Goal: Task Accomplishment & Management: Complete application form

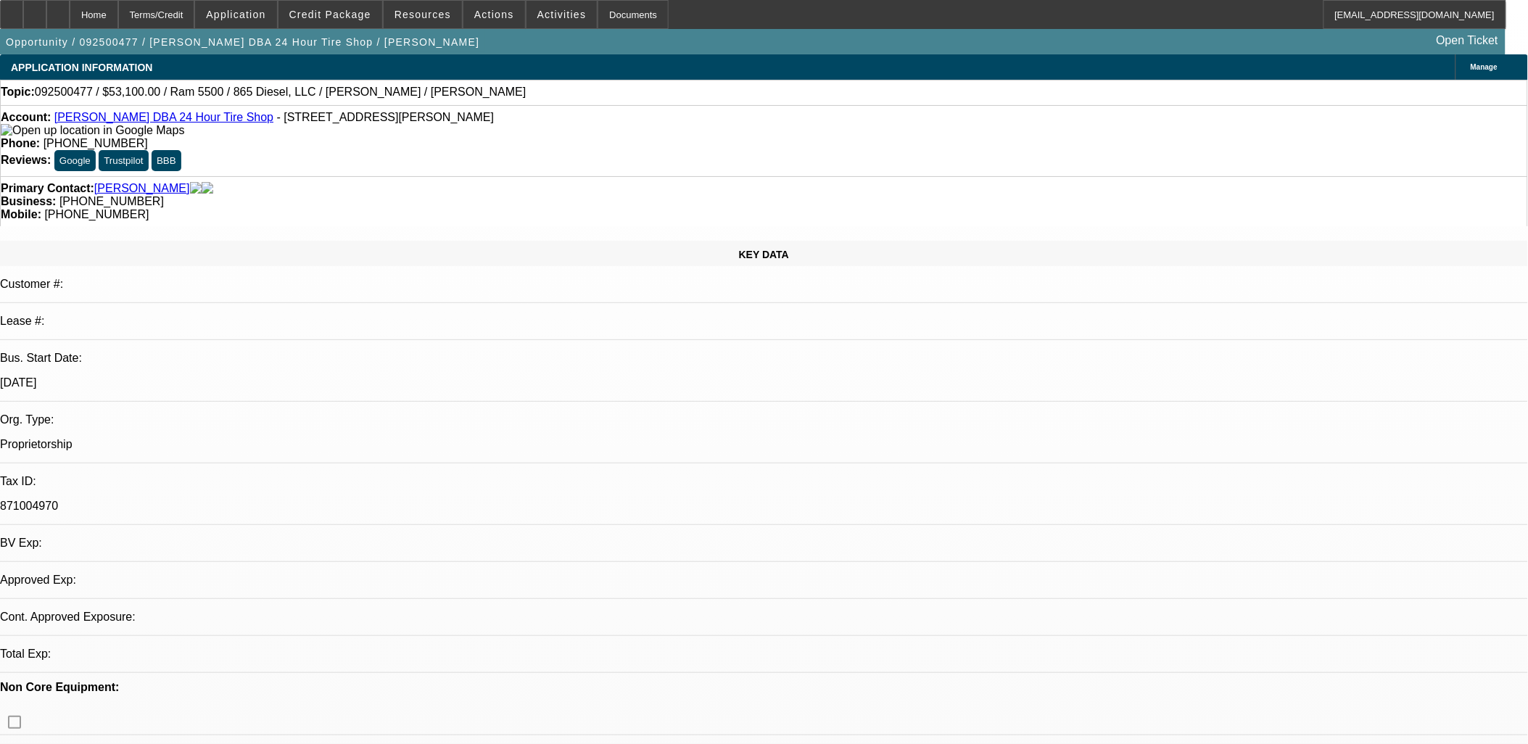
select select "0.1"
select select "0"
select select "1"
select select "2"
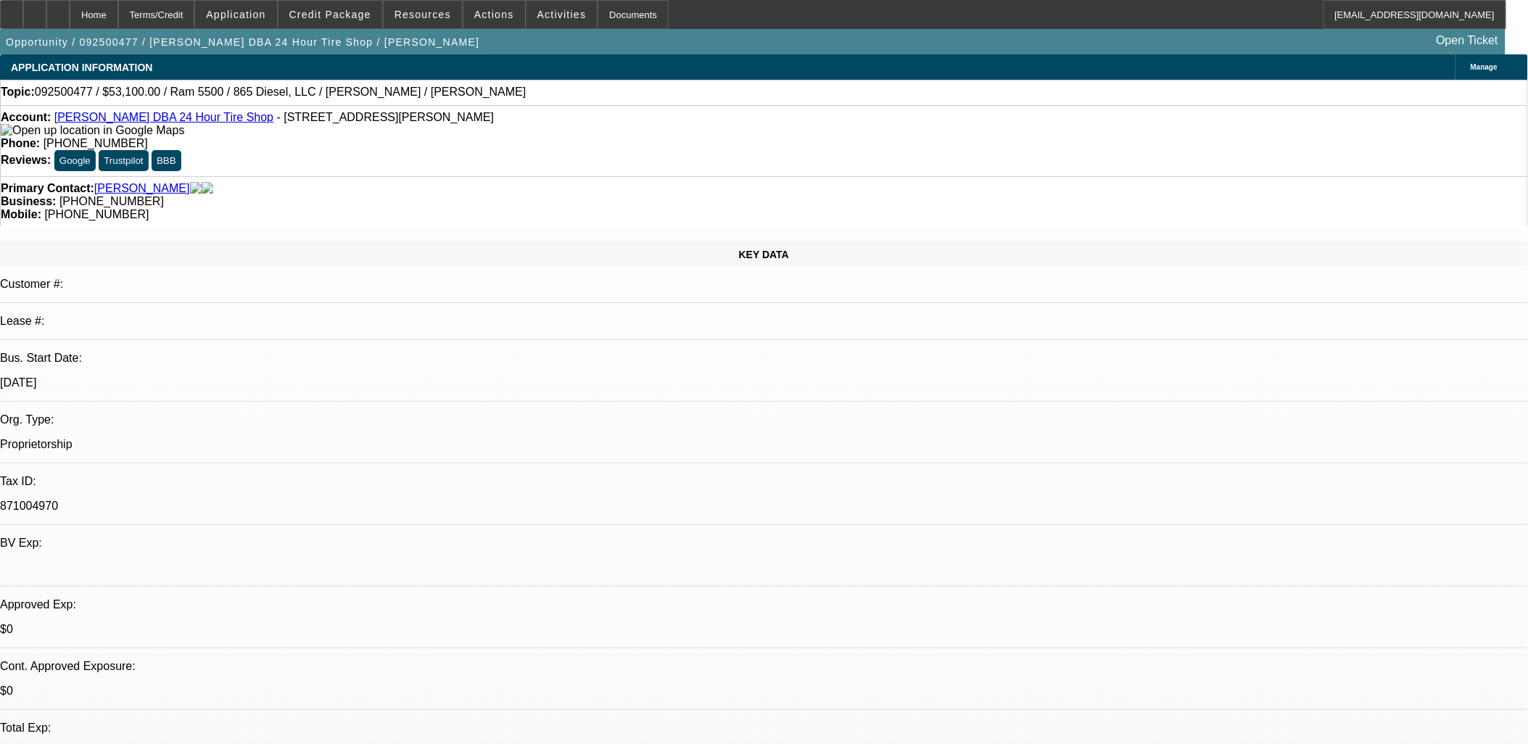
select select "6"
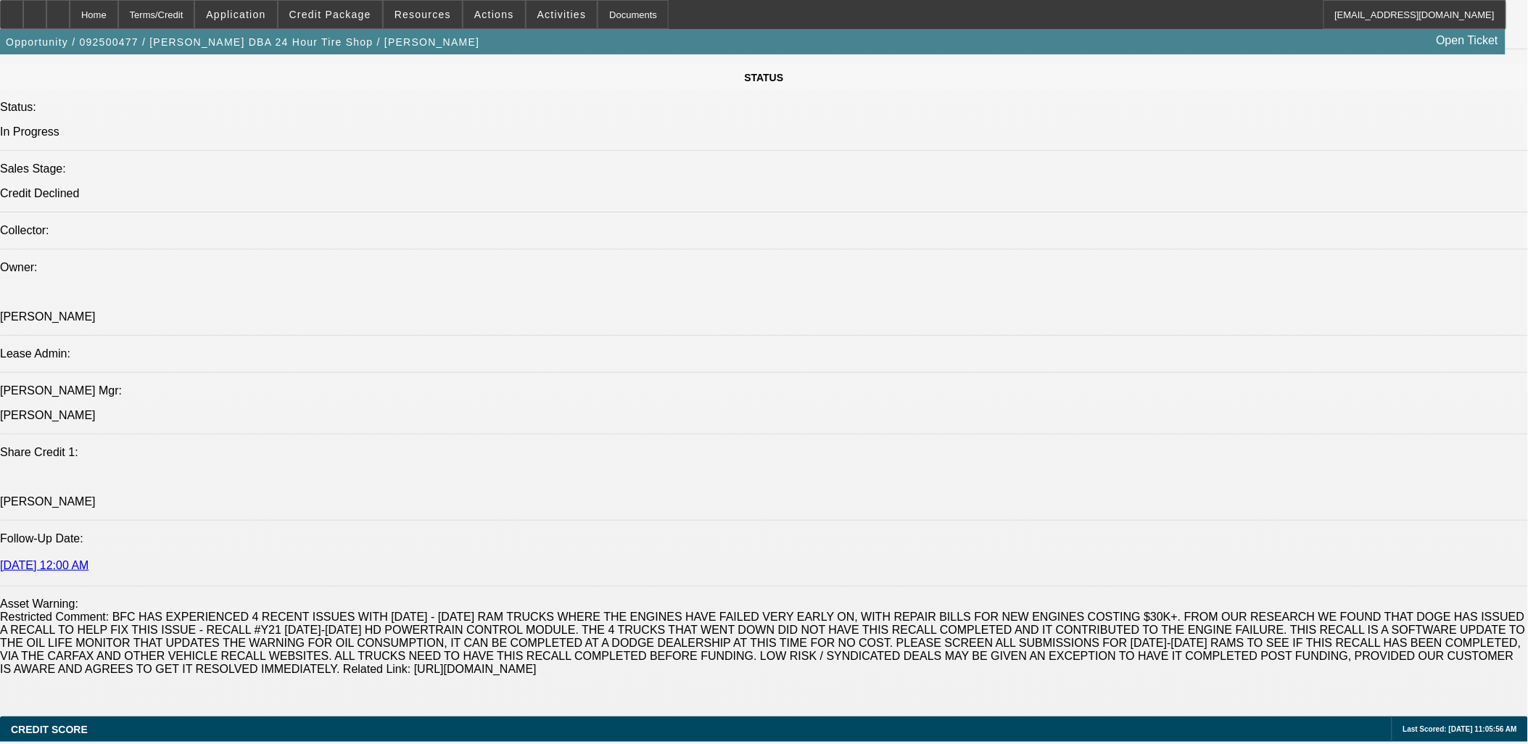
scroll to position [2014, 0]
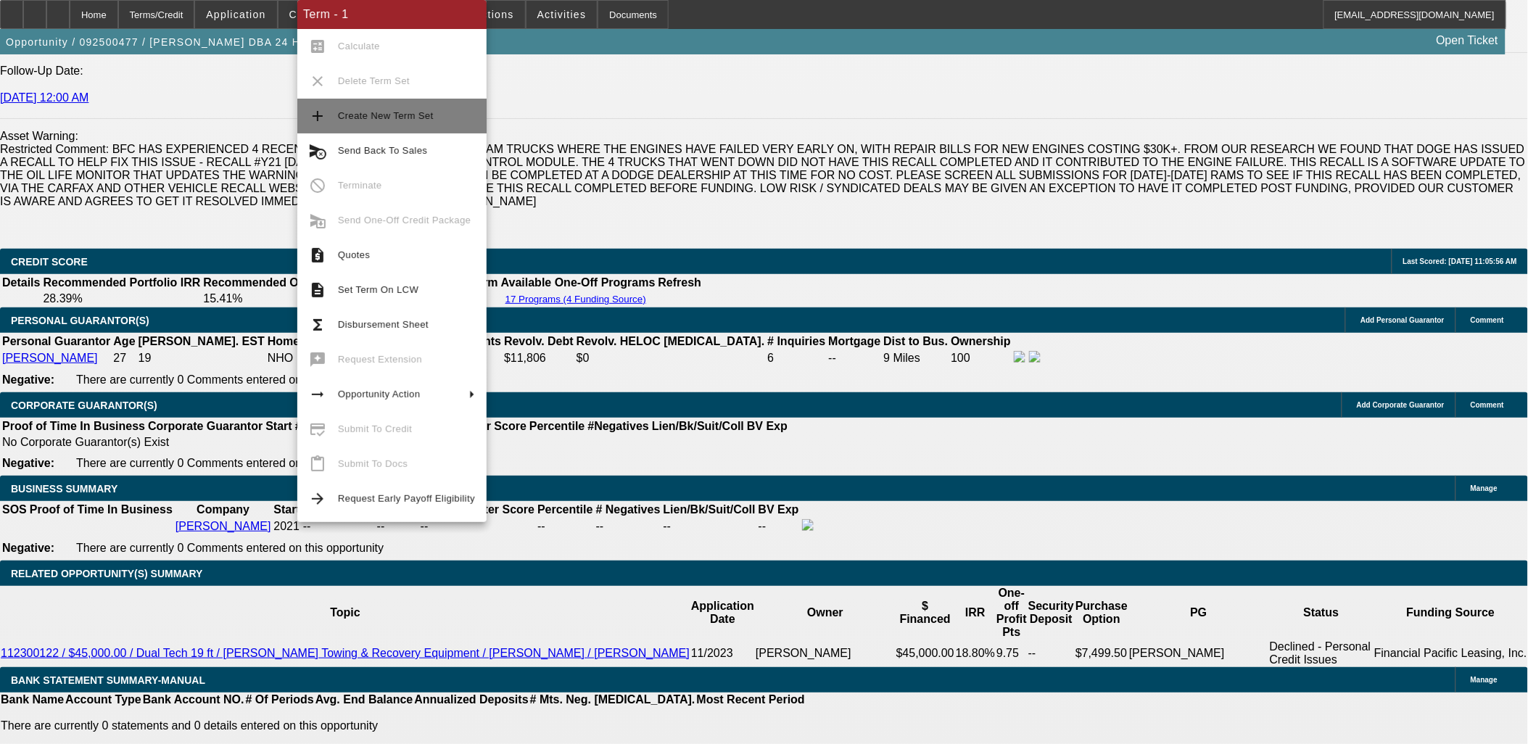
click at [359, 115] on span "Create New Term Set" at bounding box center [386, 115] width 96 height 11
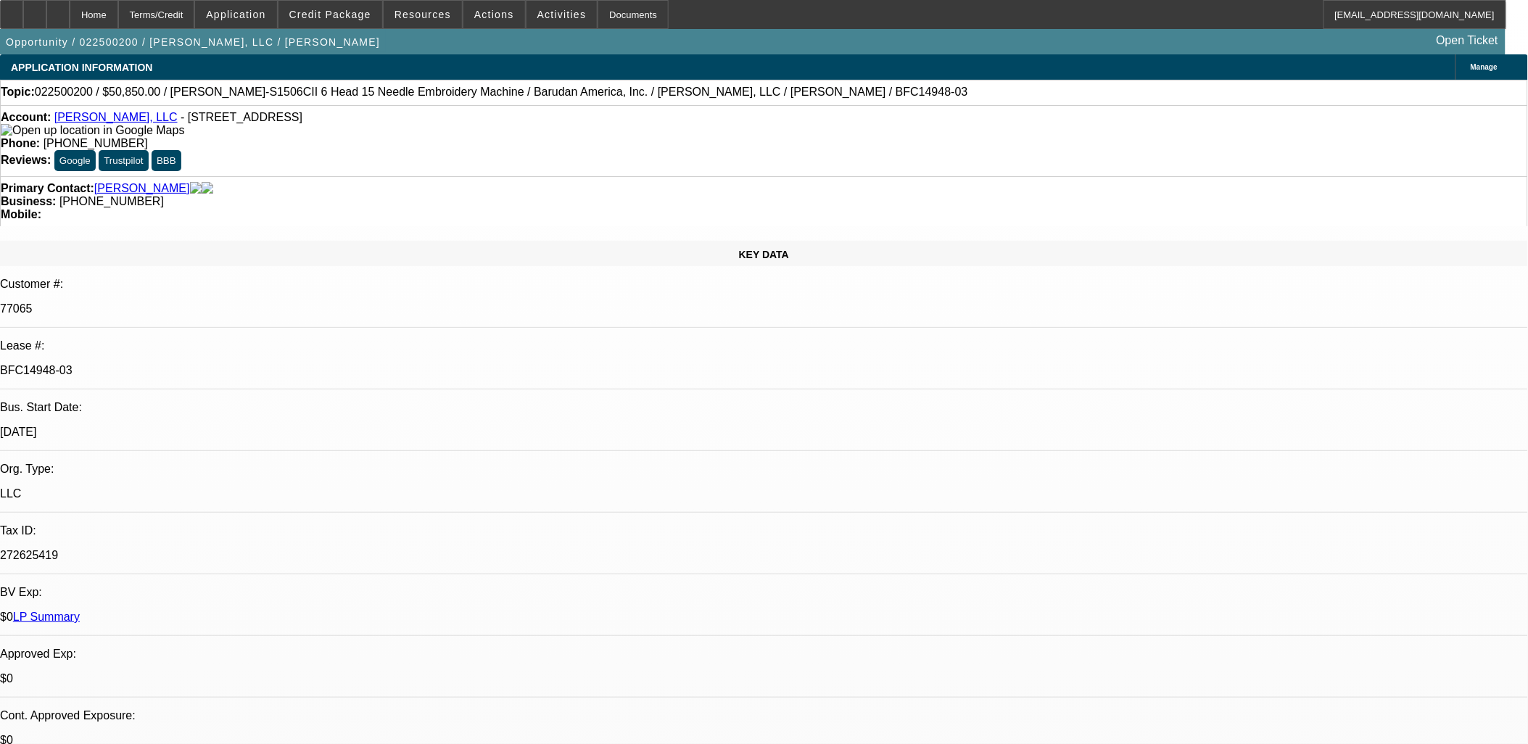
select select "0"
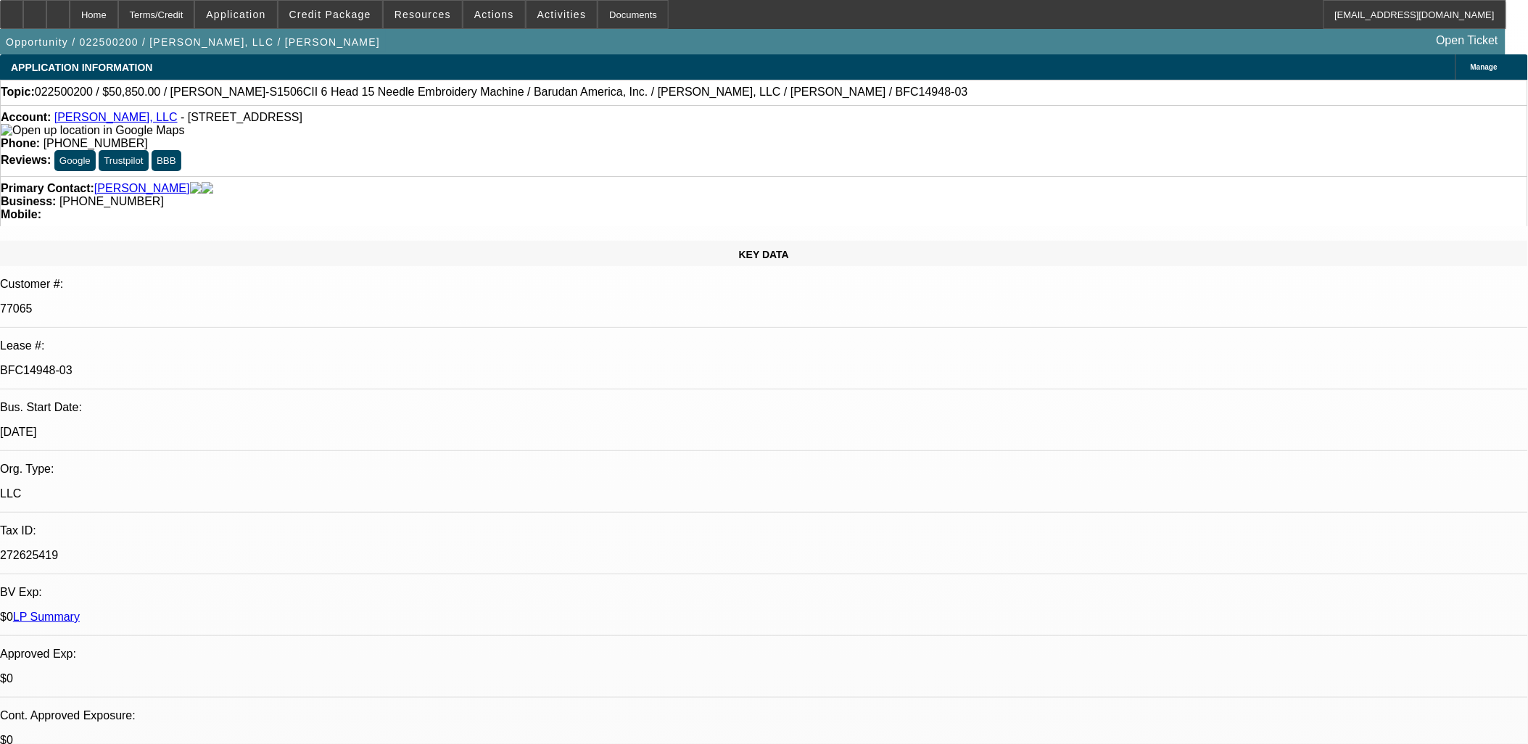
select select "0"
select select "1"
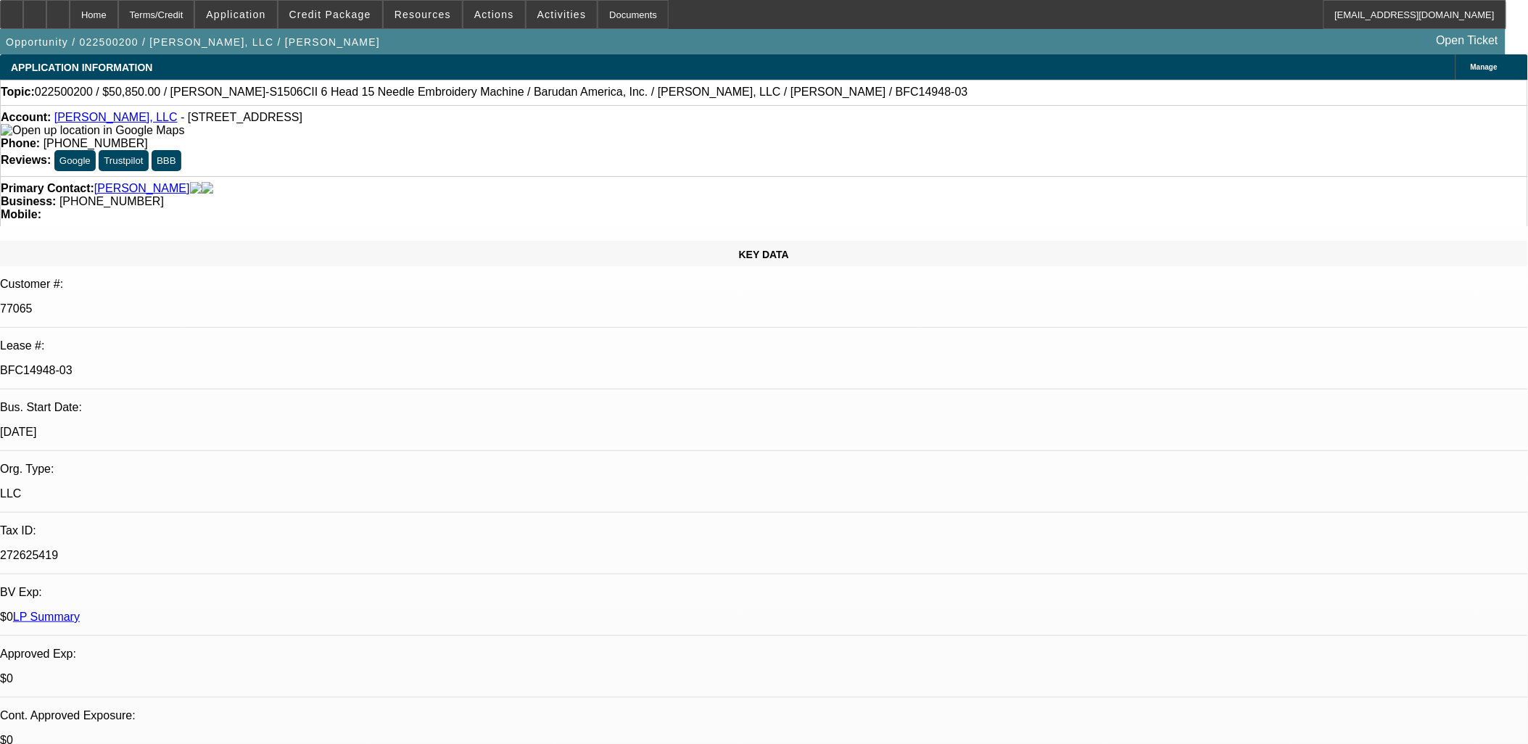
select select "1"
select select "2"
select select "1"
select select "2"
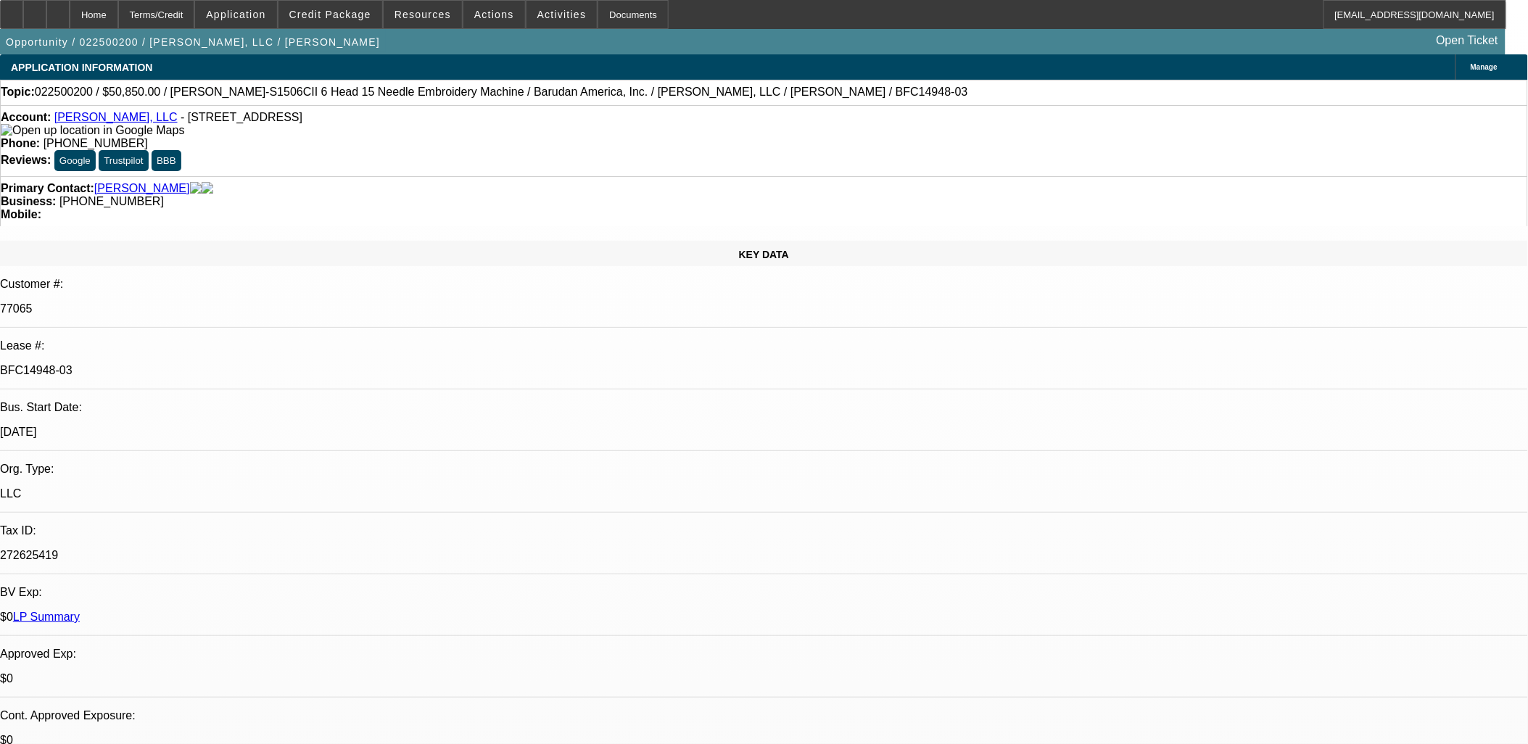
select select "1"
select select "2"
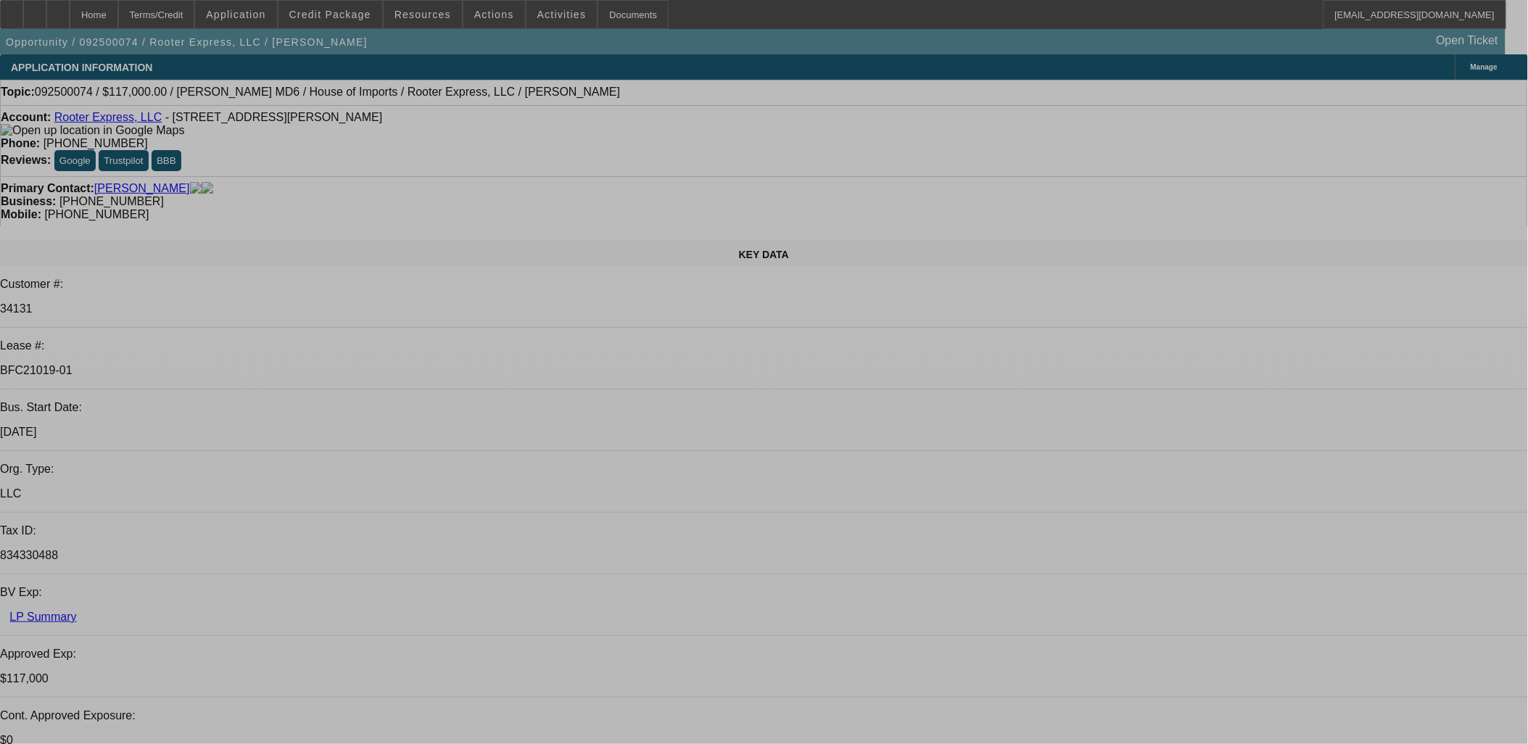
select select "0"
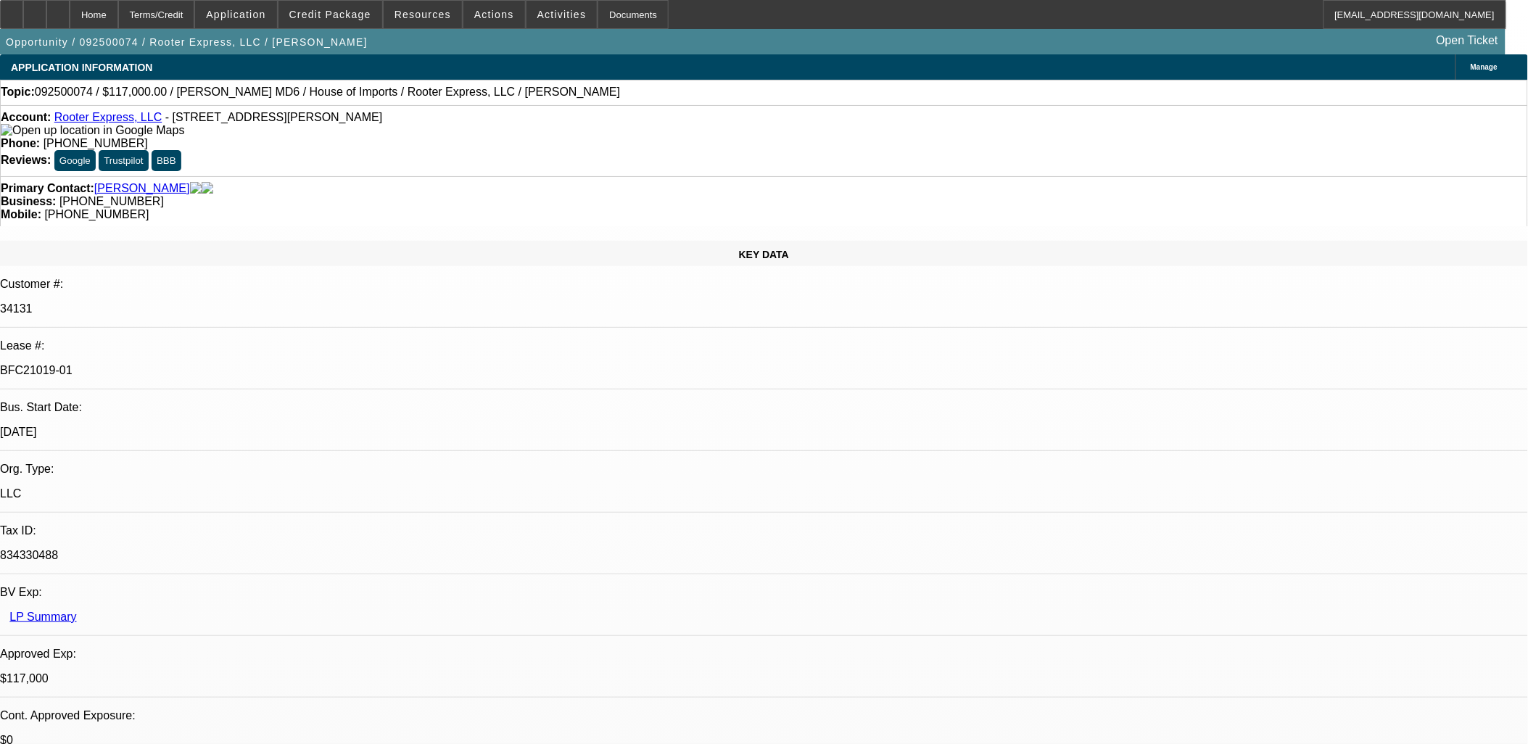
select select "0"
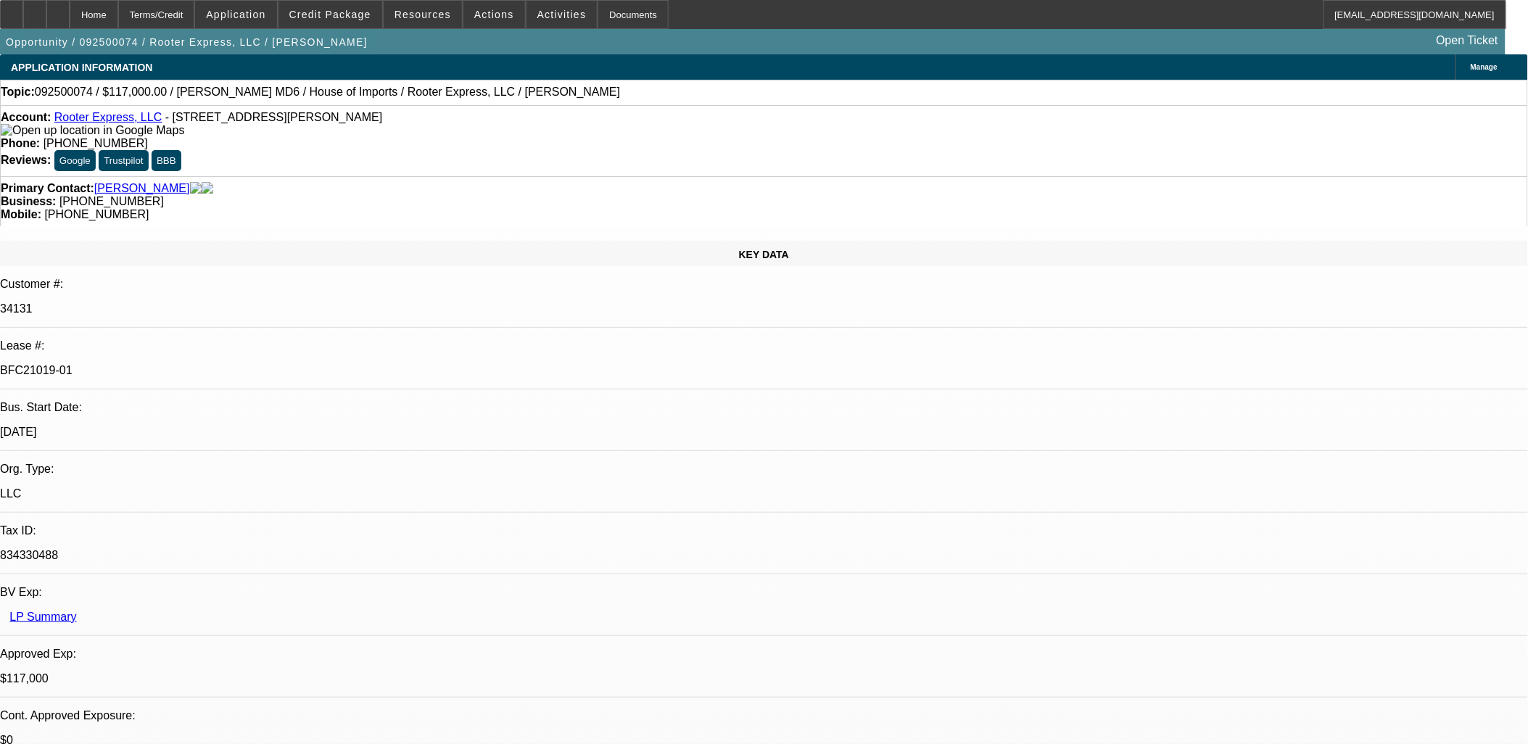
select select "0.1"
select select "0"
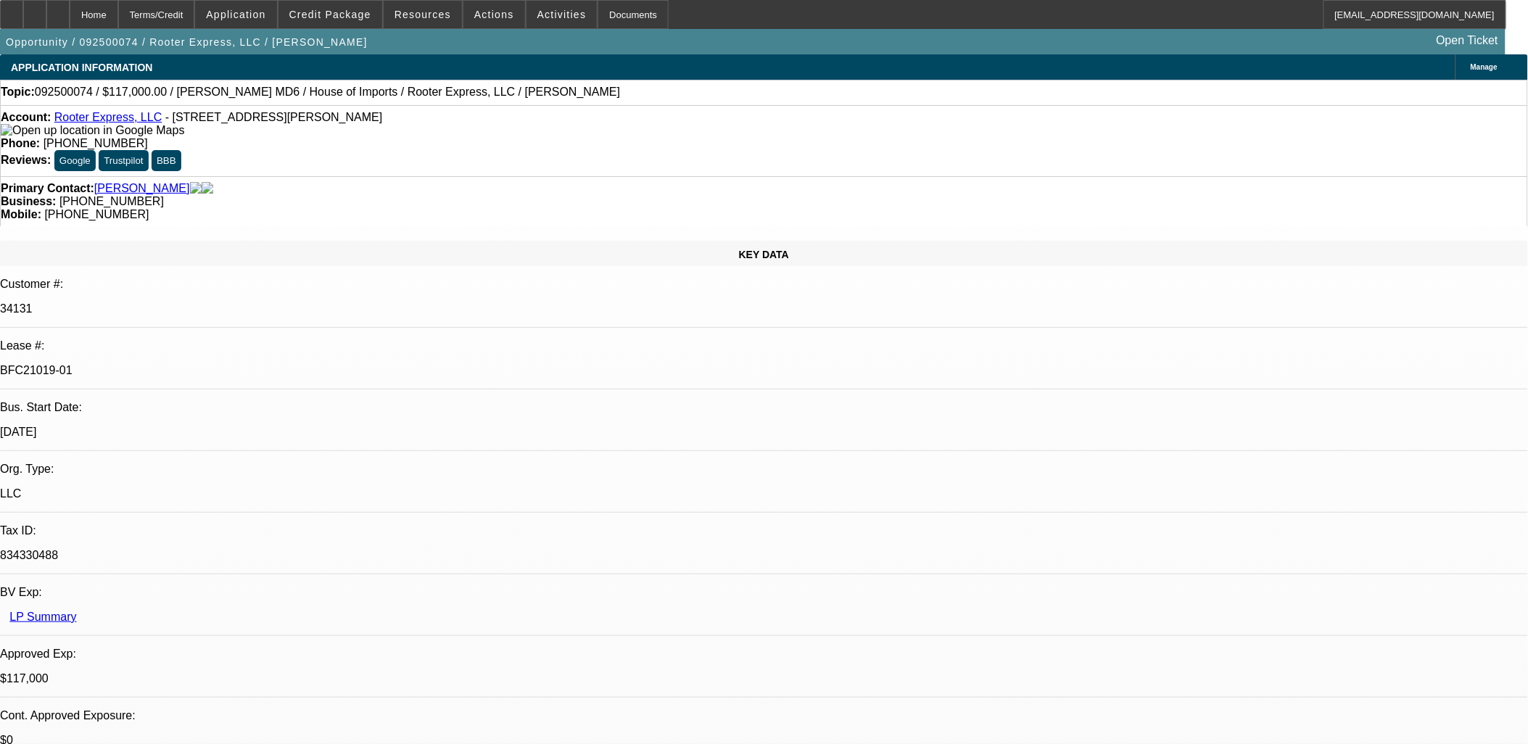
select select "0"
select select "1"
select select "2"
select select "6"
select select "1"
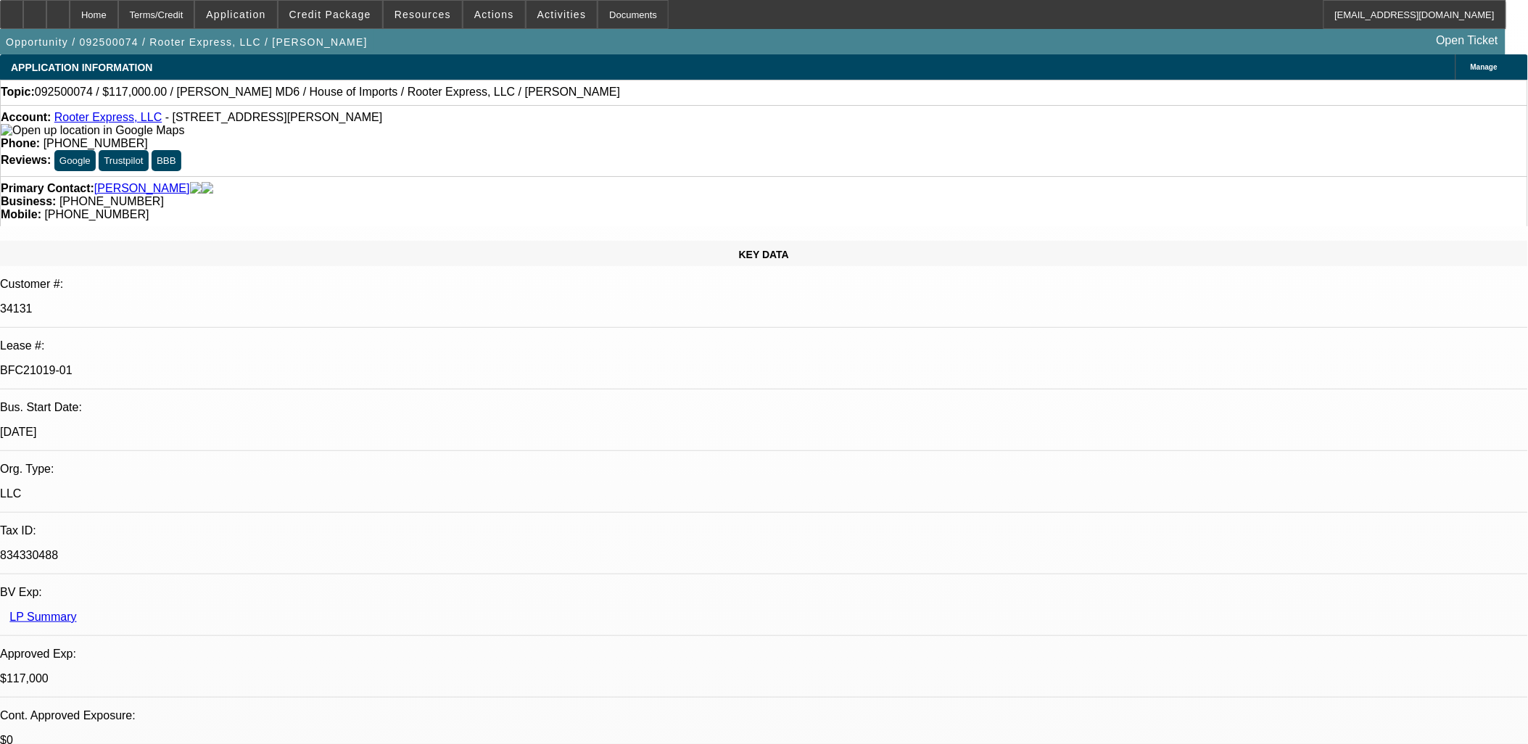
select select "2"
select select "6"
select select "1"
select select "2"
select select "6"
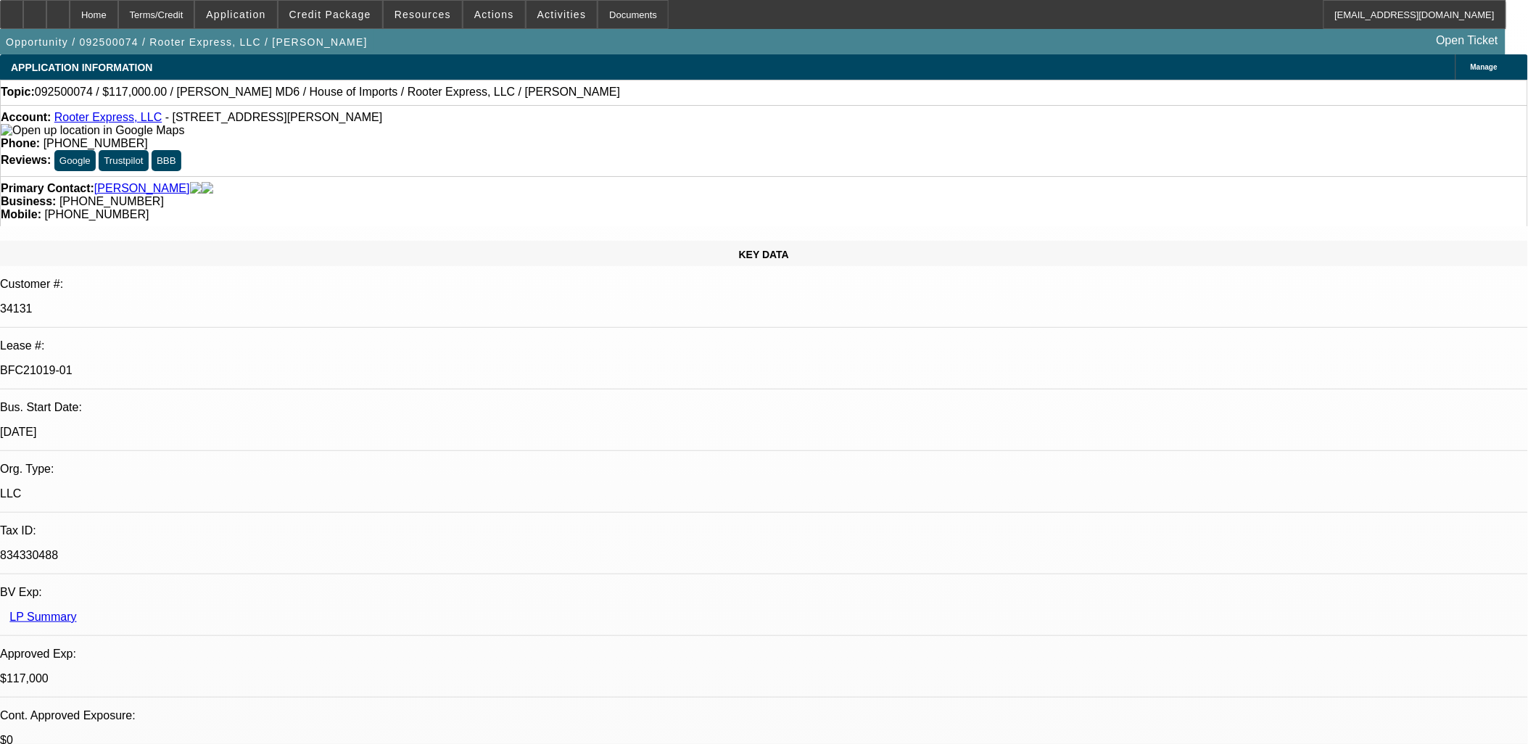
select select "1"
select select "3"
select select "6"
click at [15, 9] on div at bounding box center [11, 14] width 23 height 29
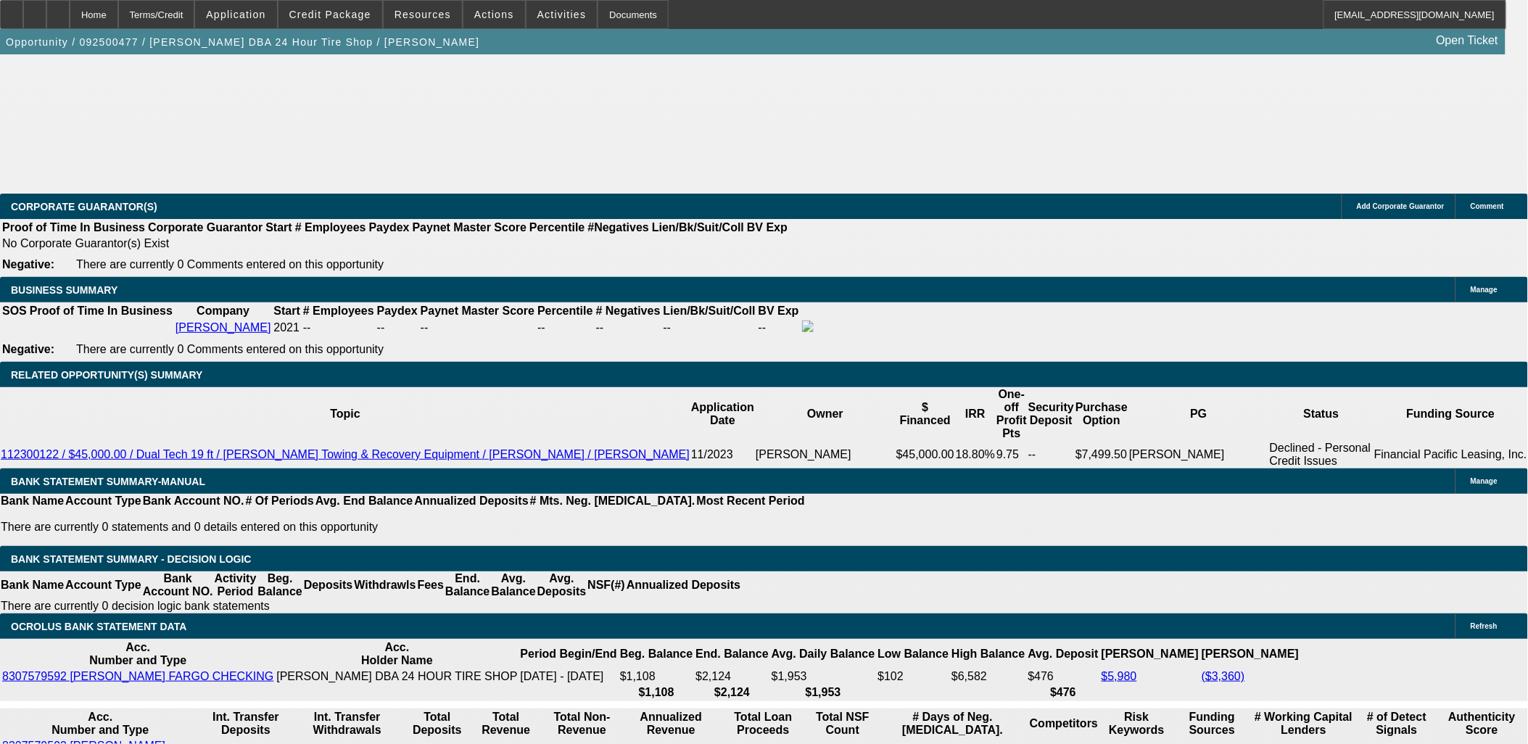
select select "0.1"
select select "0"
select select "0.1"
select select "0"
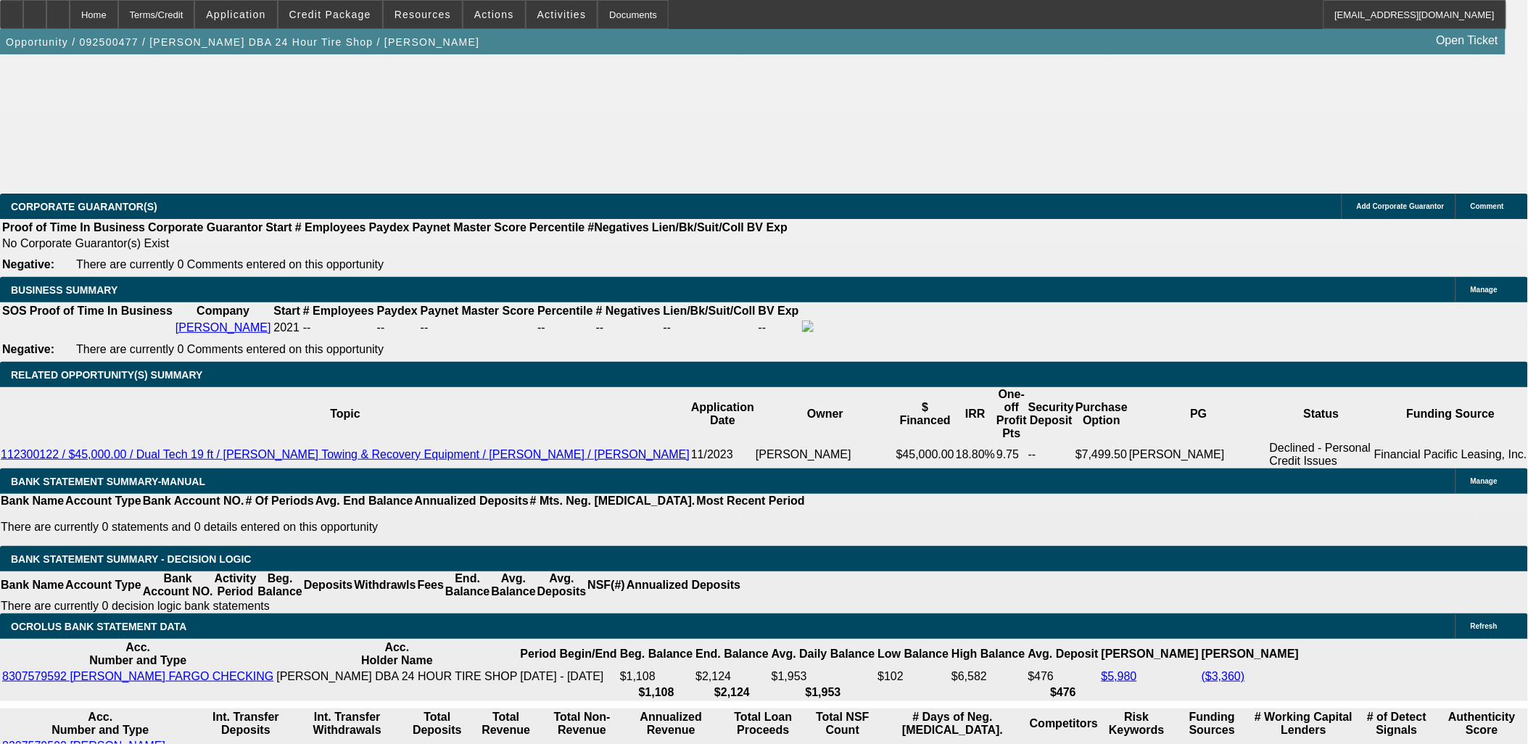
select select "0"
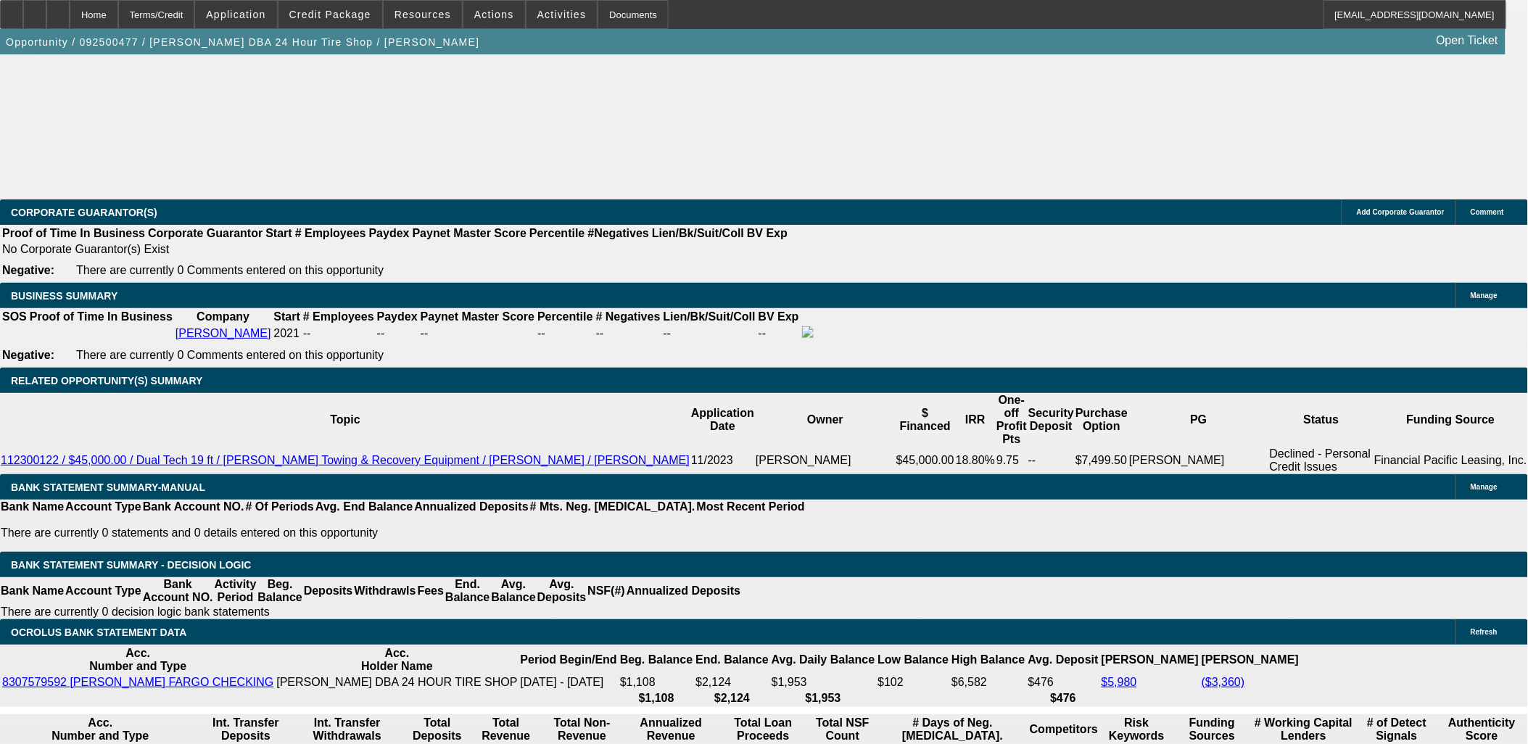
select select "1"
select select "2"
select select "6"
select select "1"
select select "2"
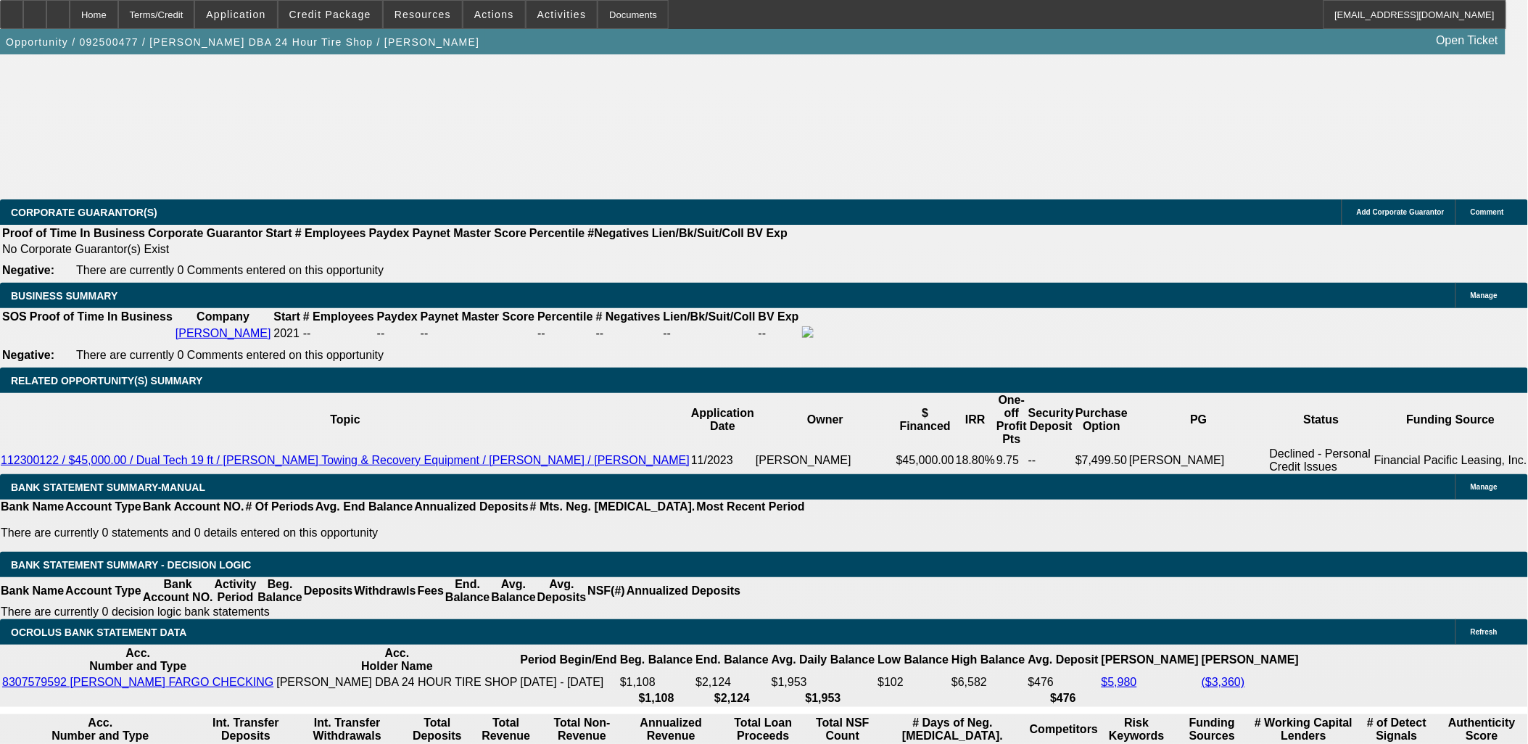
select select "6"
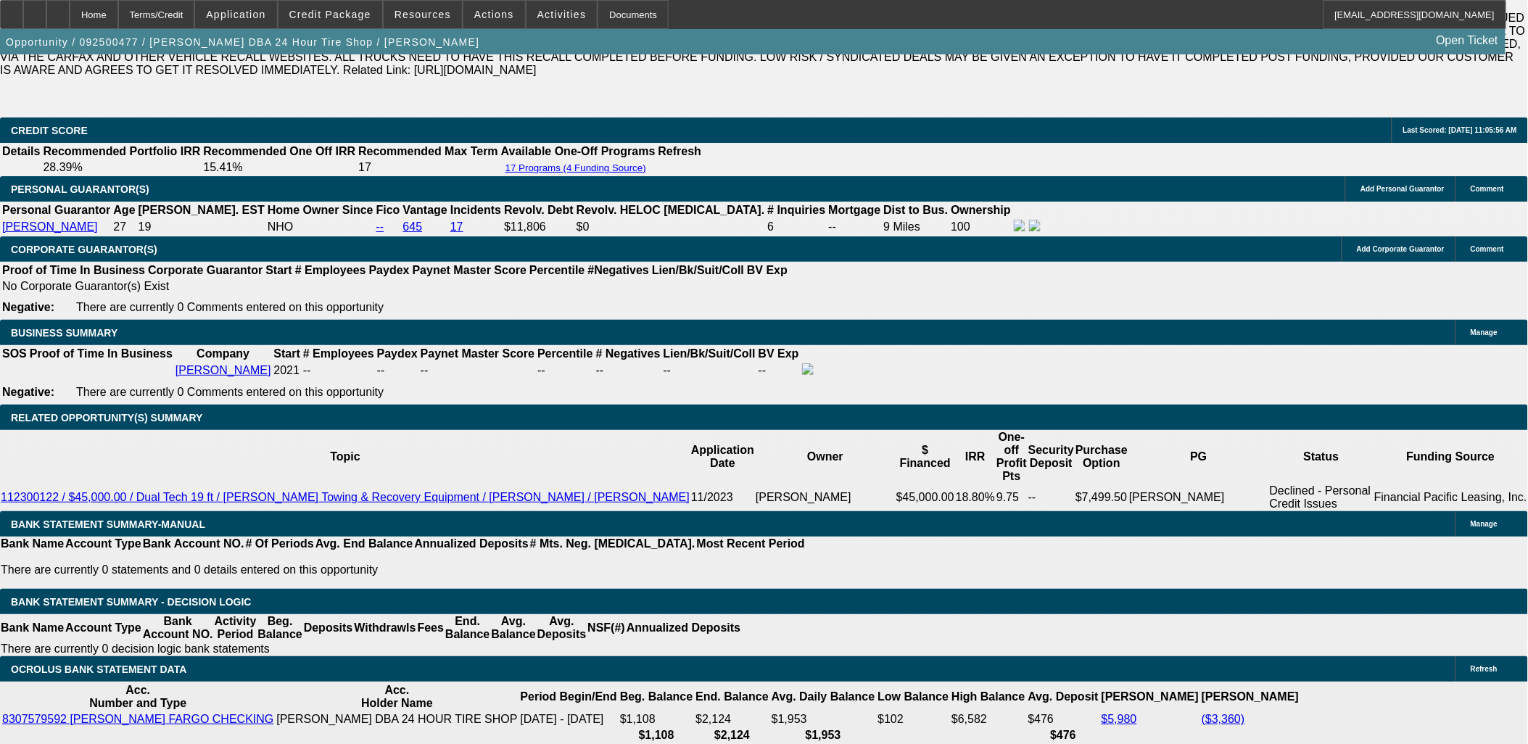
scroll to position [2167, 0]
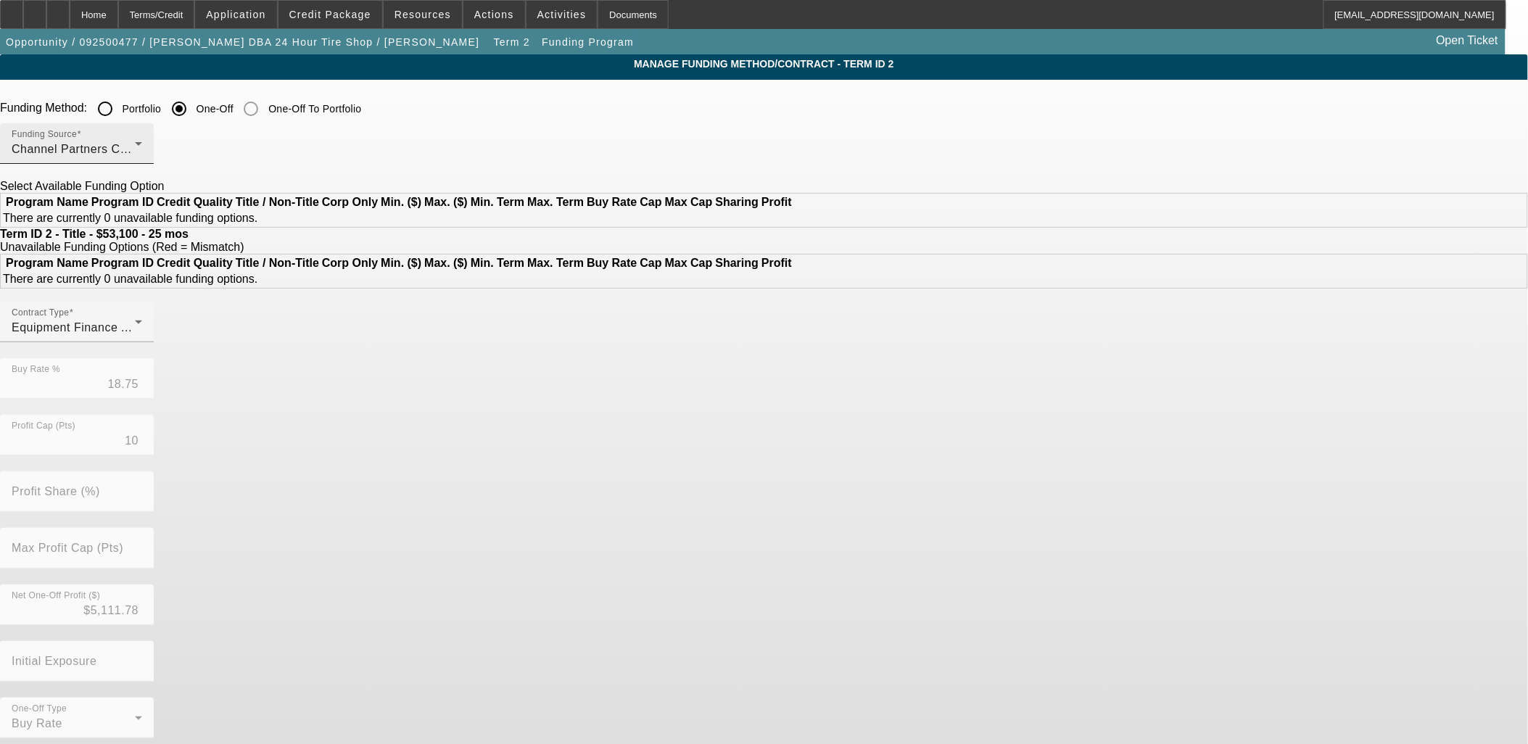
click at [135, 147] on div "Channel Partners Capital LLC (EF)" at bounding box center [73, 149] width 123 height 17
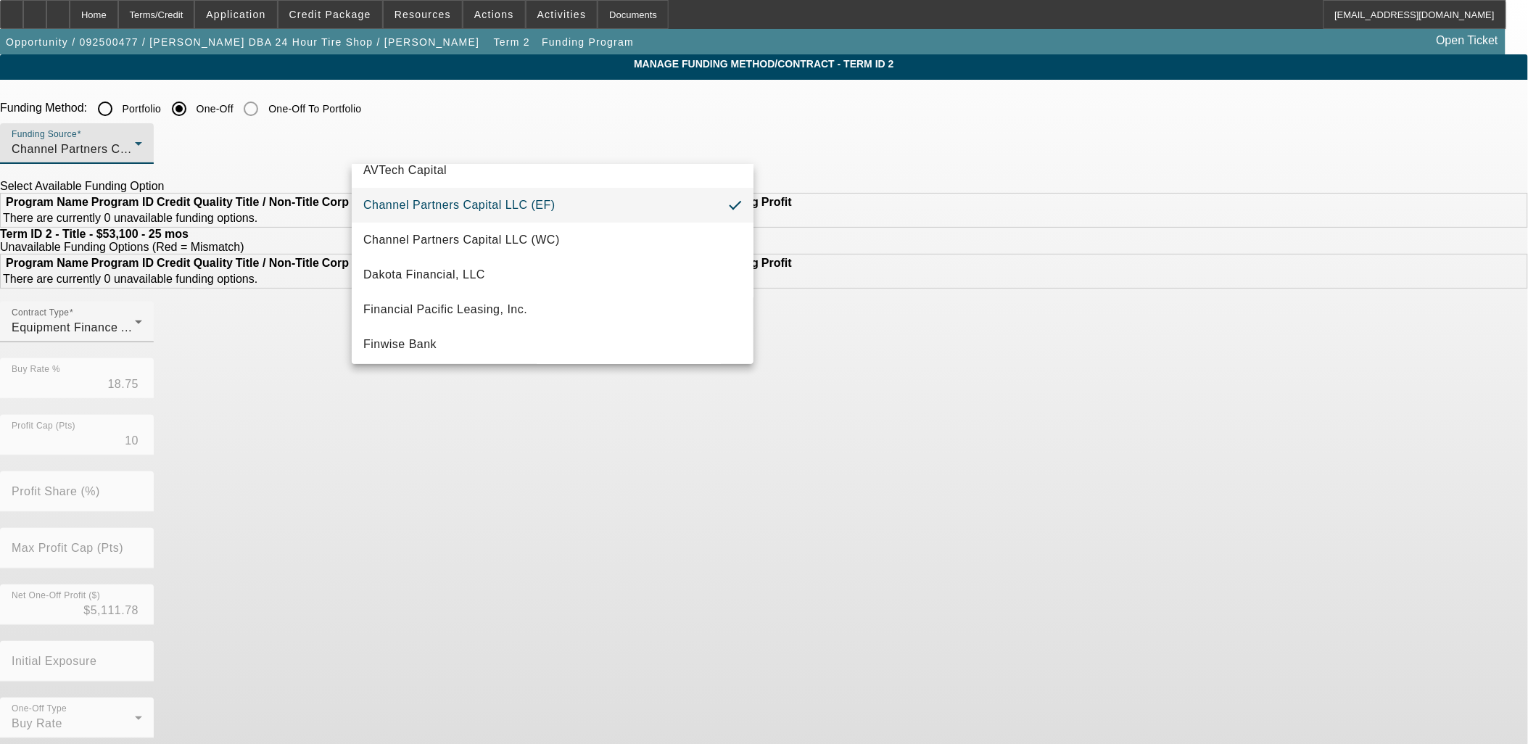
scroll to position [81, 0]
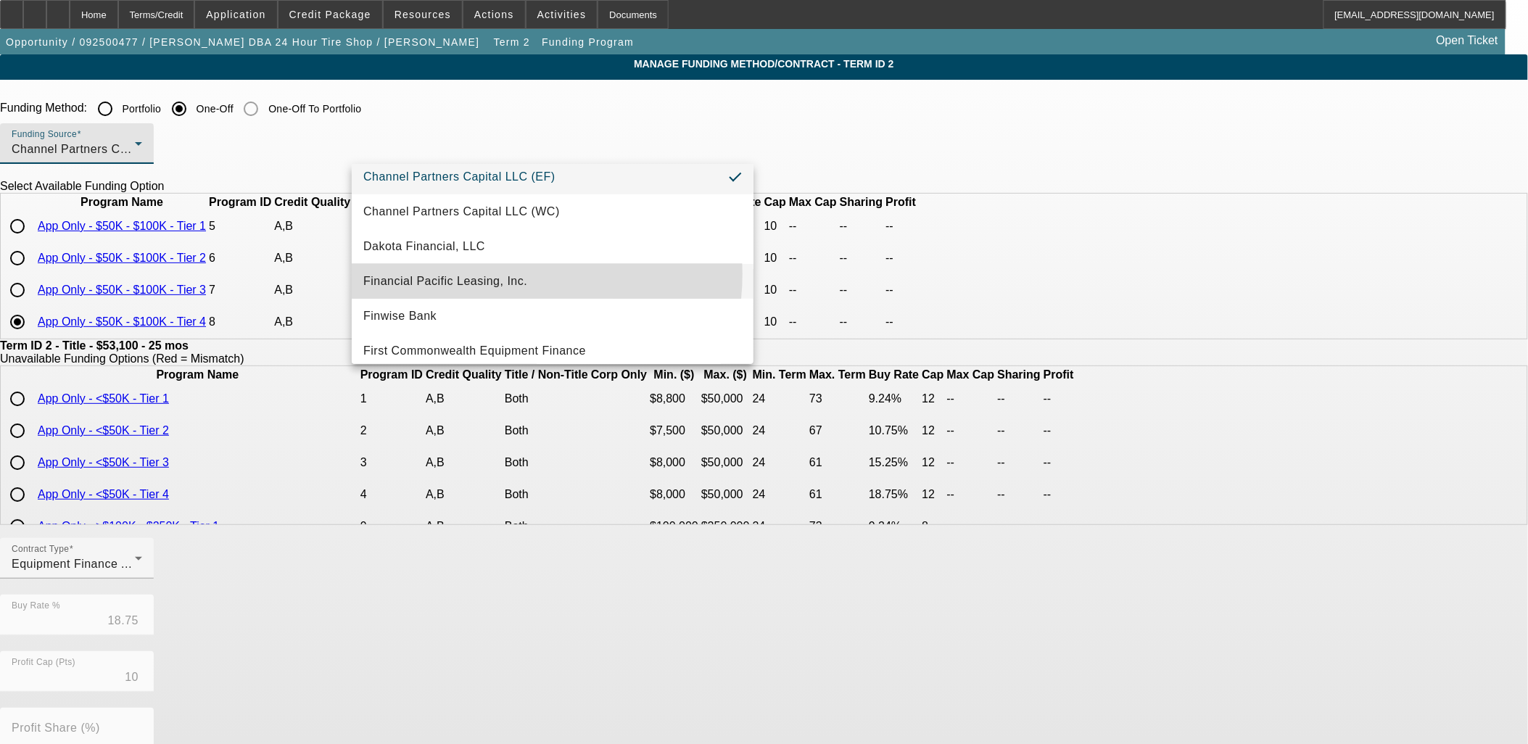
click at [493, 273] on span "Financial Pacific Leasing, Inc." at bounding box center [445, 281] width 164 height 17
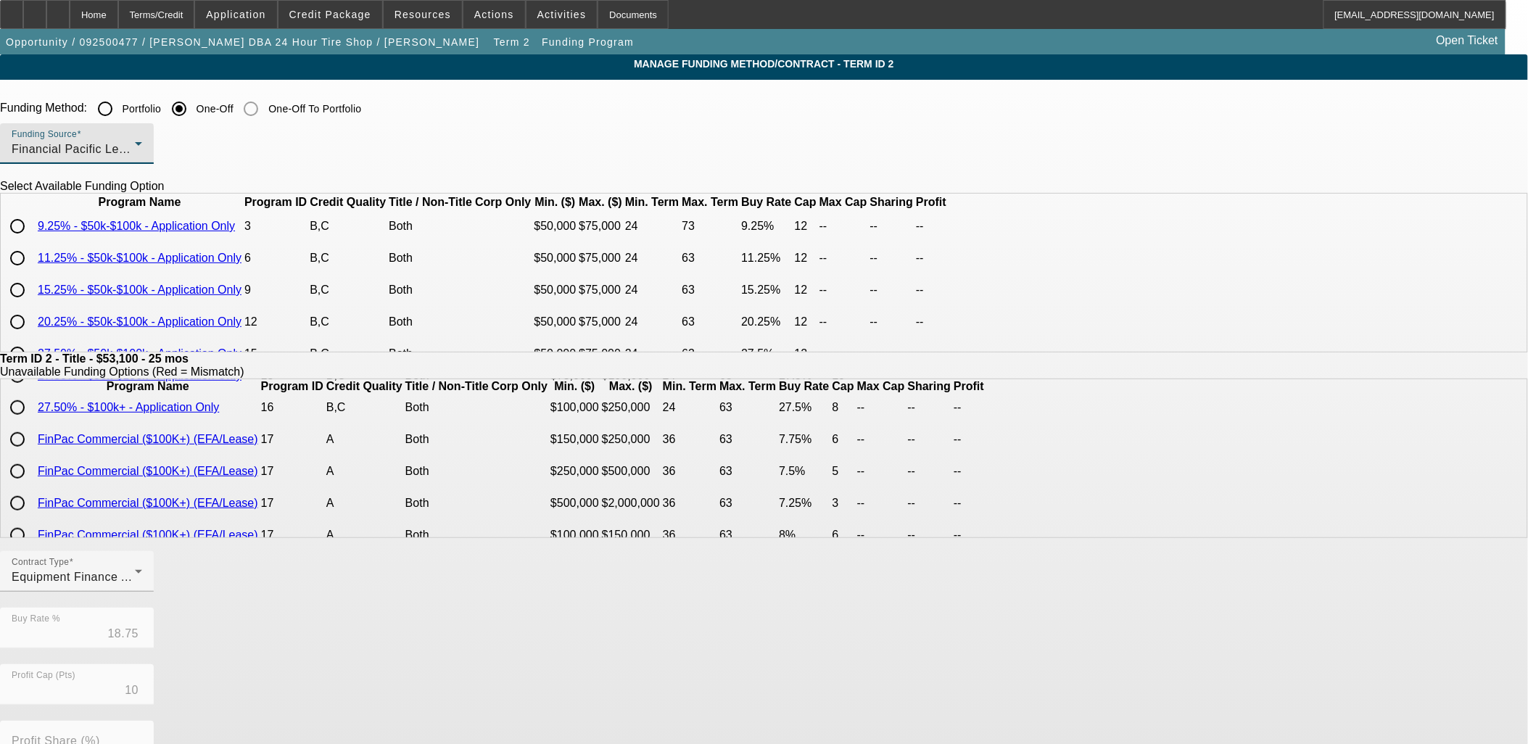
scroll to position [62, 0]
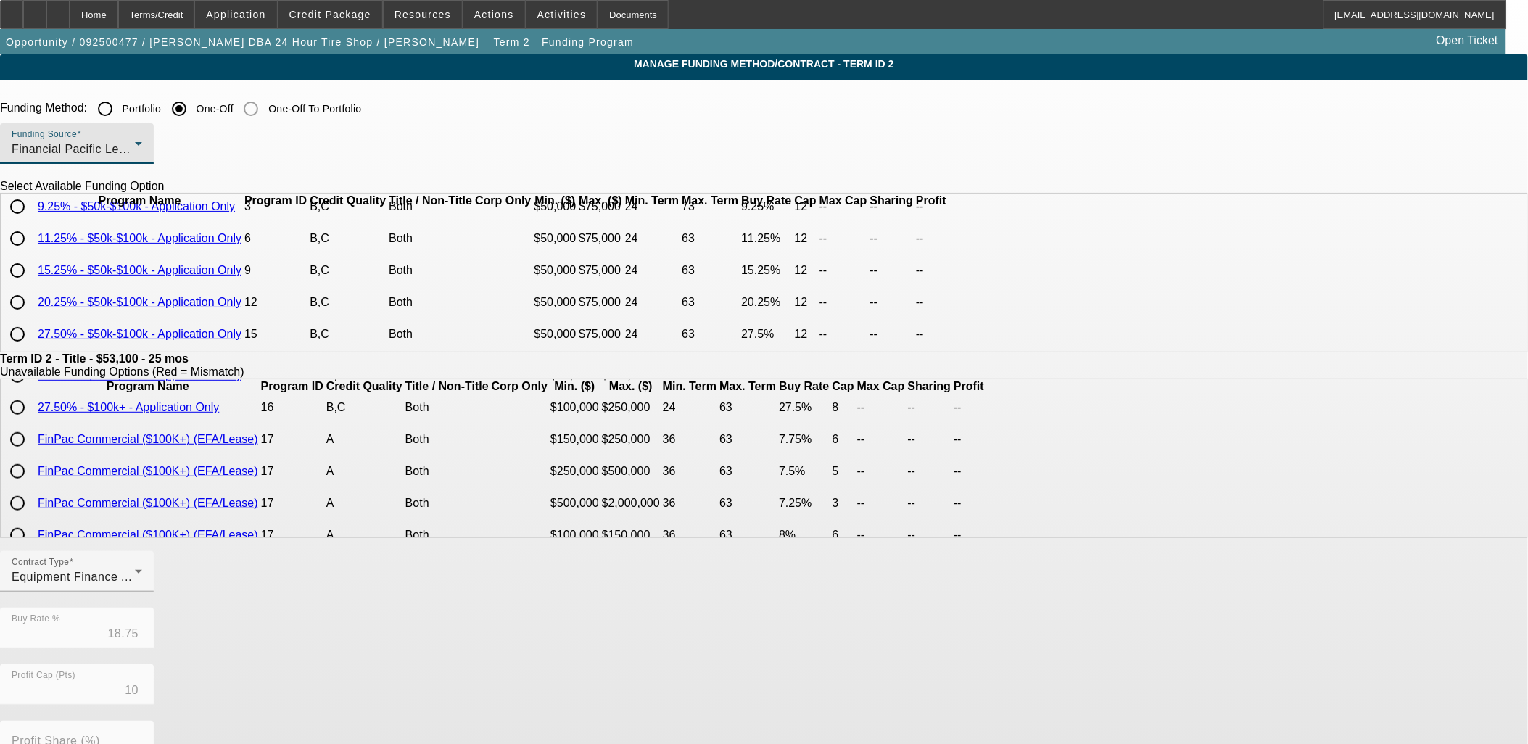
click at [32, 301] on input "radio" at bounding box center [17, 302] width 29 height 29
radio input "true"
type input "20.25"
type input "12"
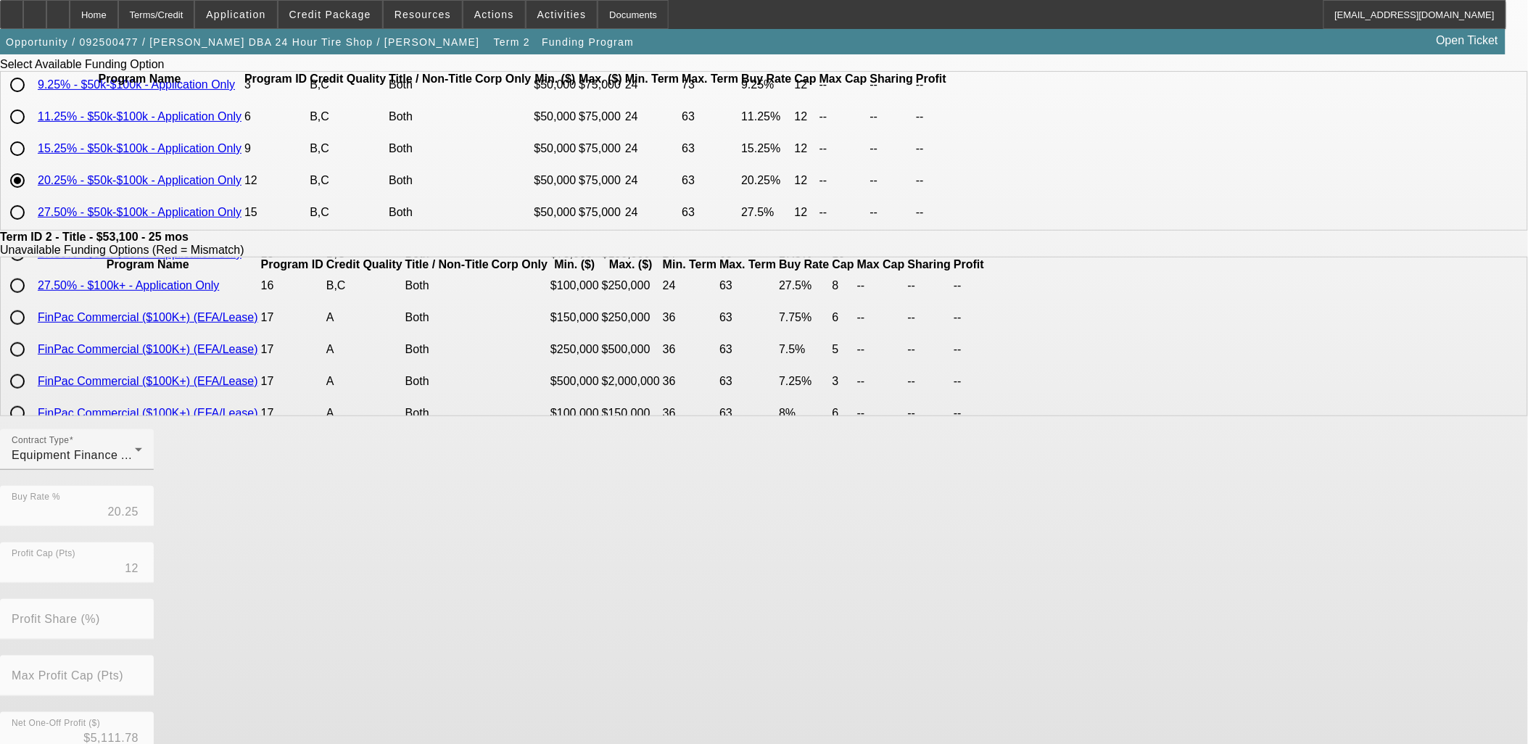
scroll to position [255, 0]
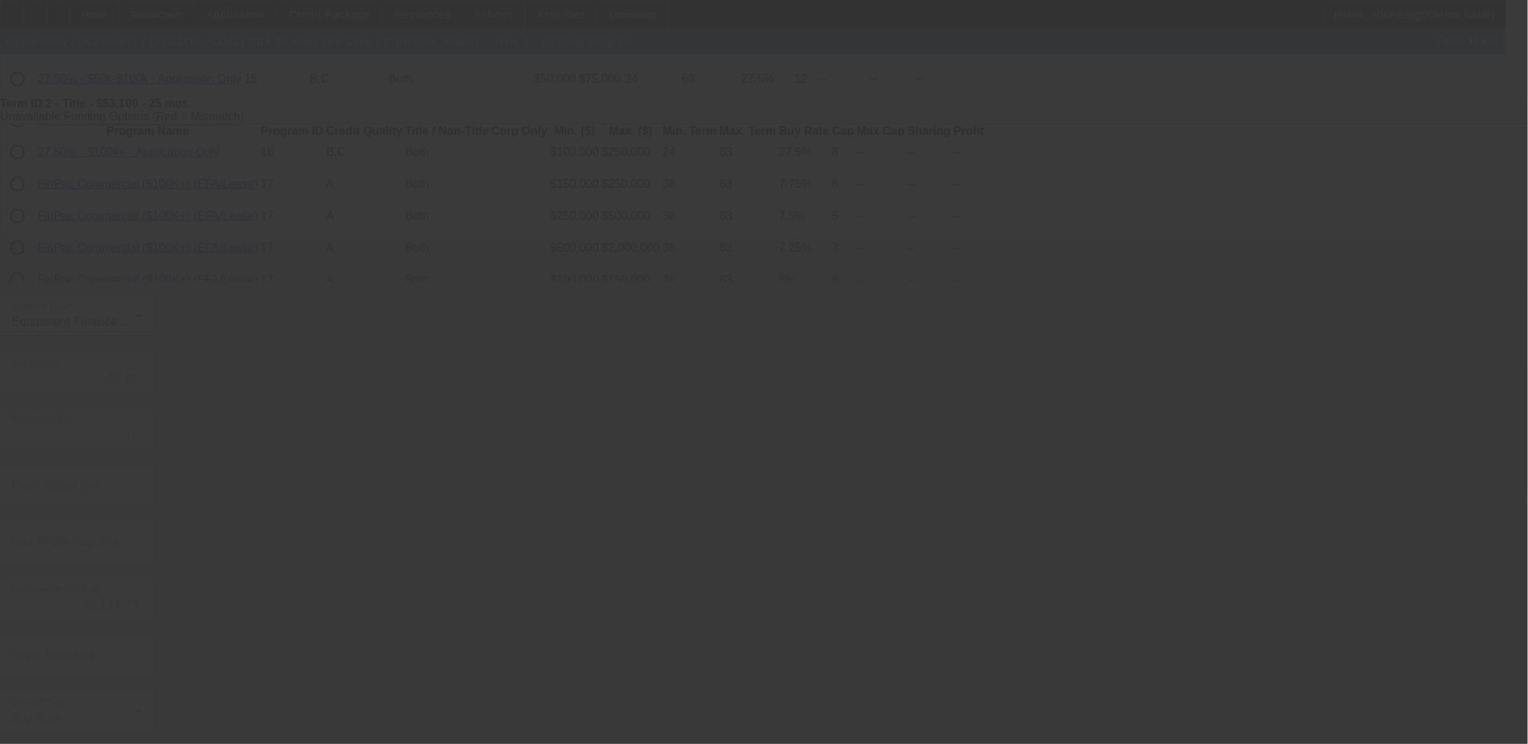
type input "18.75"
type input "10"
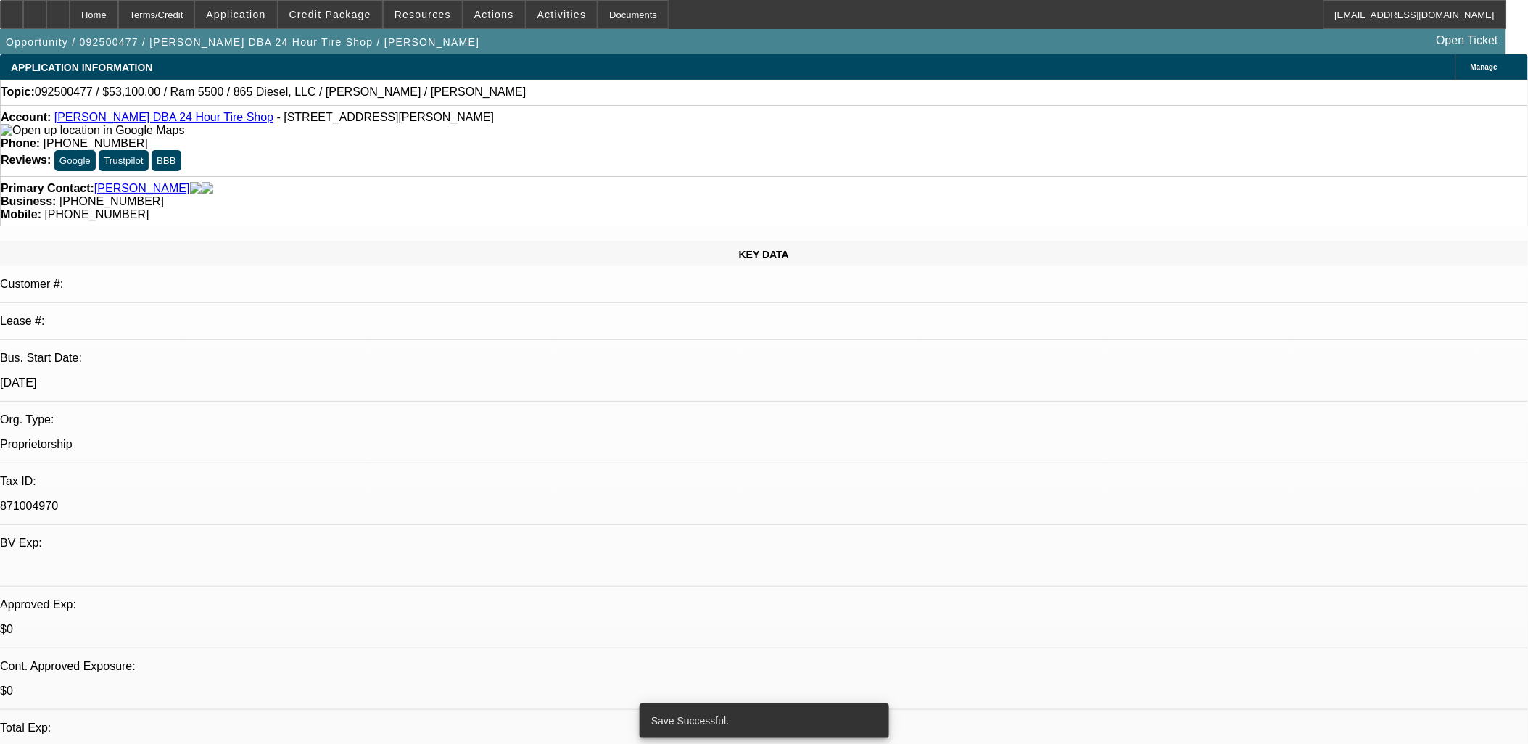
select select "0.1"
select select "0"
select select "2"
select select "0"
select select "6"
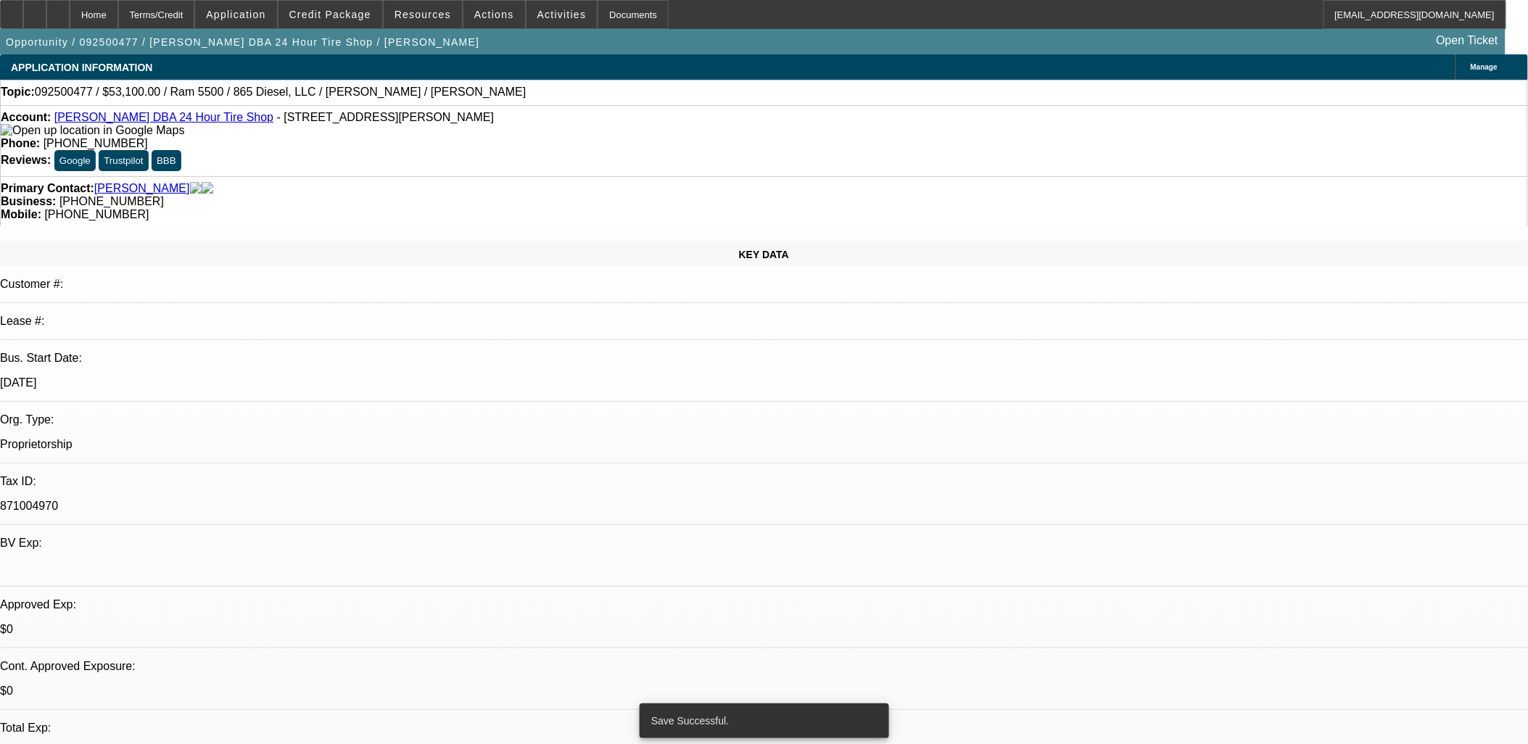
select select "0.1"
select select "0"
select select "2"
select select "0"
select select "6"
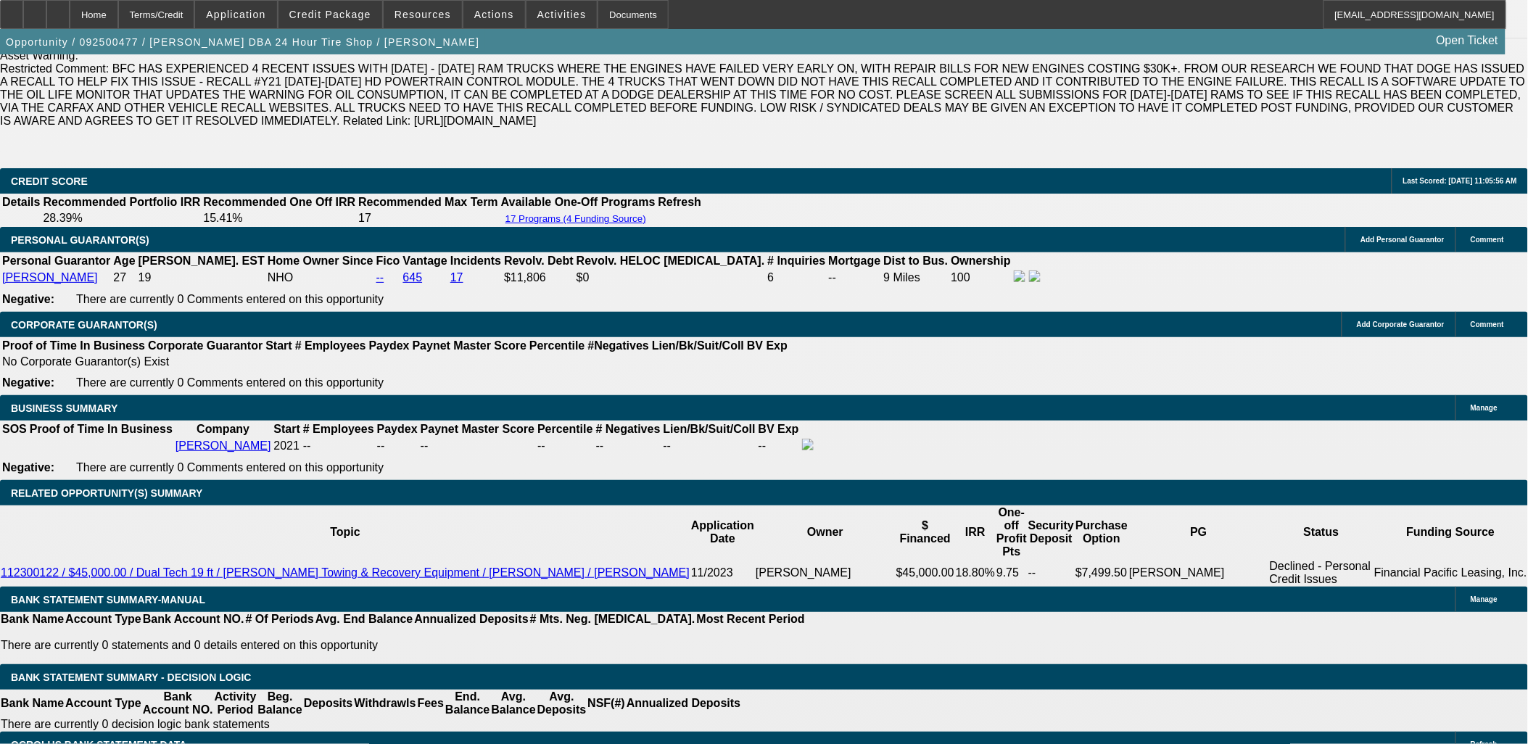
scroll to position [2137, 0]
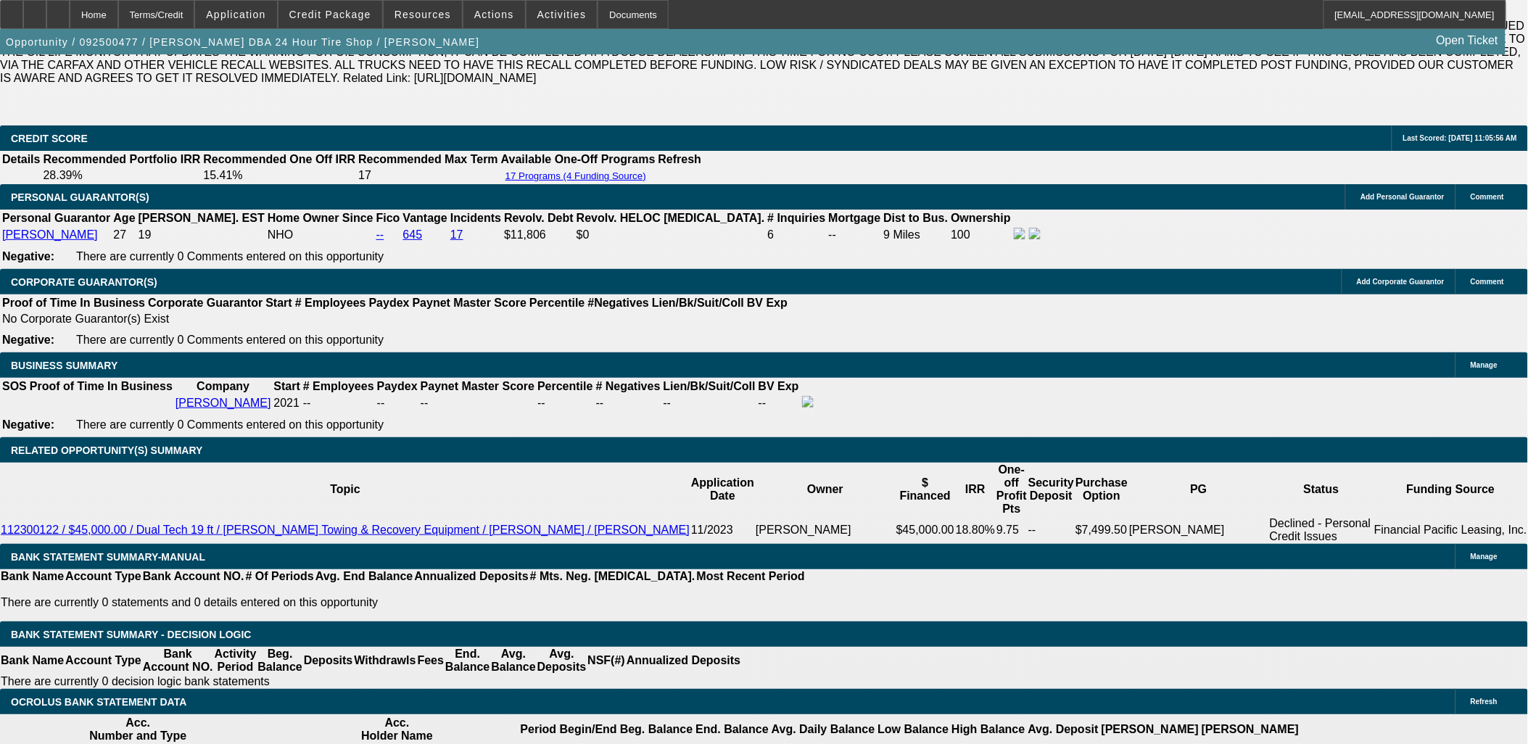
type input "$0.00"
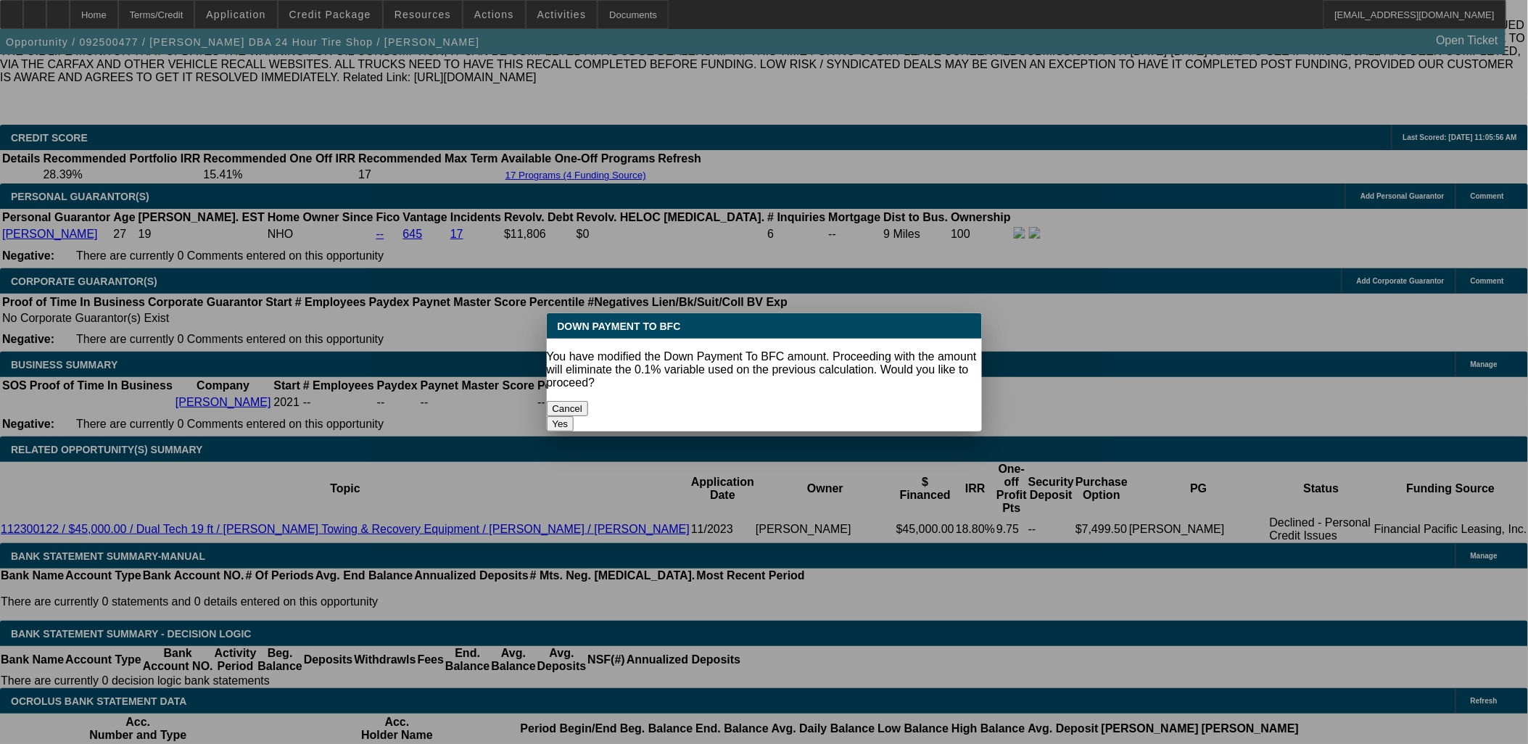
click at [996, 386] on body "Home Terms/Credit Application Credit Package Resources Actions Activities Docum…" at bounding box center [764, 714] width 1528 height 5705
click at [574, 416] on button "Yes" at bounding box center [561, 423] width 28 height 15
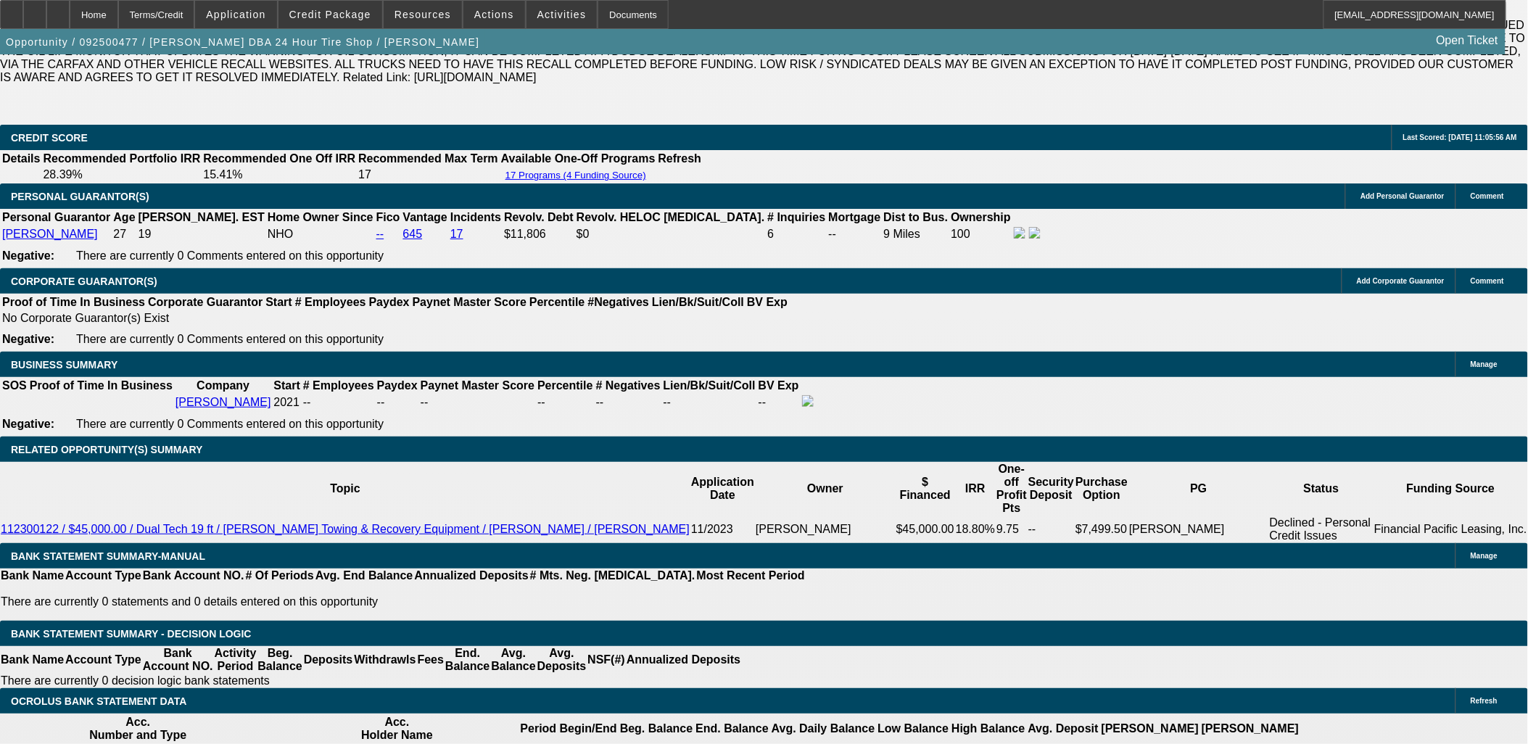
select select "0"
type input "UNKNOWN"
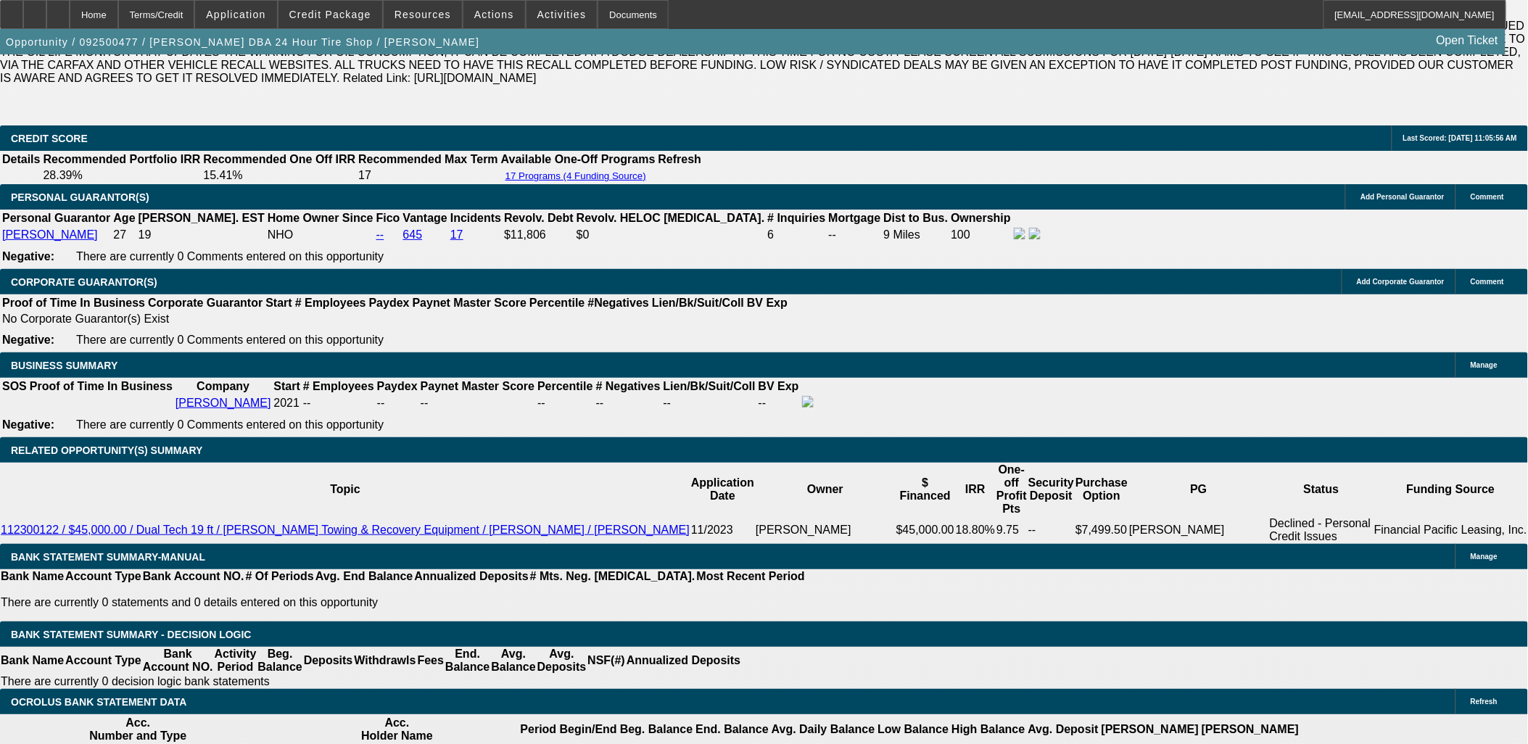
type input "$3,113.21"
select select "3"
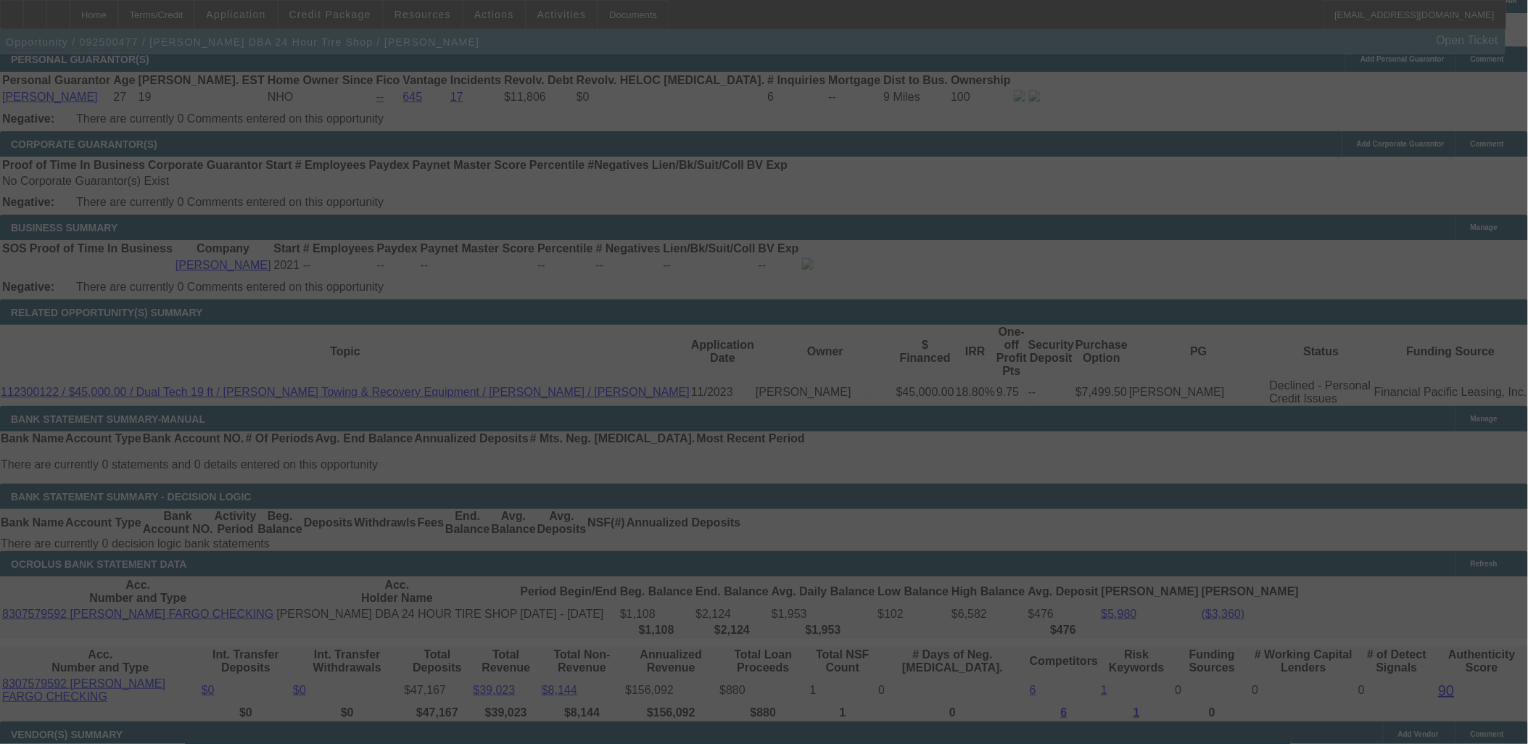
scroll to position [2299, 0]
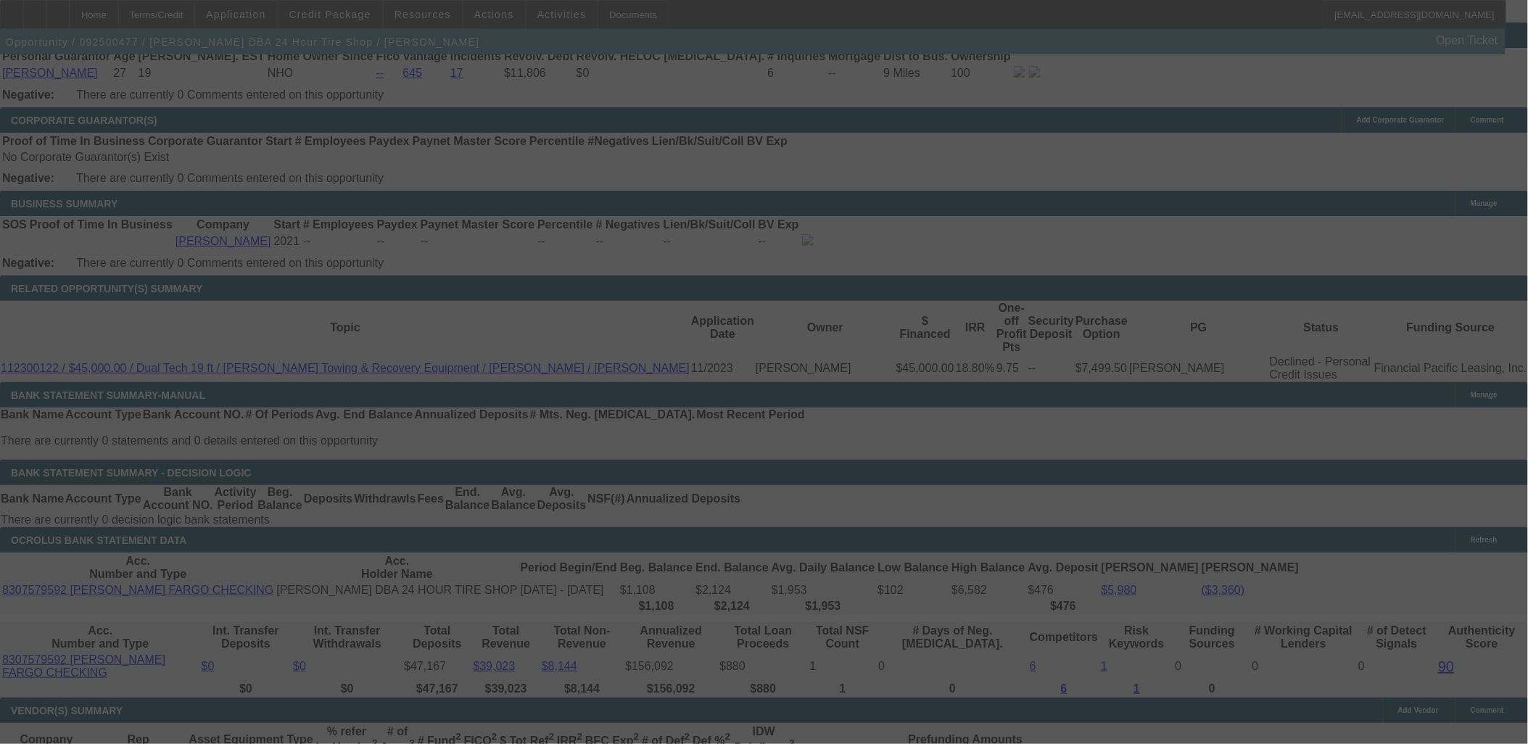
select select "0"
select select "3"
select select "0"
select select "6"
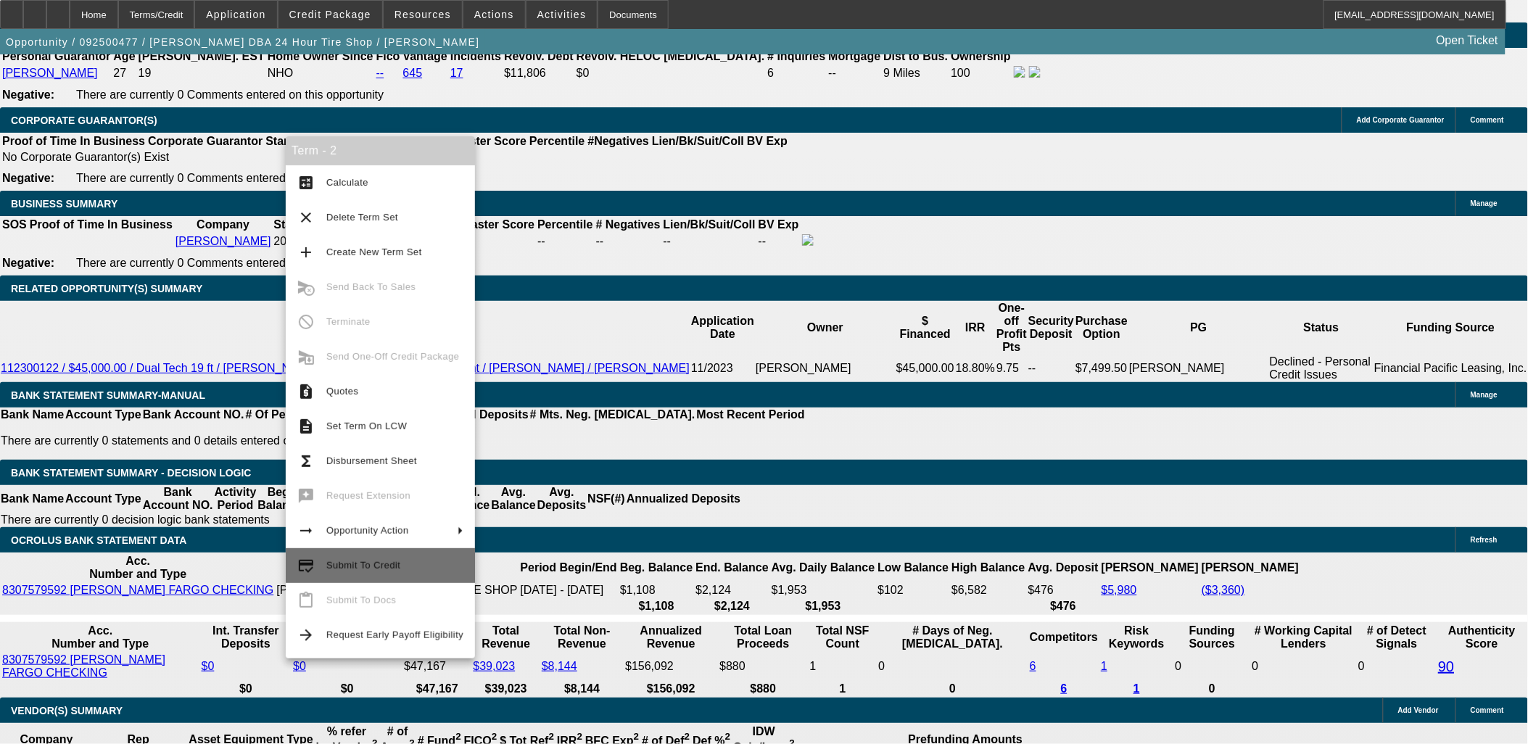
click at [381, 577] on button "credit_score Submit To Credit" at bounding box center [380, 565] width 189 height 35
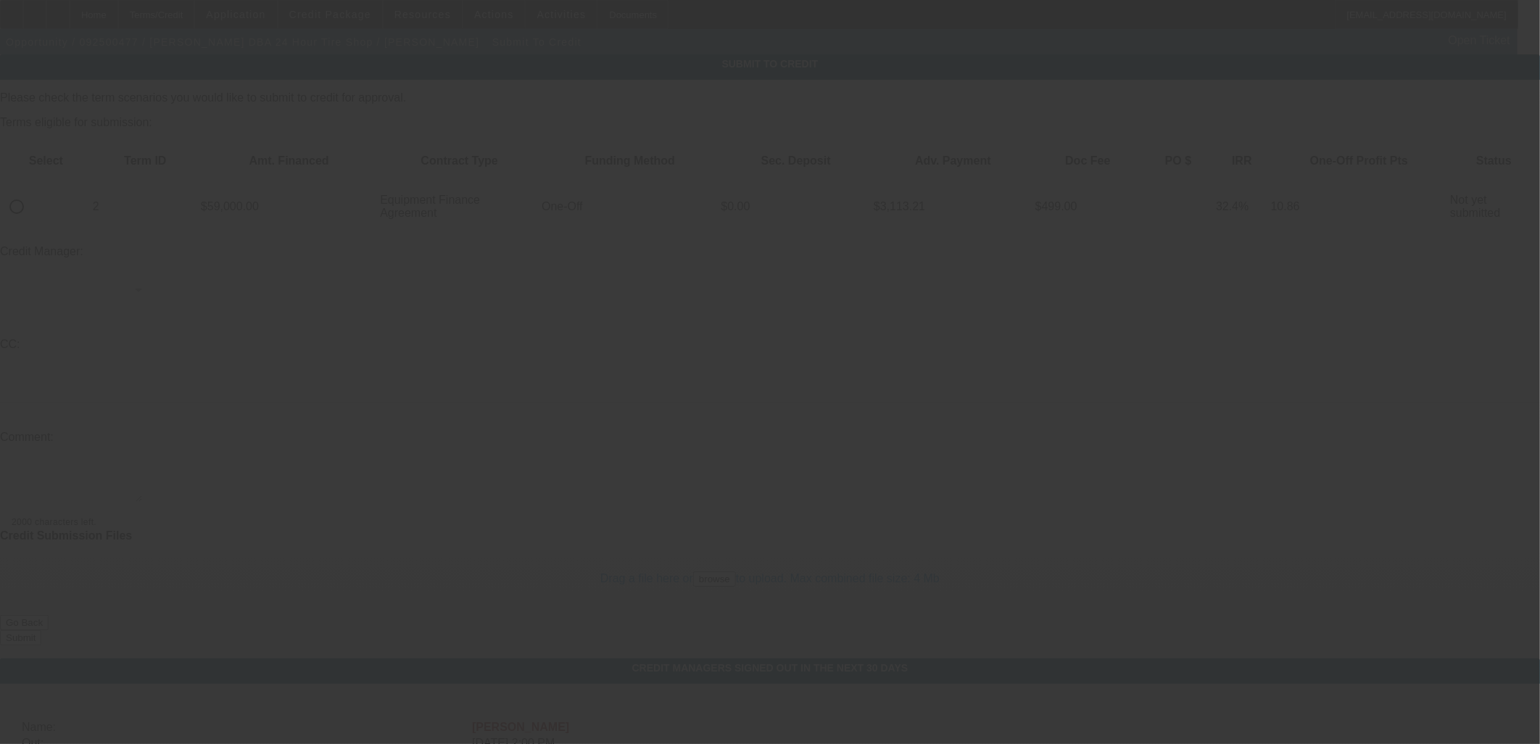
click at [65, 155] on div at bounding box center [770, 372] width 1540 height 744
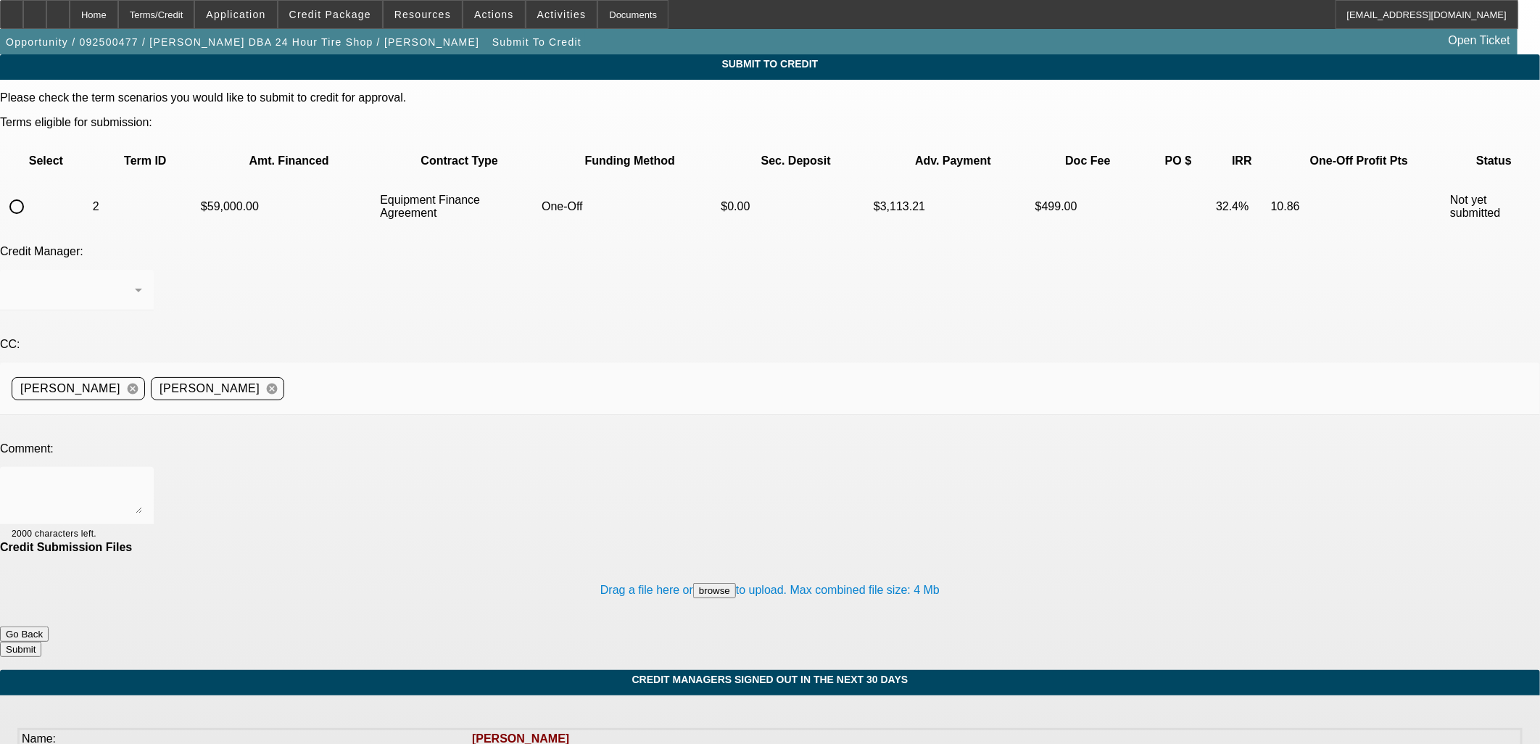
click at [62, 165] on div at bounding box center [770, 372] width 1540 height 744
click at [31, 192] on input "radio" at bounding box center [16, 206] width 29 height 29
radio input "true"
click at [142, 479] on textarea at bounding box center [77, 496] width 131 height 35
type textarea "FP?"
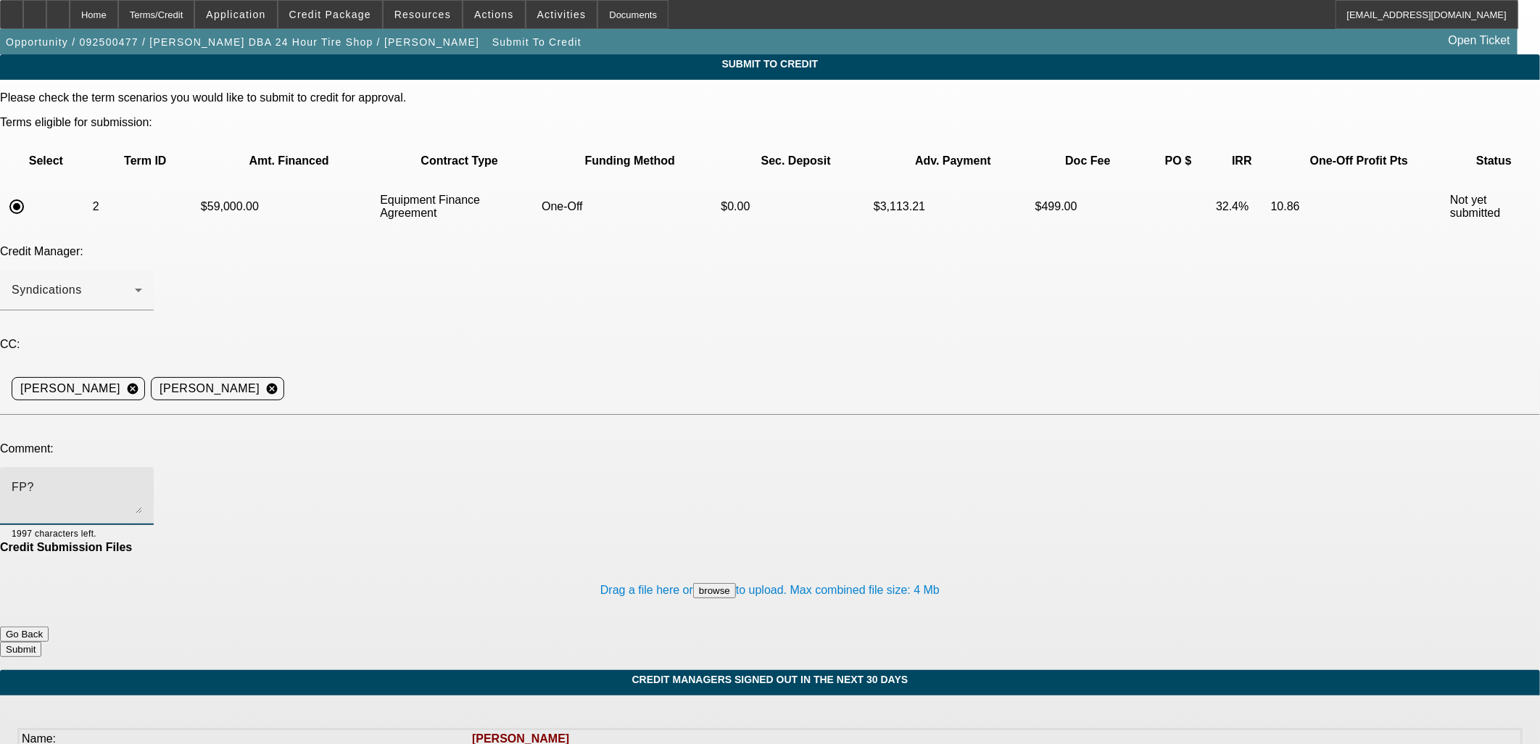
click at [41, 642] on button "Submit" at bounding box center [20, 649] width 41 height 15
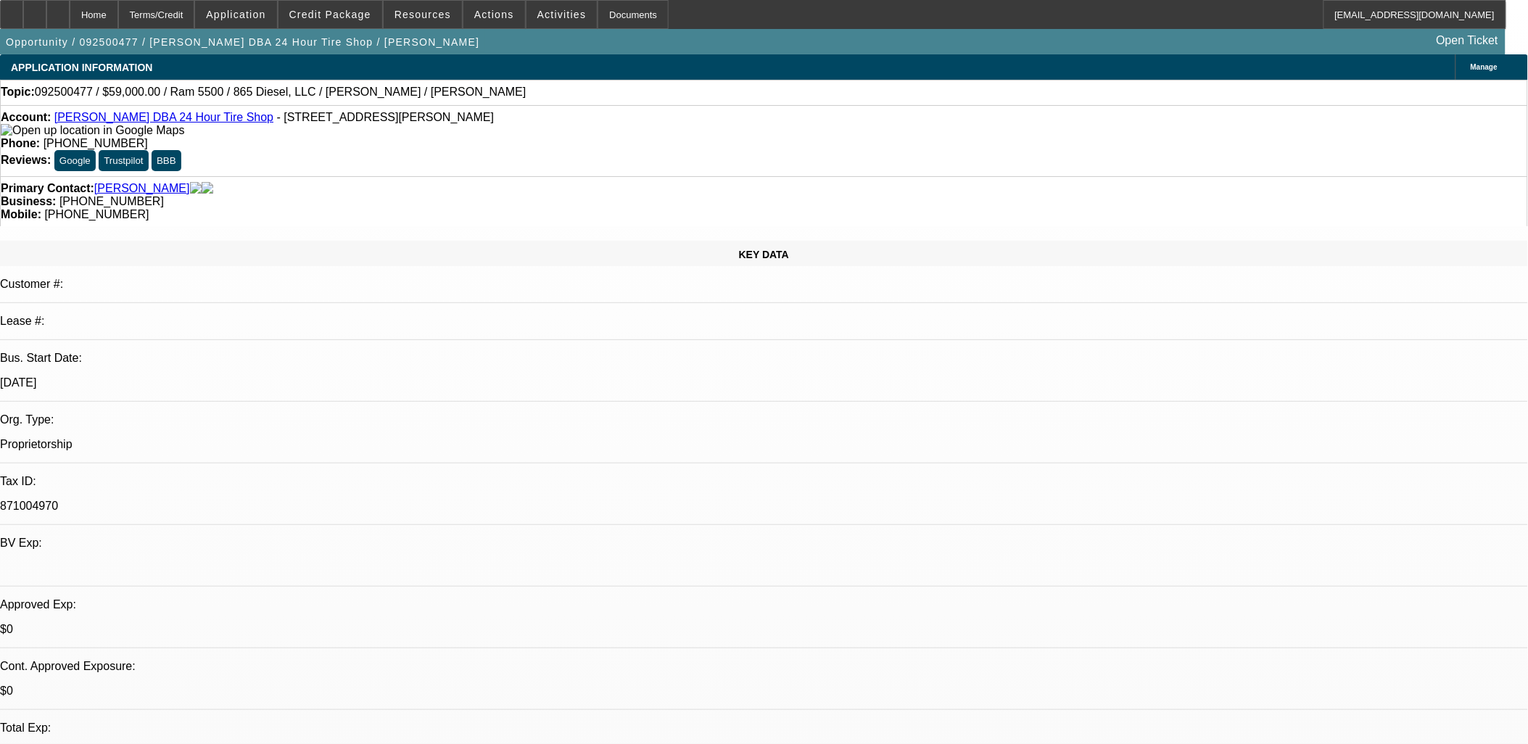
select select "0"
select select "3"
select select "0"
select select "6"
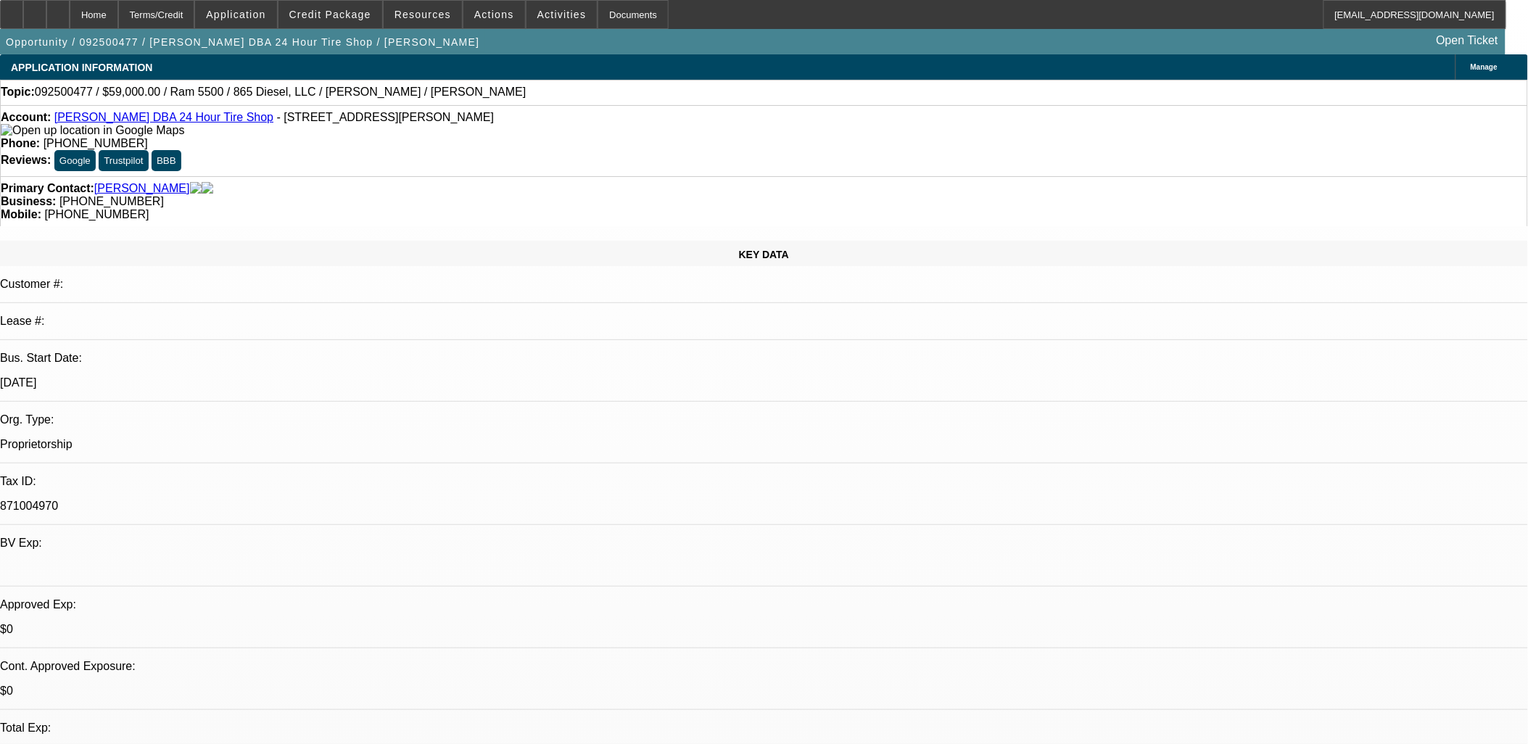
select select "0.1"
select select "0"
select select "2"
select select "0"
select select "6"
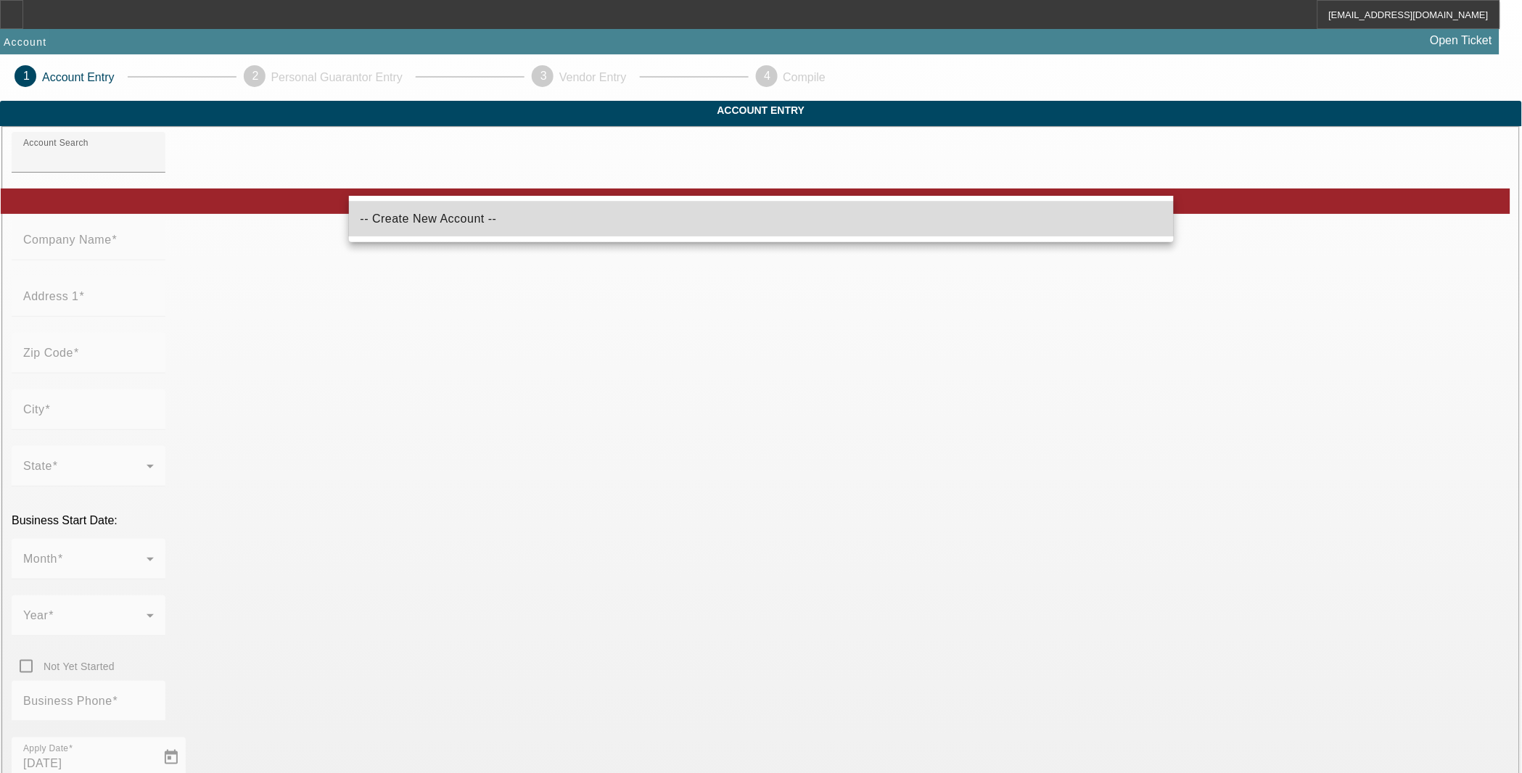
click at [470, 223] on mat-option "-- Create New Account --" at bounding box center [761, 219] width 825 height 35
type input "-- Create New Account --"
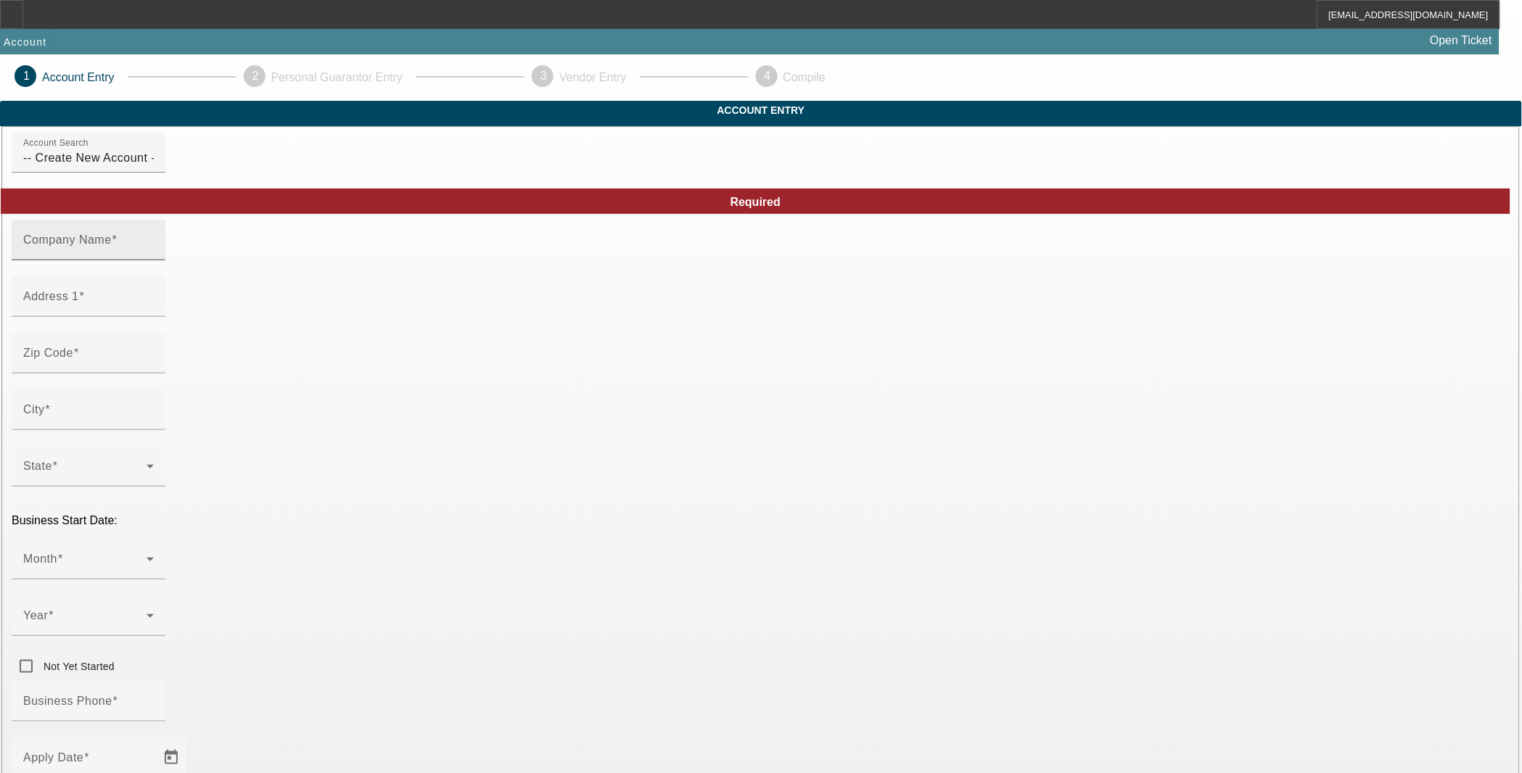
click at [112, 246] on mat-label "Company Name" at bounding box center [67, 240] width 88 height 12
click at [154, 255] on input "Company Name" at bounding box center [88, 245] width 131 height 17
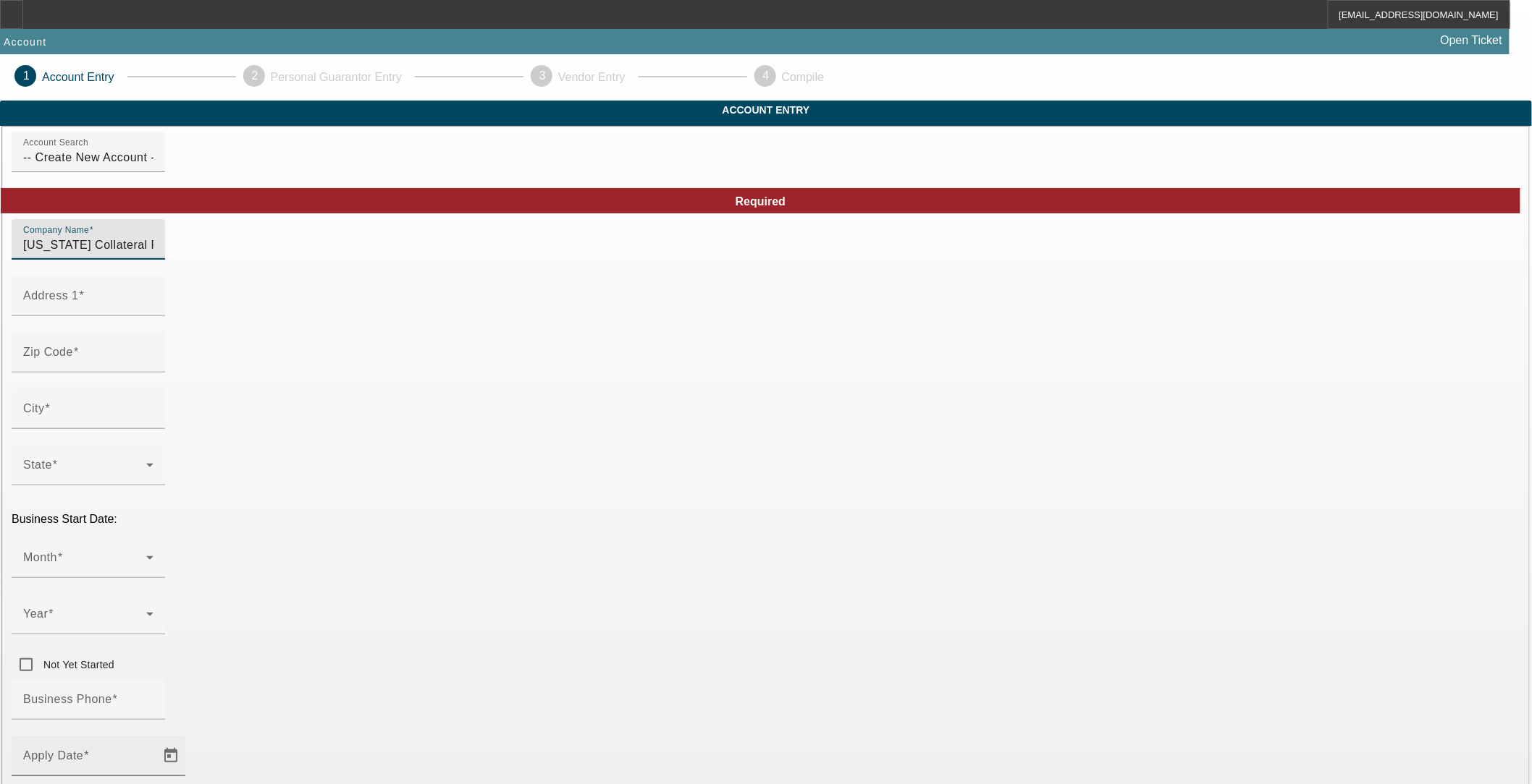
type input "[US_STATE] Collateral Recovery LLC"
click at [154, 753] on input "Apply Date" at bounding box center [88, 761] width 131 height 17
click at [189, 738] on span "Open calendar" at bounding box center [171, 755] width 35 height 35
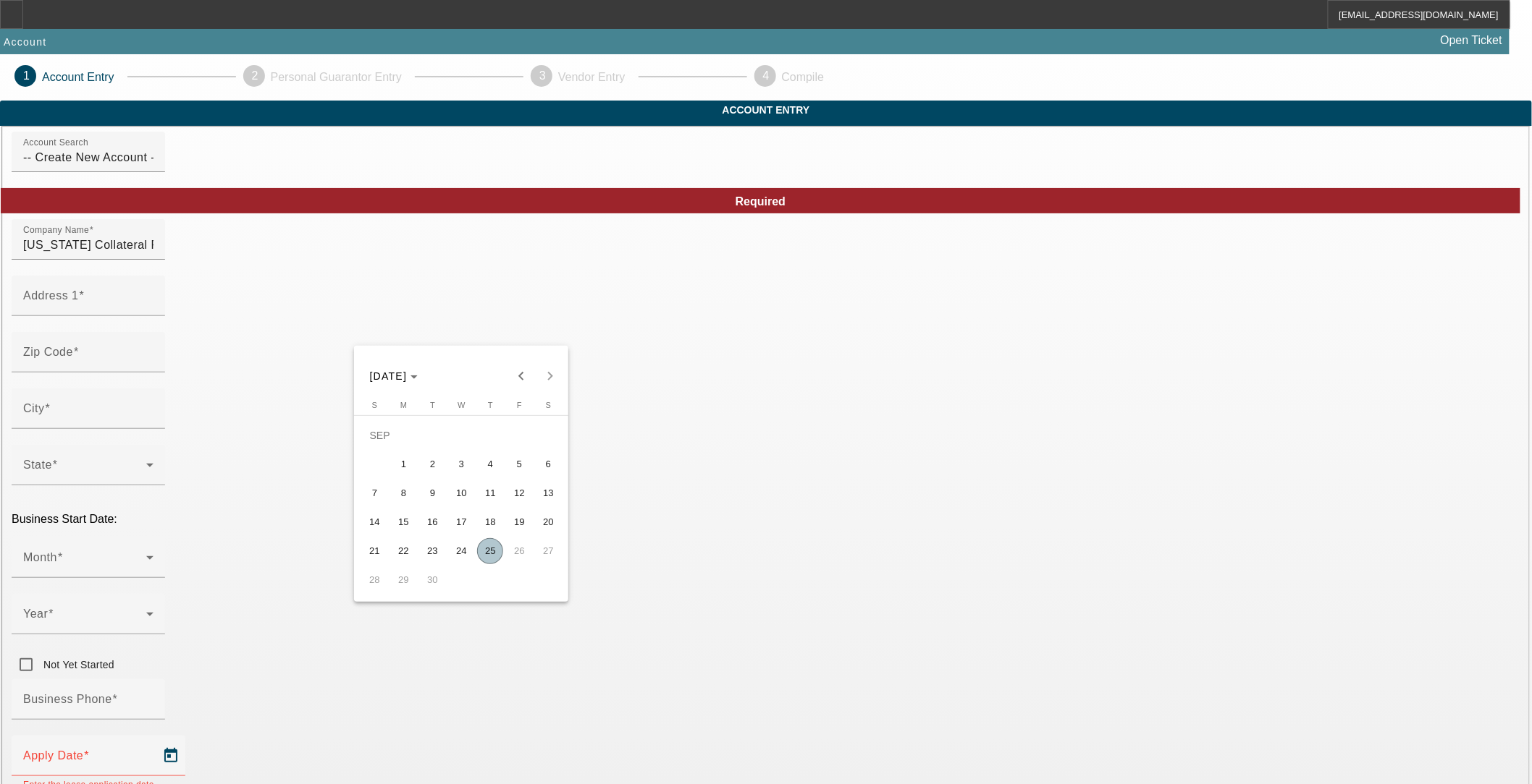
click at [491, 550] on span "25" at bounding box center [490, 552] width 26 height 26
type input "[DATE]"
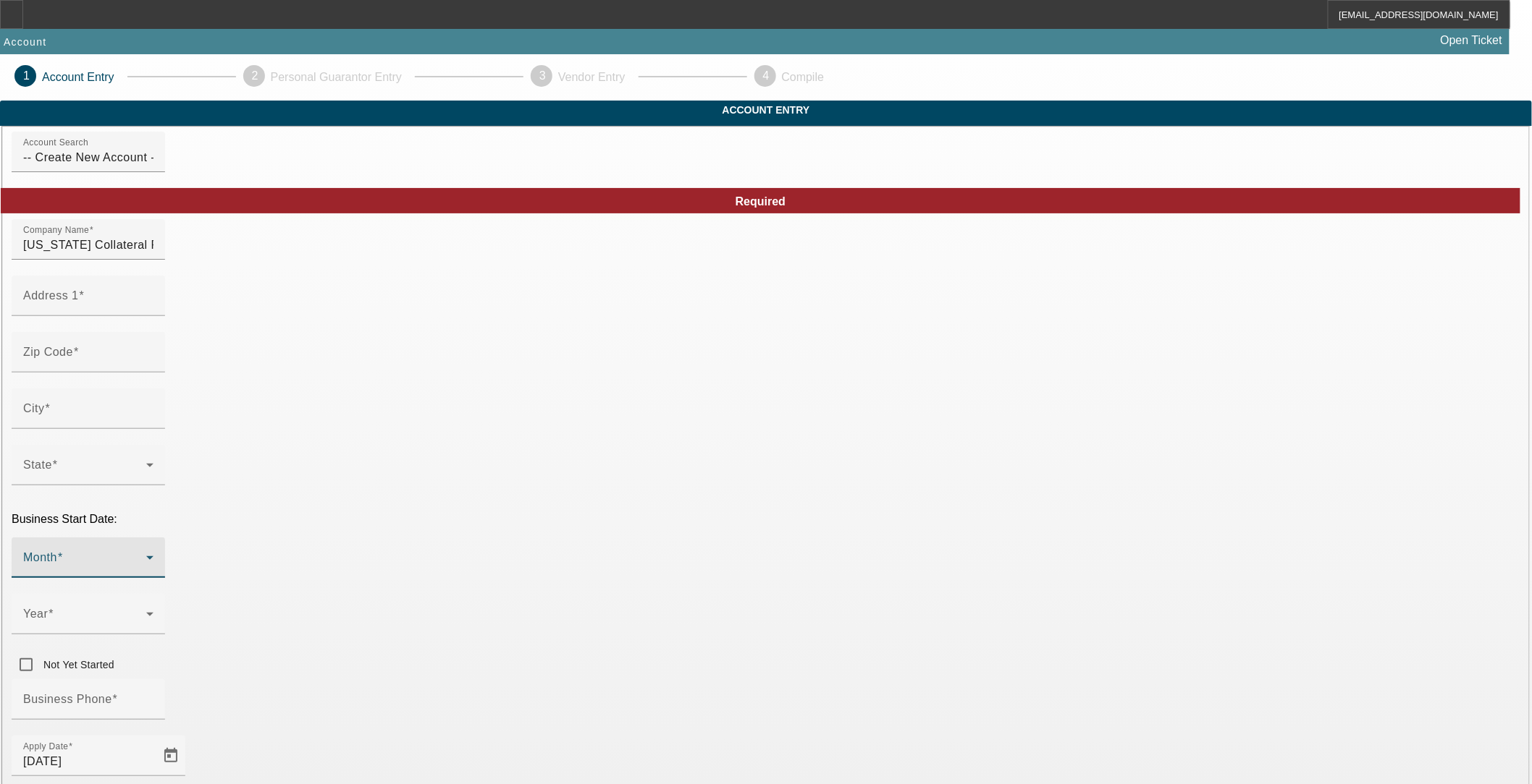
click at [146, 555] on span at bounding box center [84, 563] width 123 height 17
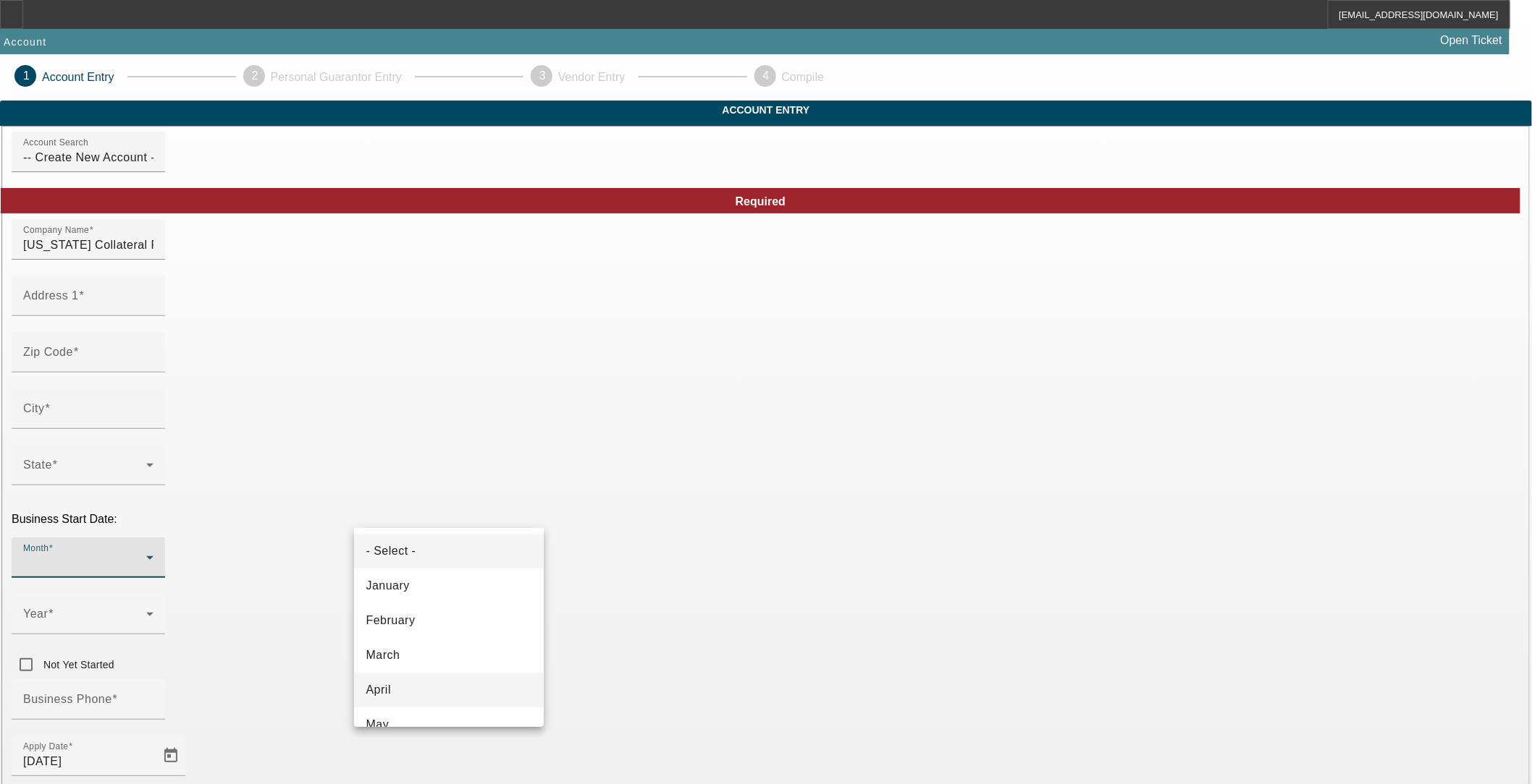
drag, startPoint x: 438, startPoint y: 665, endPoint x: 438, endPoint y: 680, distance: 15.0
click at [438, 678] on div "- Select - January February March April May June July August September October …" at bounding box center [449, 626] width 190 height 198
click at [438, 680] on mat-option "April" at bounding box center [449, 689] width 190 height 35
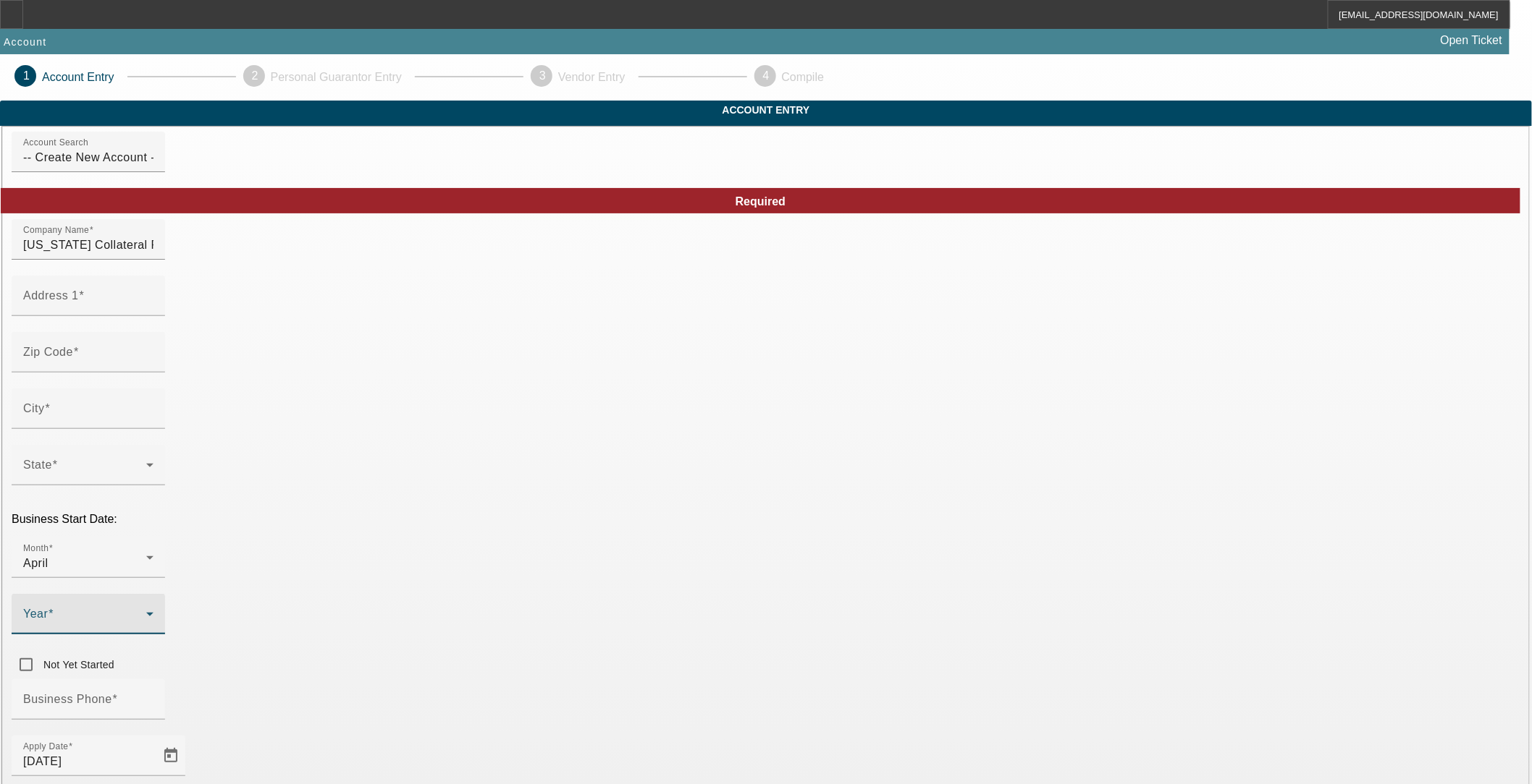
click at [146, 611] on span at bounding box center [84, 619] width 123 height 17
click at [605, 683] on mat-option "2024" at bounding box center [607, 689] width 84 height 35
drag, startPoint x: 1067, startPoint y: 610, endPoint x: 1057, endPoint y: 611, distance: 10.0
paste input "331382282"
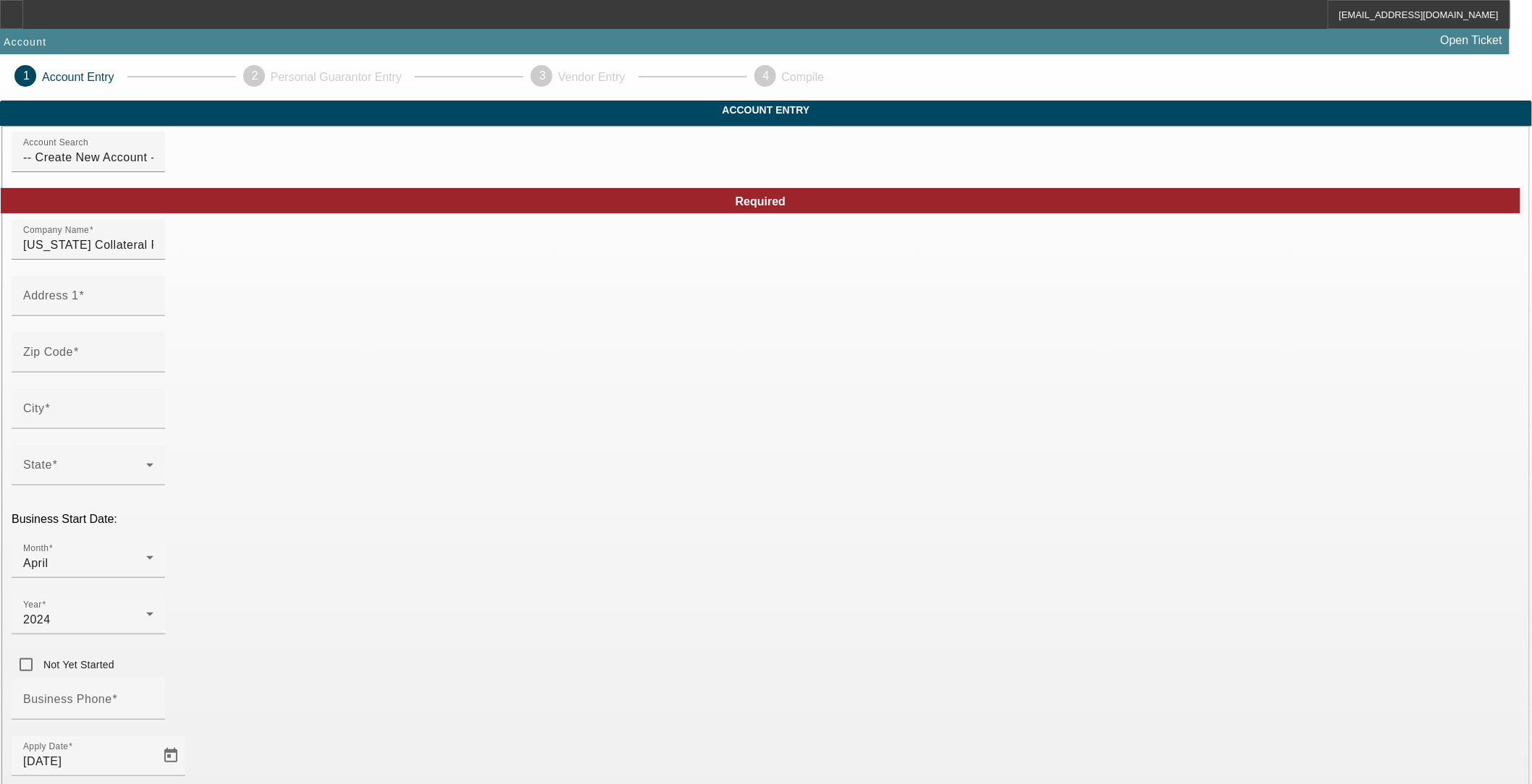
type input "331382282"
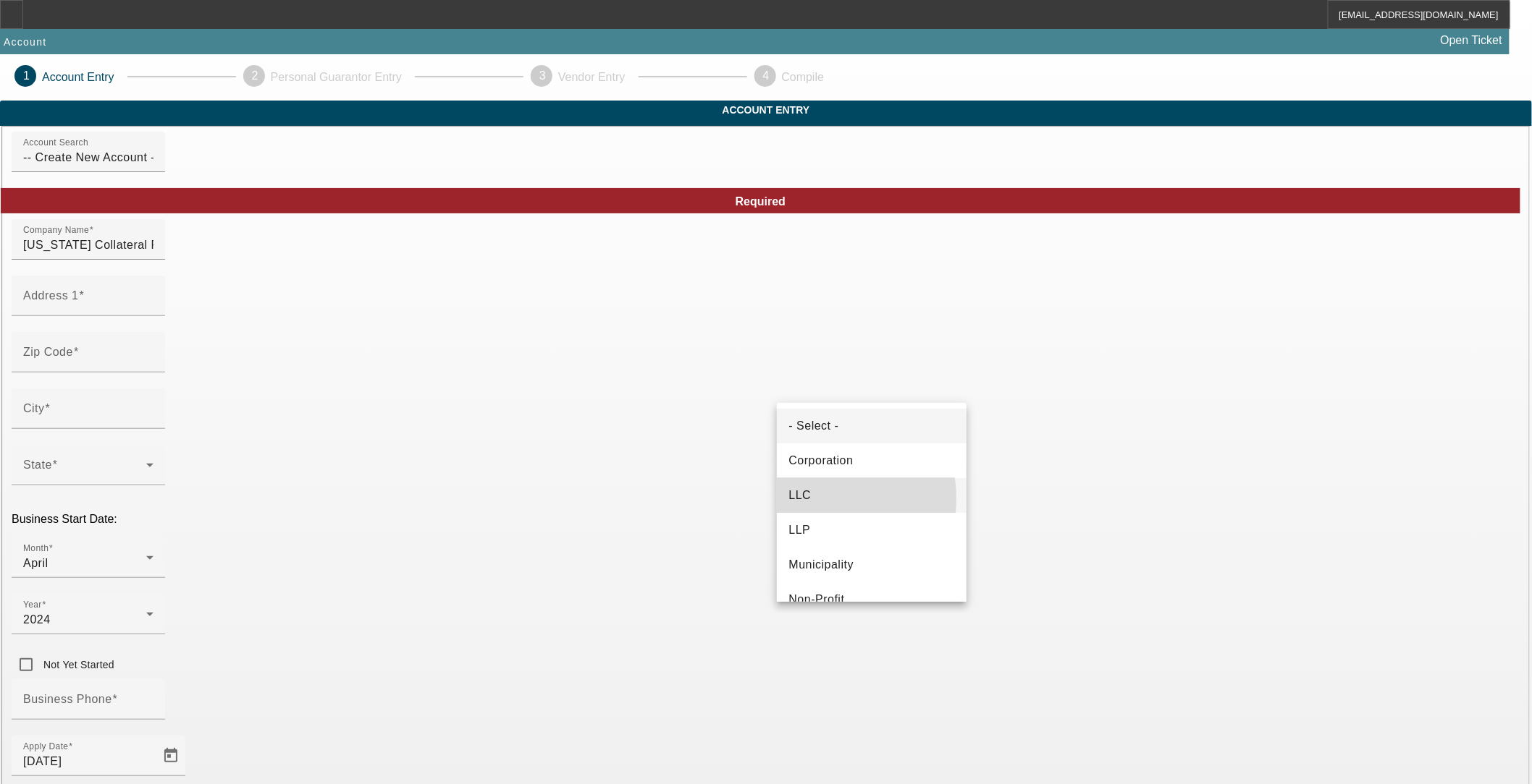
click at [811, 498] on mat-option "LLC" at bounding box center [871, 495] width 190 height 35
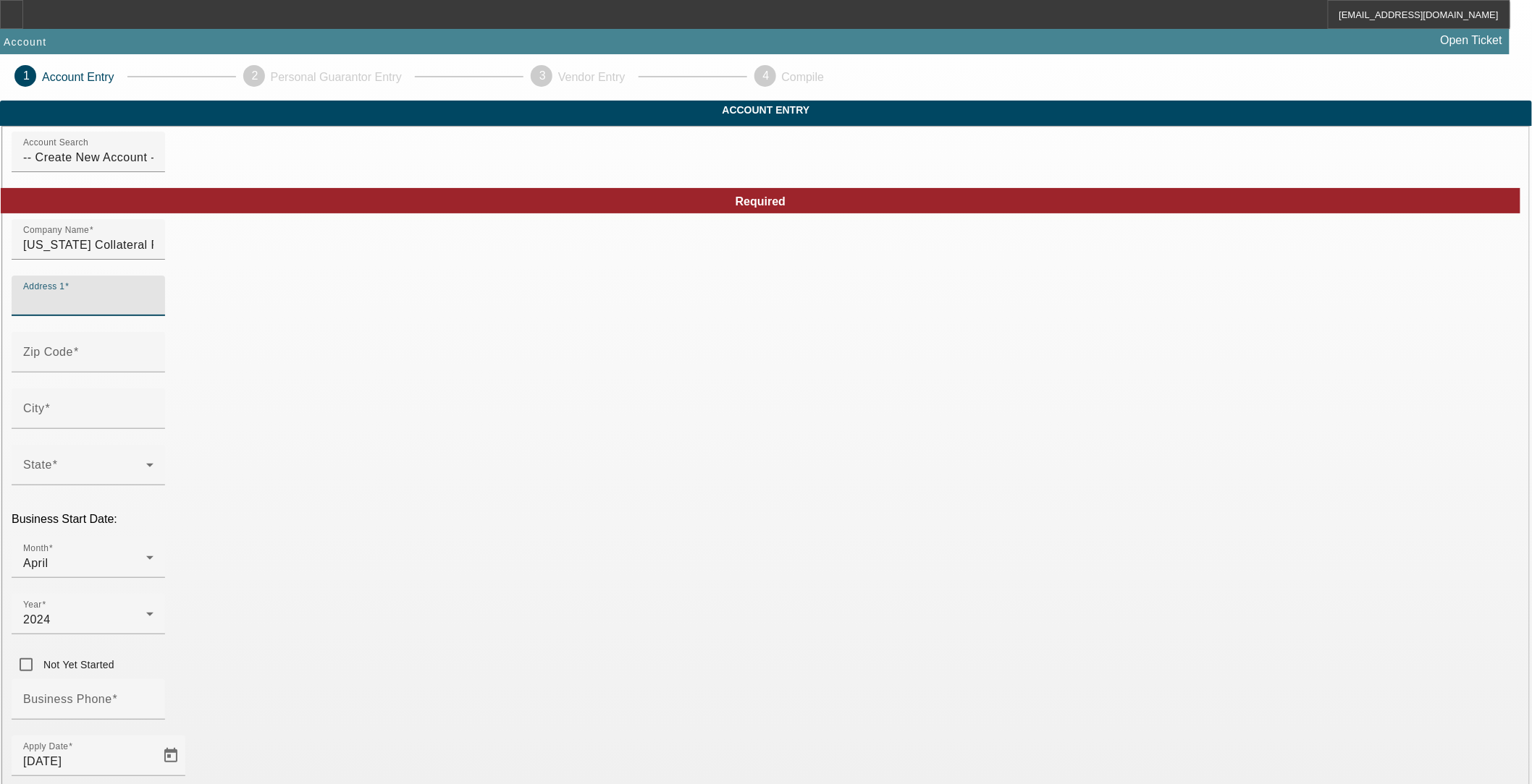
click at [154, 310] on input "Address 1" at bounding box center [88, 301] width 131 height 17
type input "1551 NJ 57"
type input "07865"
type input "Port Murray"
type input "Warren"
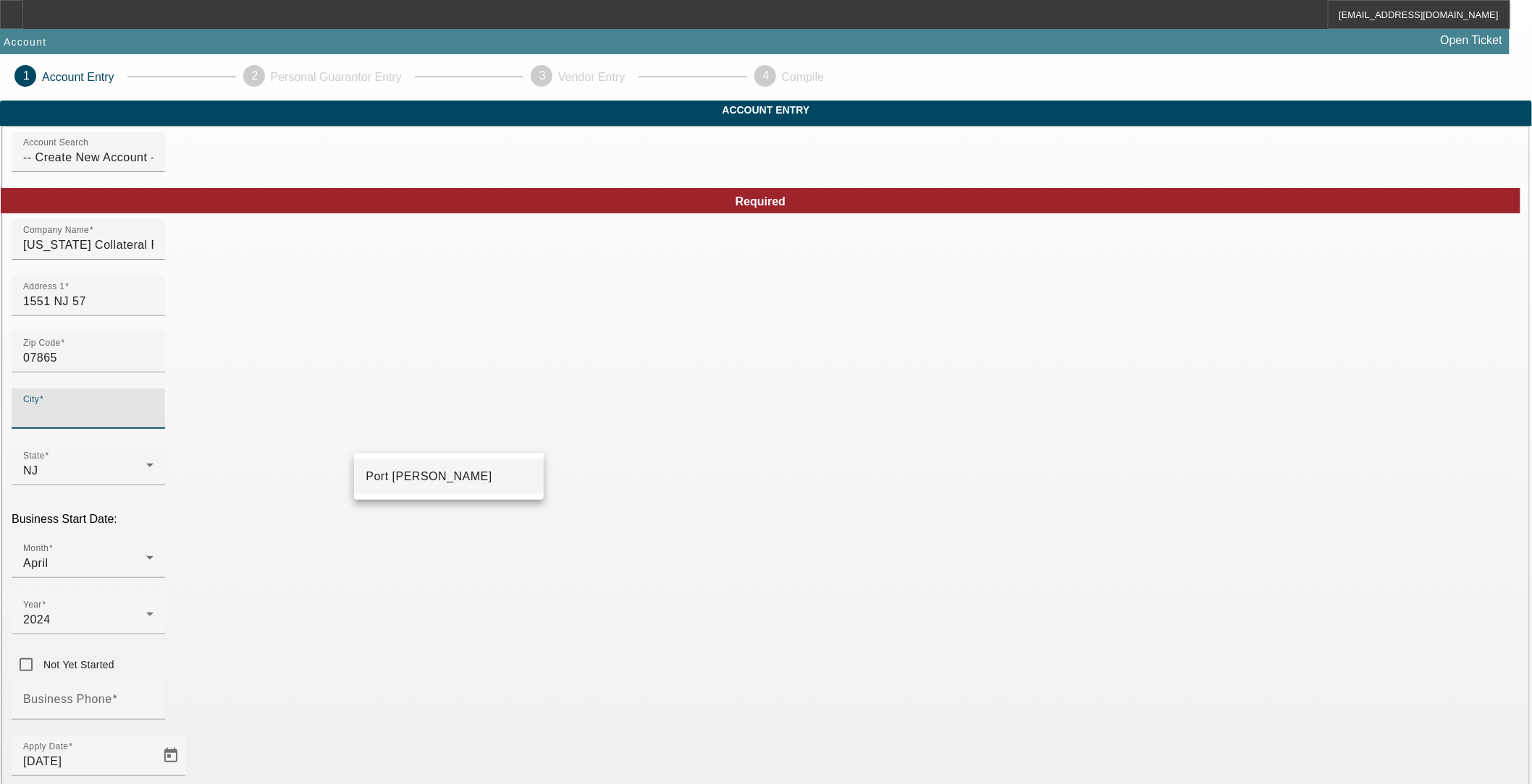
click at [440, 481] on mat-option "Port Murray" at bounding box center [449, 477] width 190 height 35
type input "Port Murray"
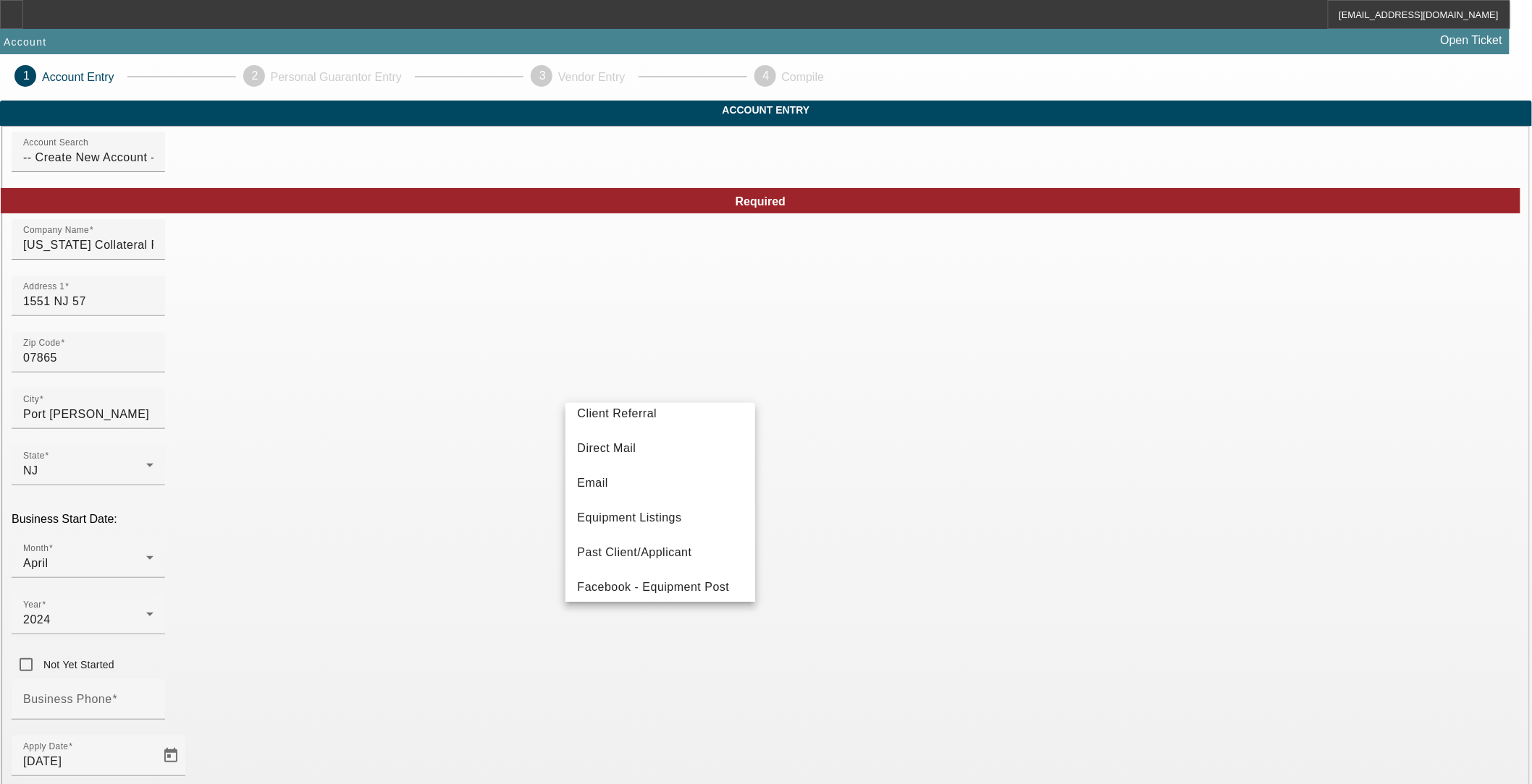
scroll to position [81, 0]
click at [606, 420] on span "Client Referral" at bounding box center [617, 415] width 80 height 17
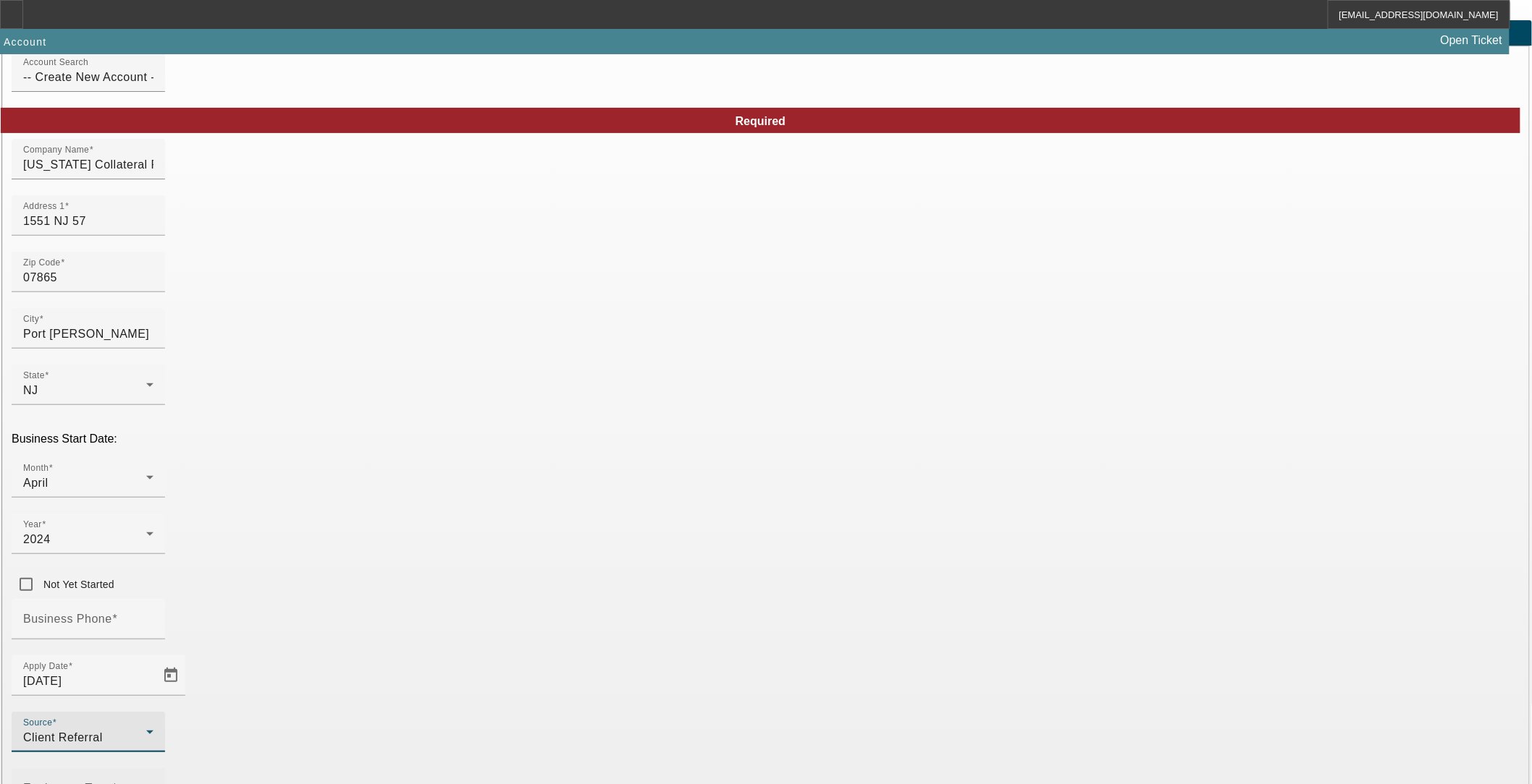
click at [154, 768] on div "Equipment Type" at bounding box center [88, 788] width 131 height 41
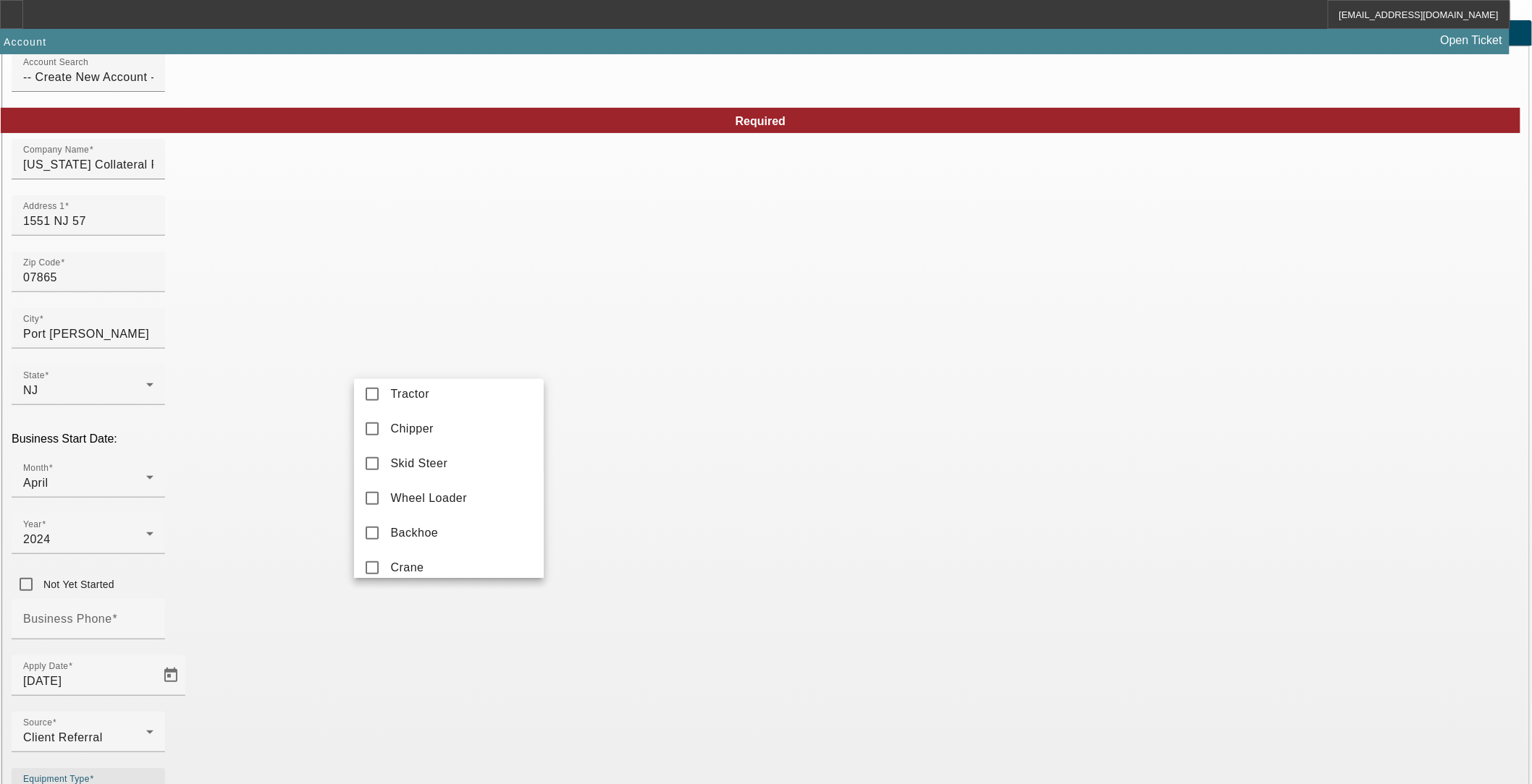
scroll to position [555, 0]
click at [611, 587] on div at bounding box center [766, 392] width 1532 height 784
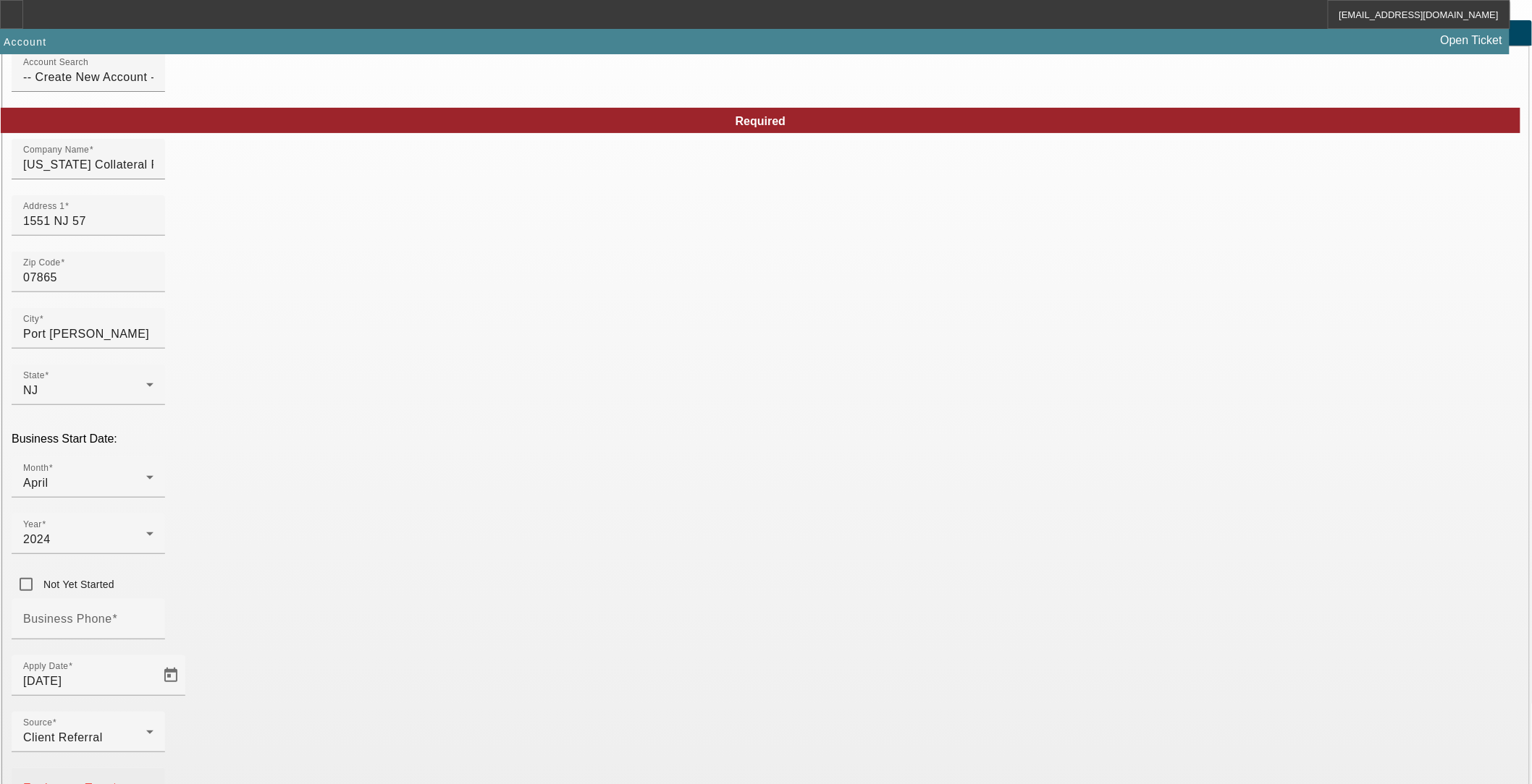
click at [146, 770] on span at bounding box center [84, 794] width 123 height 17
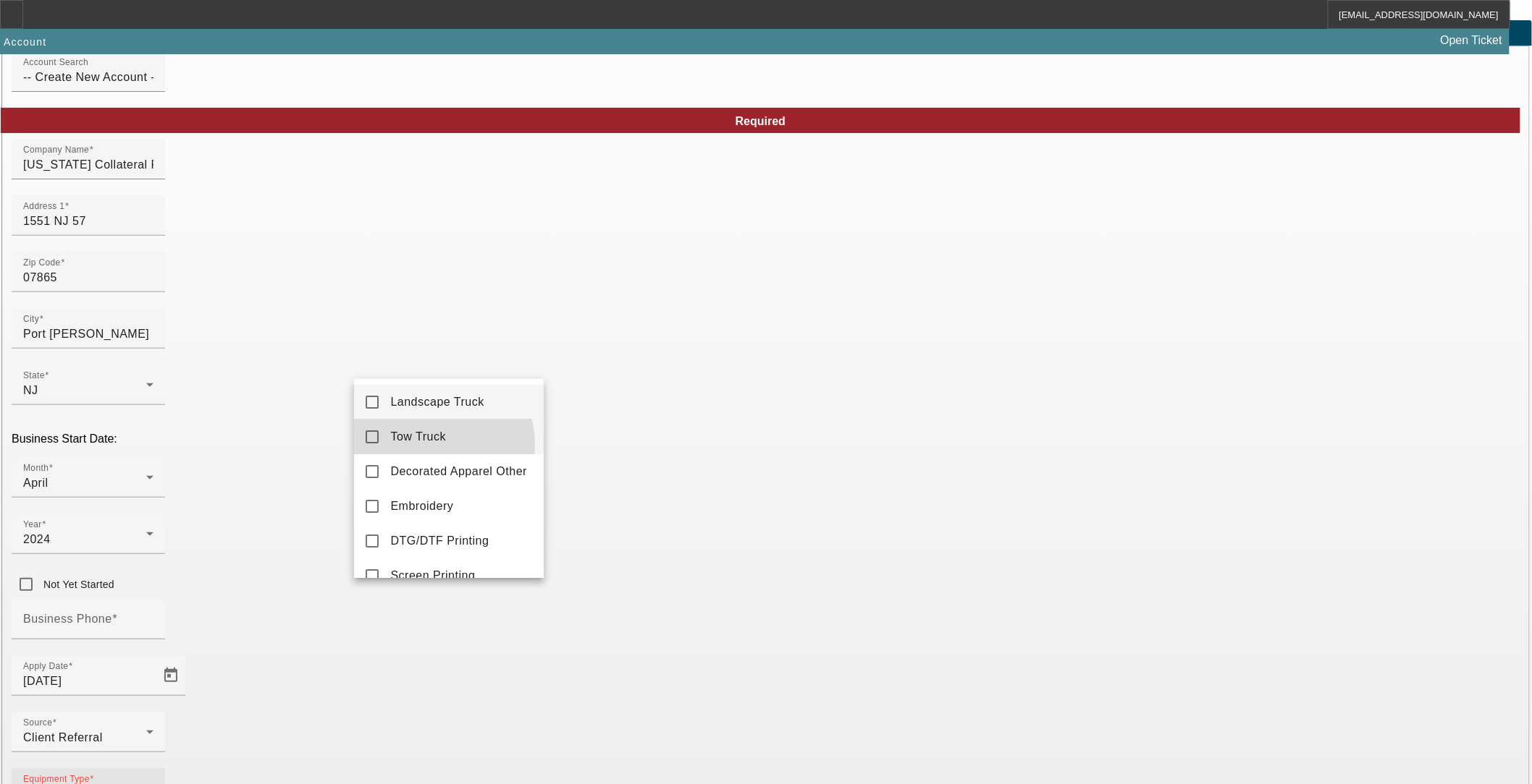
click at [437, 444] on span "Tow Truck" at bounding box center [418, 436] width 56 height 17
click at [636, 633] on div at bounding box center [766, 392] width 1532 height 784
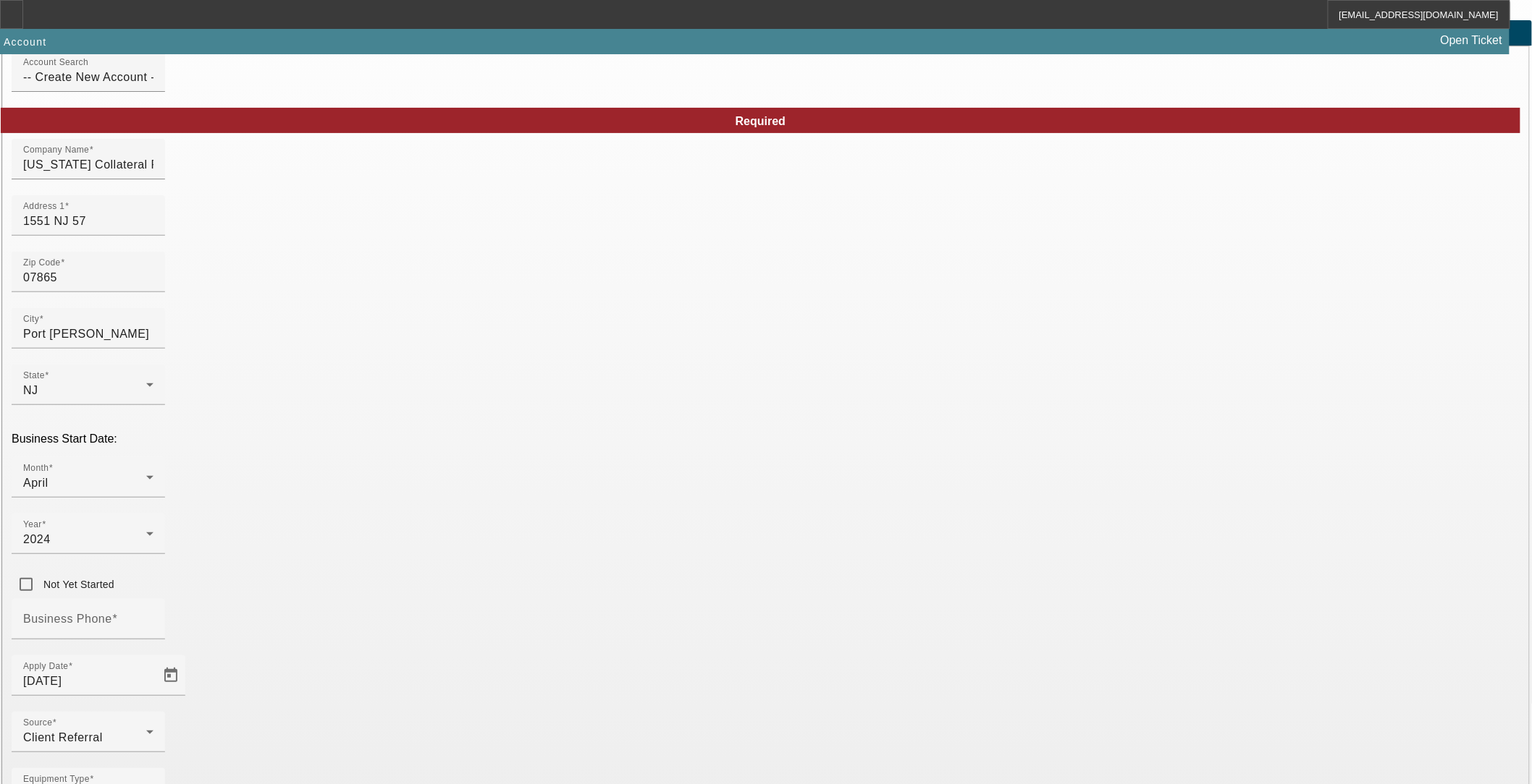
click at [411, 466] on span "Towing" at bounding box center [409, 459] width 38 height 17
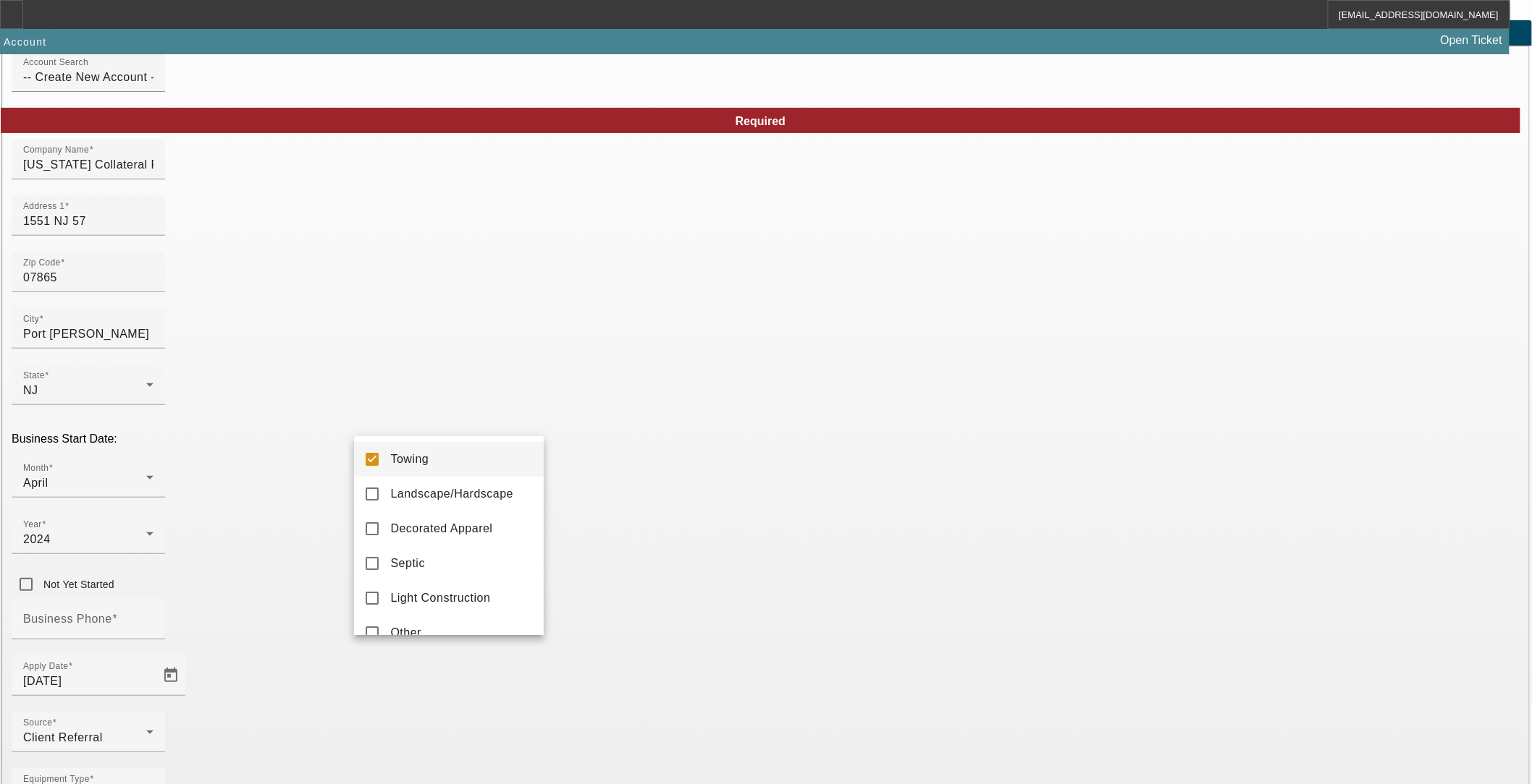
click at [661, 656] on div at bounding box center [766, 392] width 1532 height 784
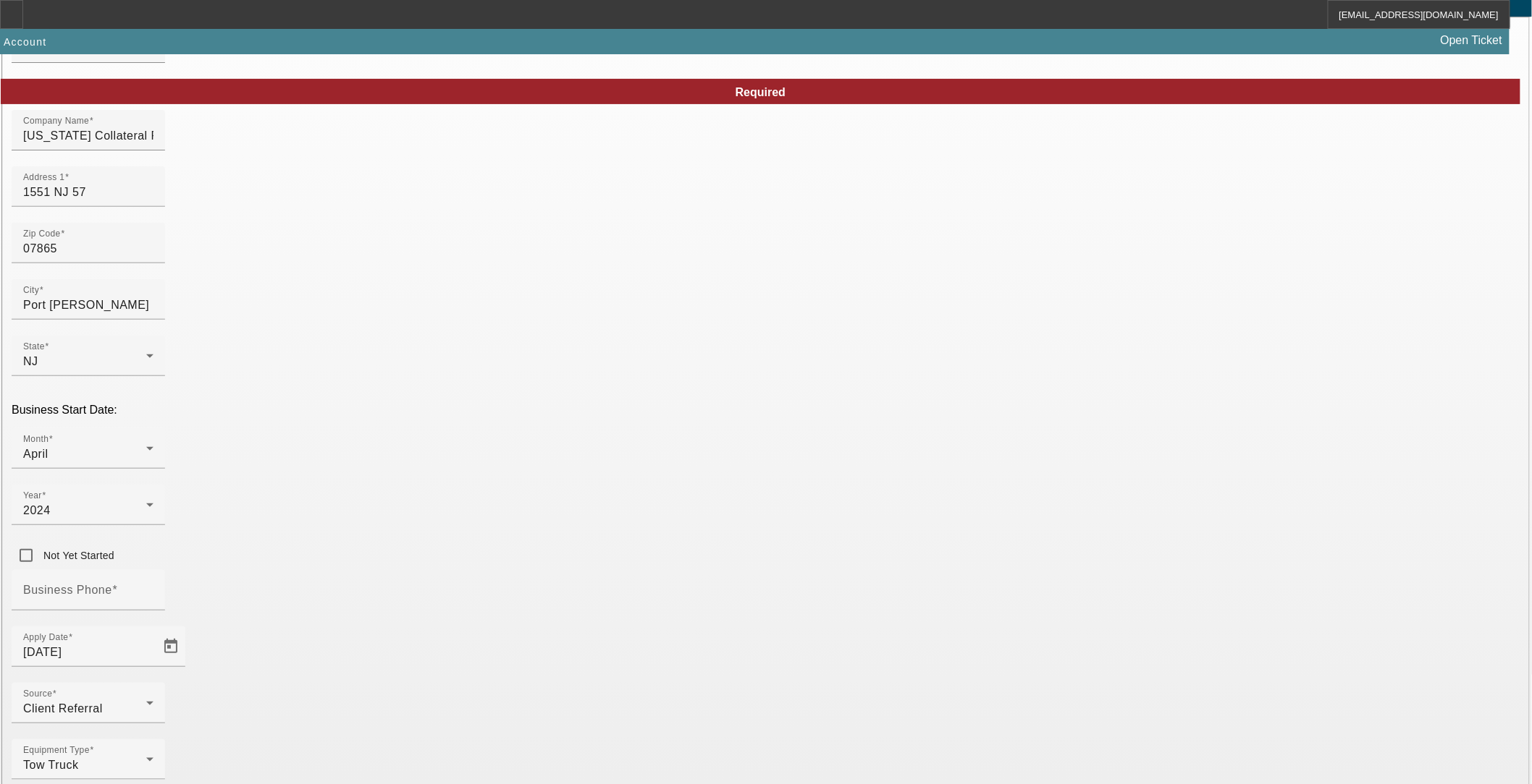
scroll to position [125, 0]
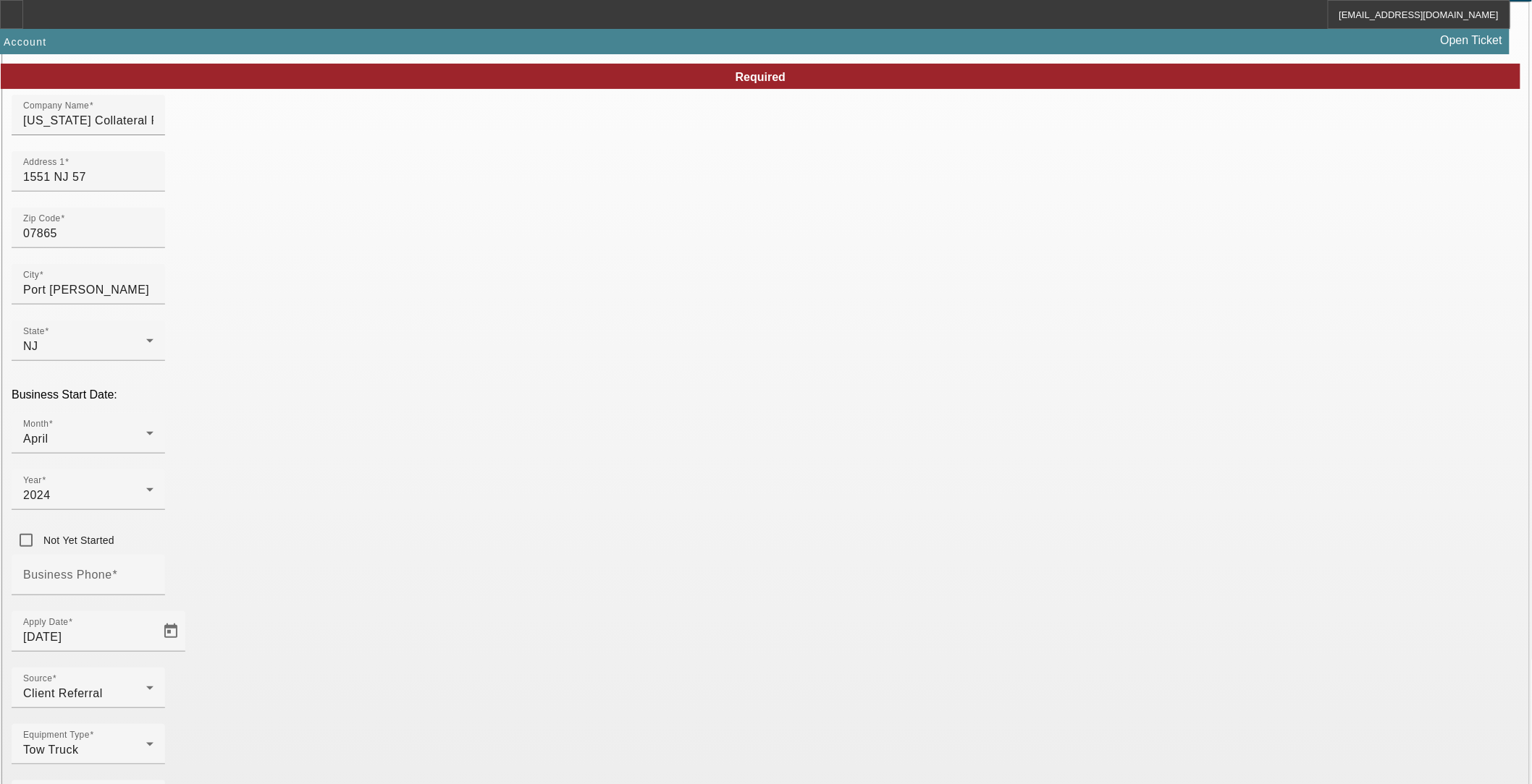
click at [154, 555] on div "Business Phone" at bounding box center [88, 575] width 131 height 41
type input "[PHONE_NUMBER]"
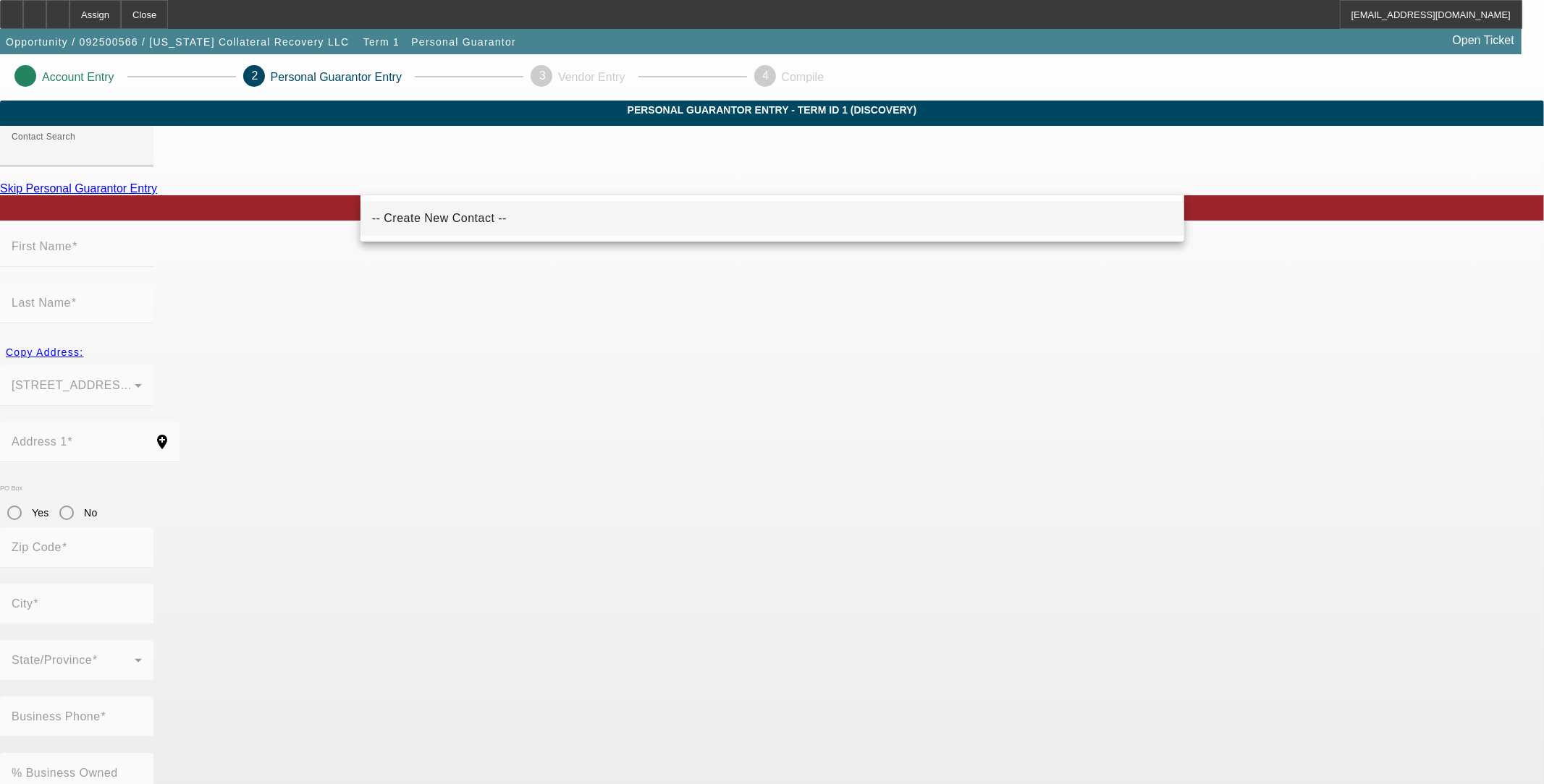
click at [695, 214] on mat-option "-- Create New Contact --" at bounding box center [772, 218] width 823 height 35
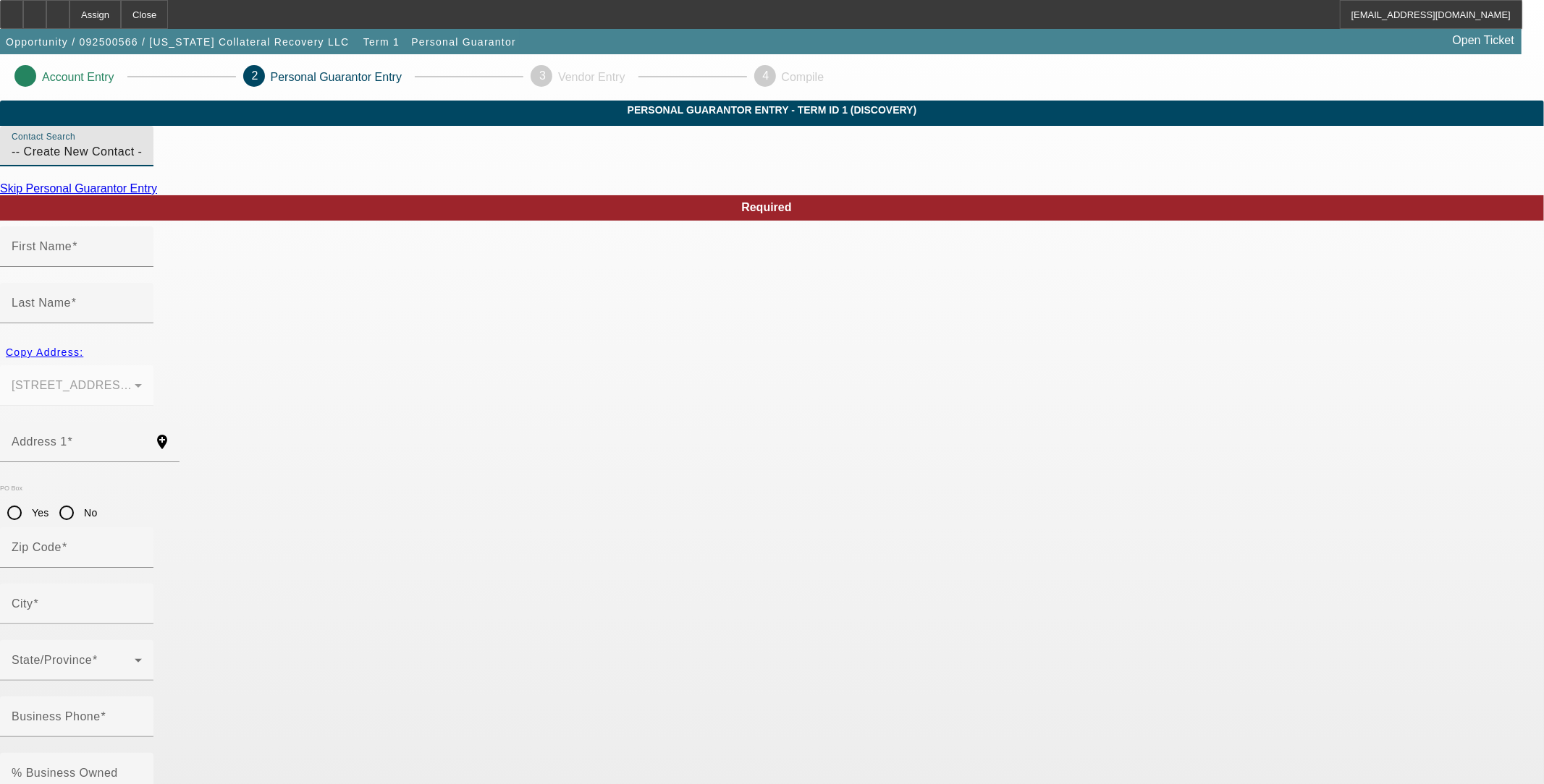
drag, startPoint x: 507, startPoint y: 178, endPoint x: 293, endPoint y: 176, distance: 214.0
click at [293, 176] on app-personal-guarantor-manage "Account Entry 2 Personal Guarantor Entry 3 Vendor Entry 4 Compile Personal Guar…" at bounding box center [772, 793] width 1544 height 1478
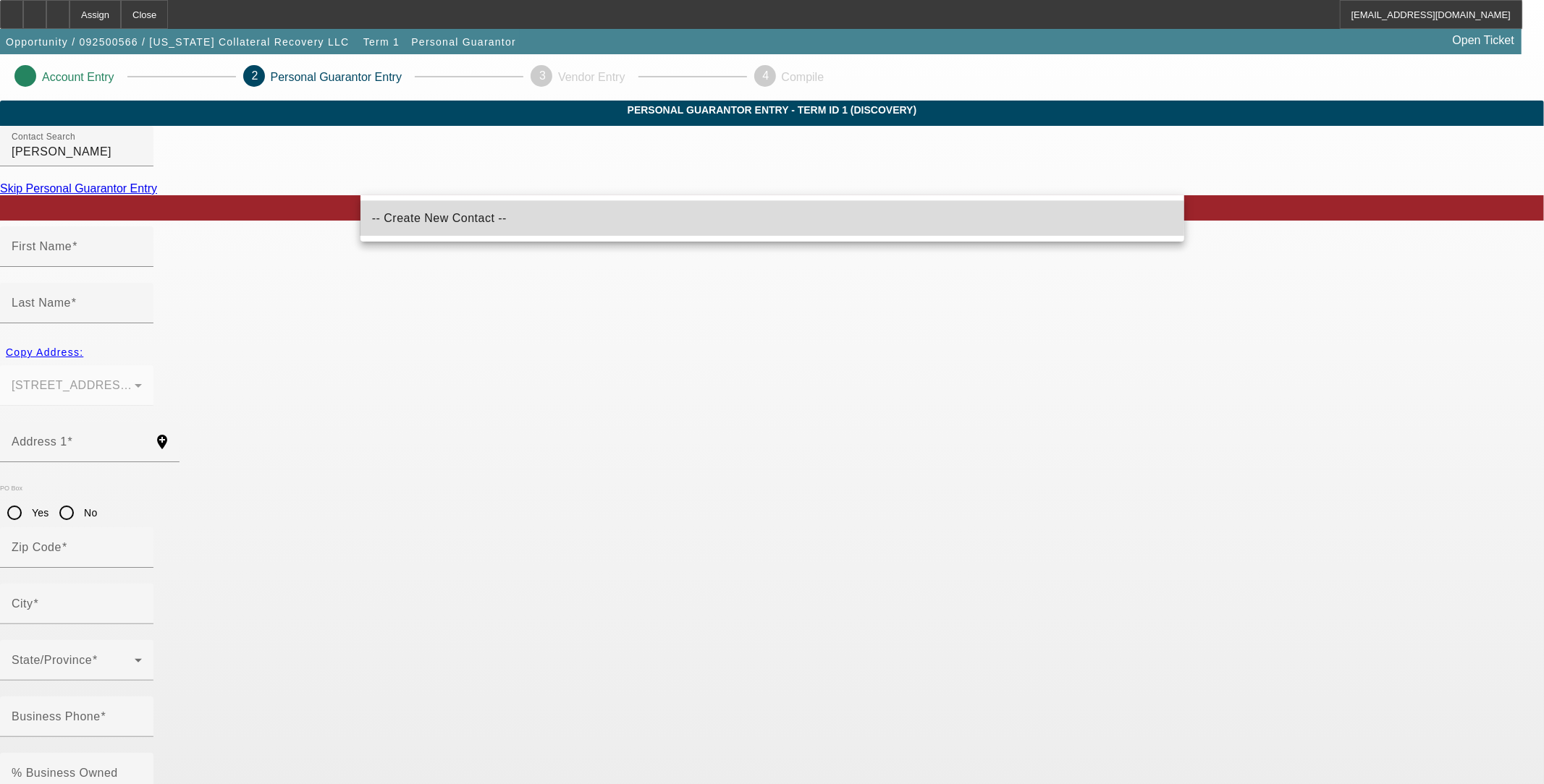
click at [496, 222] on mat-option "-- Create New Contact --" at bounding box center [772, 218] width 823 height 35
type input "-- Create New Contact --"
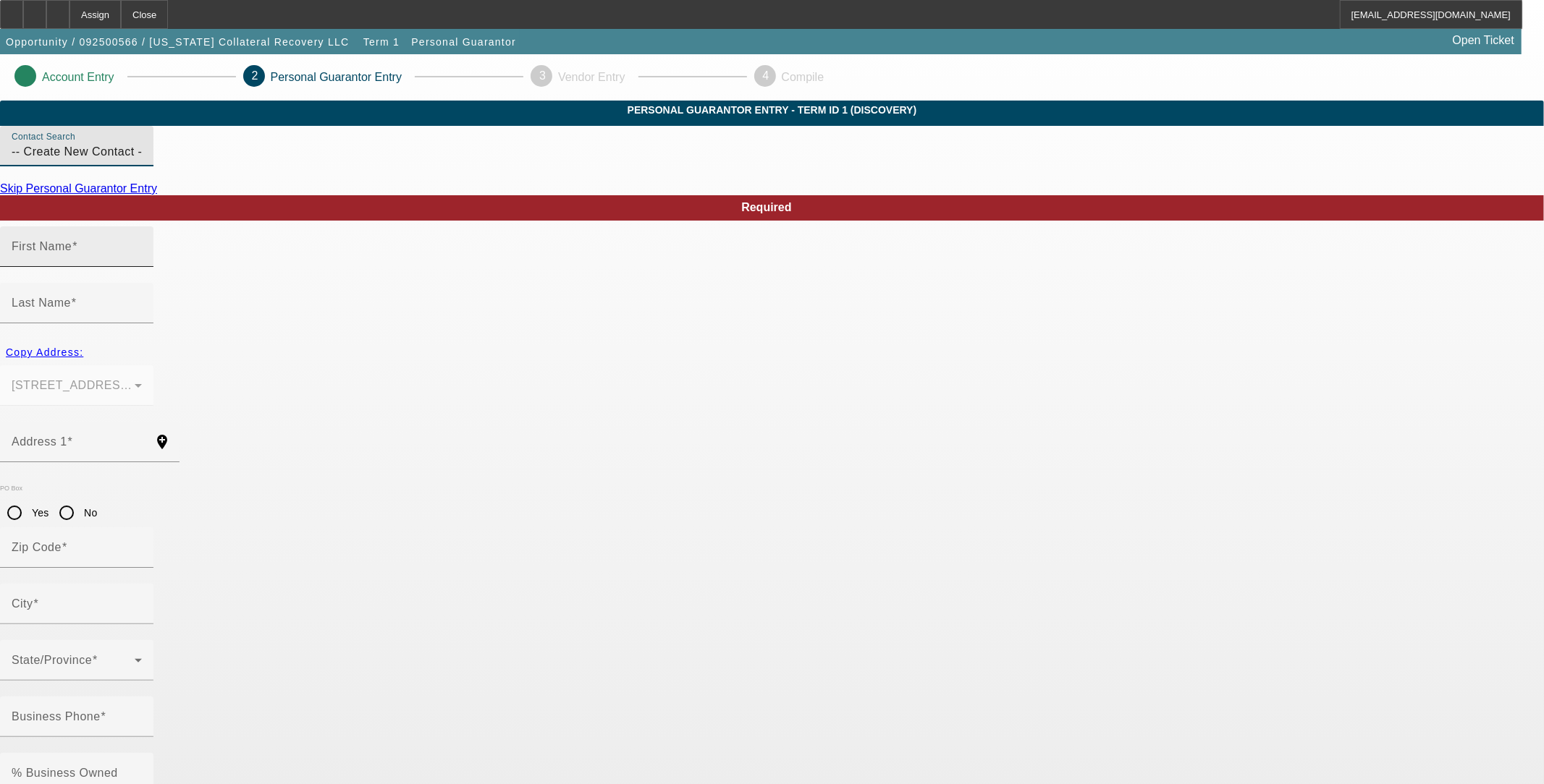
click at [142, 261] on input "First Name" at bounding box center [77, 251] width 131 height 17
type input "Ricardo"
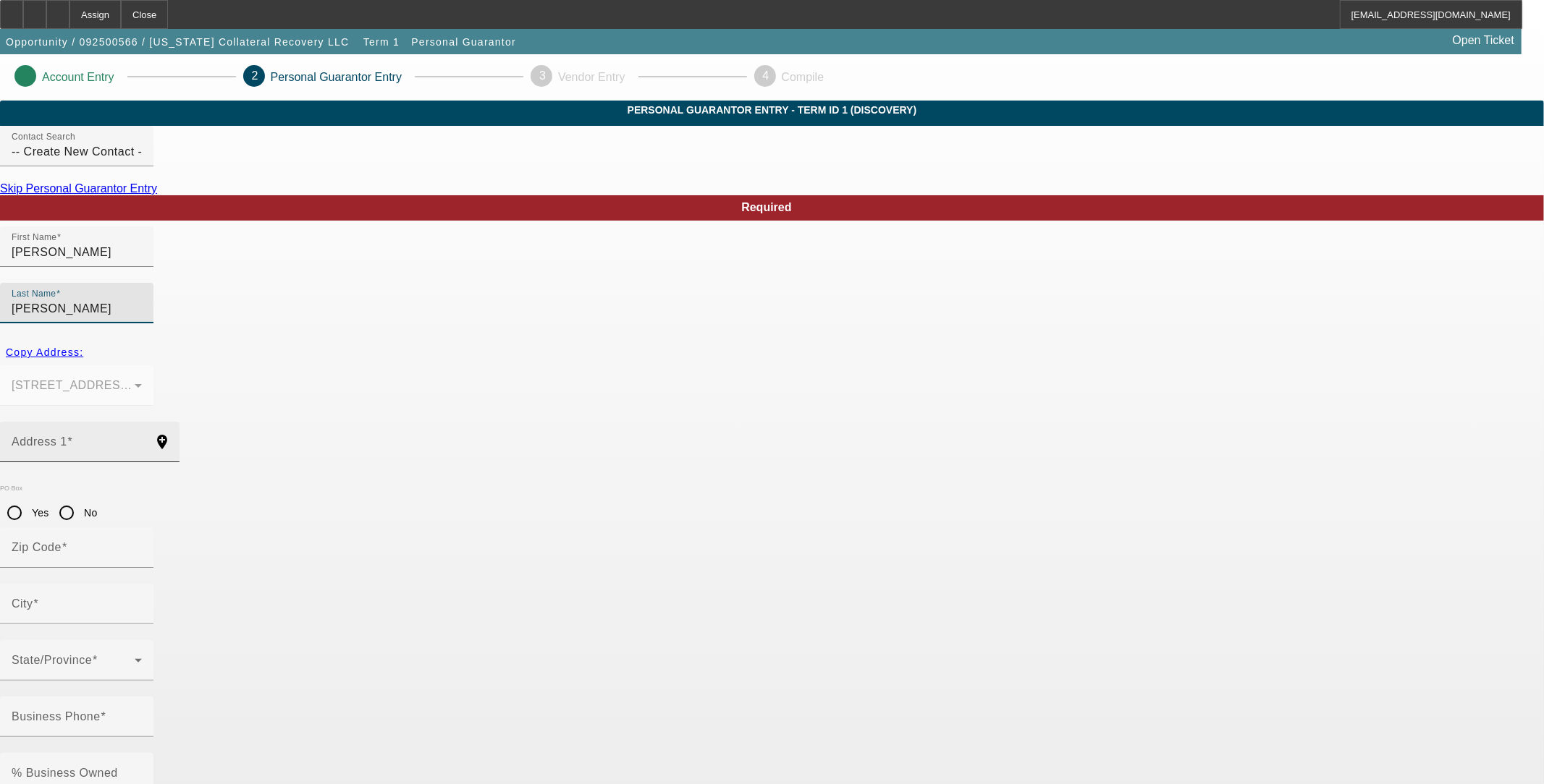
type input "Salazar"
click at [142, 422] on div "Address 1" at bounding box center [77, 442] width 131 height 41
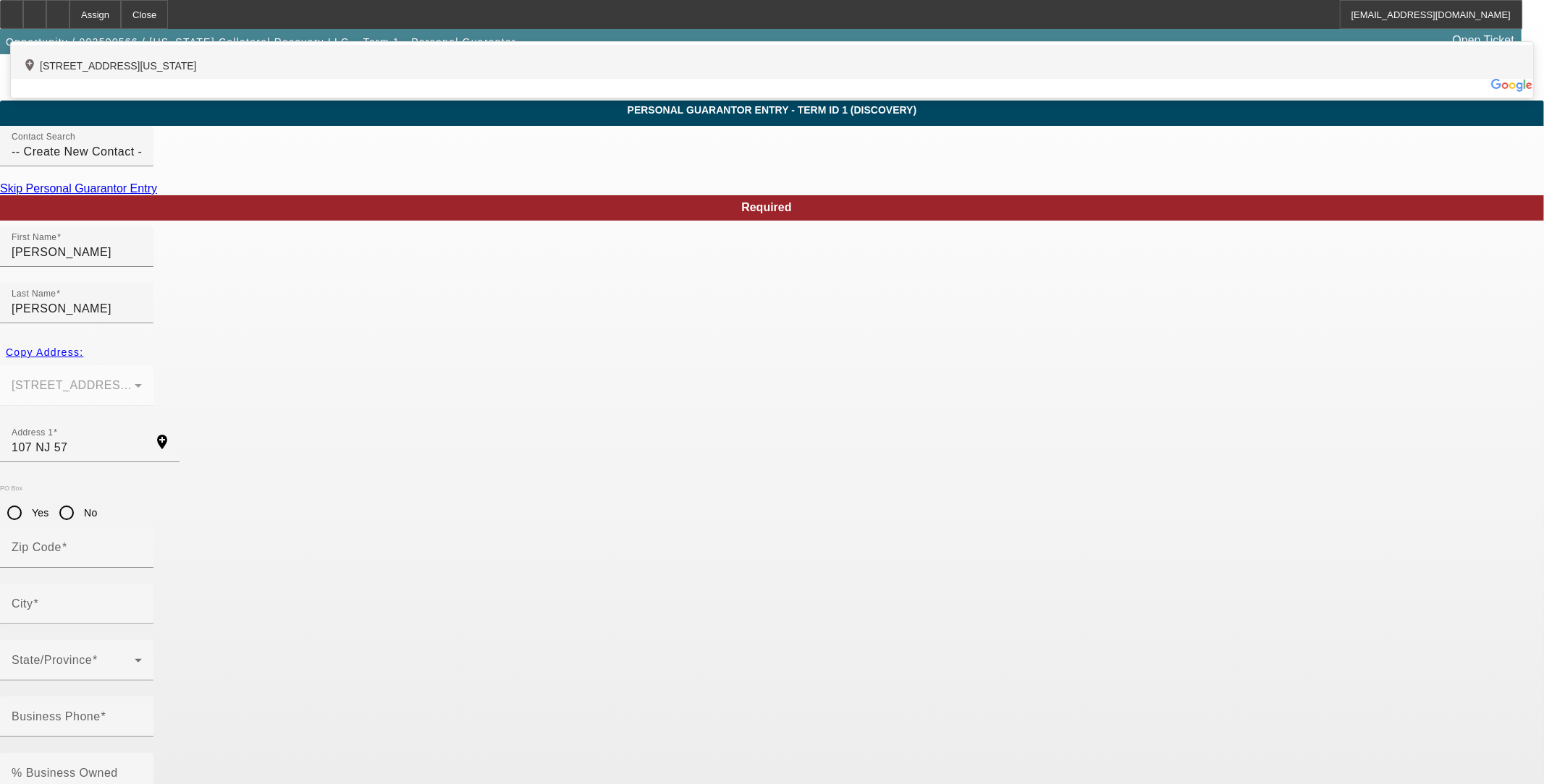
click at [453, 79] on div "add_location 107 New Jersey 57, Hackettstown, NJ 07840, US" at bounding box center [772, 62] width 1522 height 34
type input "107 New Jersey 57"
type input "07840"
type input "Hackettstown"
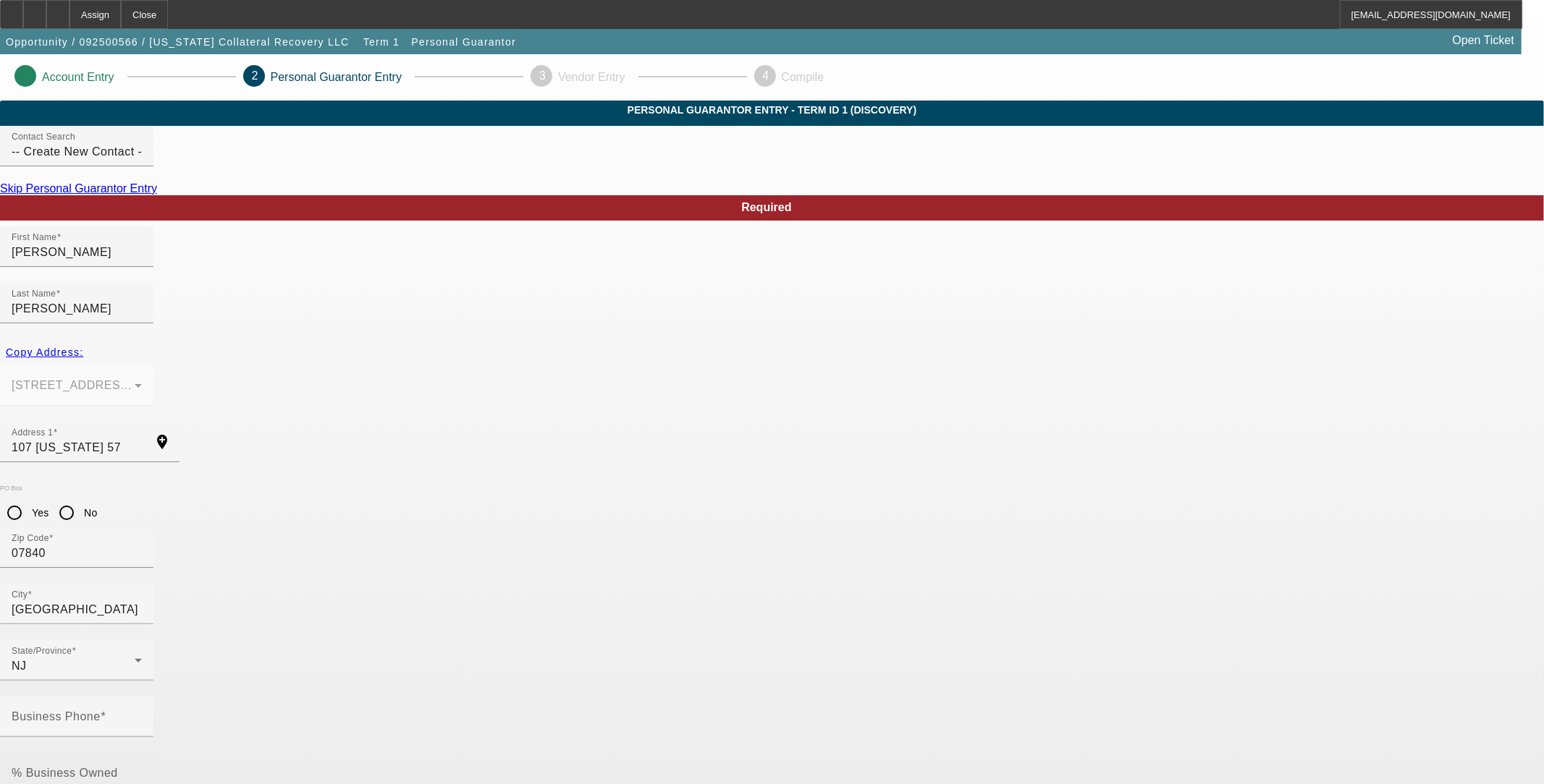
click at [118, 767] on mat-label "% Business Owned" at bounding box center [65, 773] width 107 height 12
click at [142, 770] on input "% Business Owned" at bounding box center [77, 778] width 131 height 17
type input "100"
click at [142, 714] on input "Business Phone" at bounding box center [77, 722] width 131 height 17
paste input "(201) 961-2045"
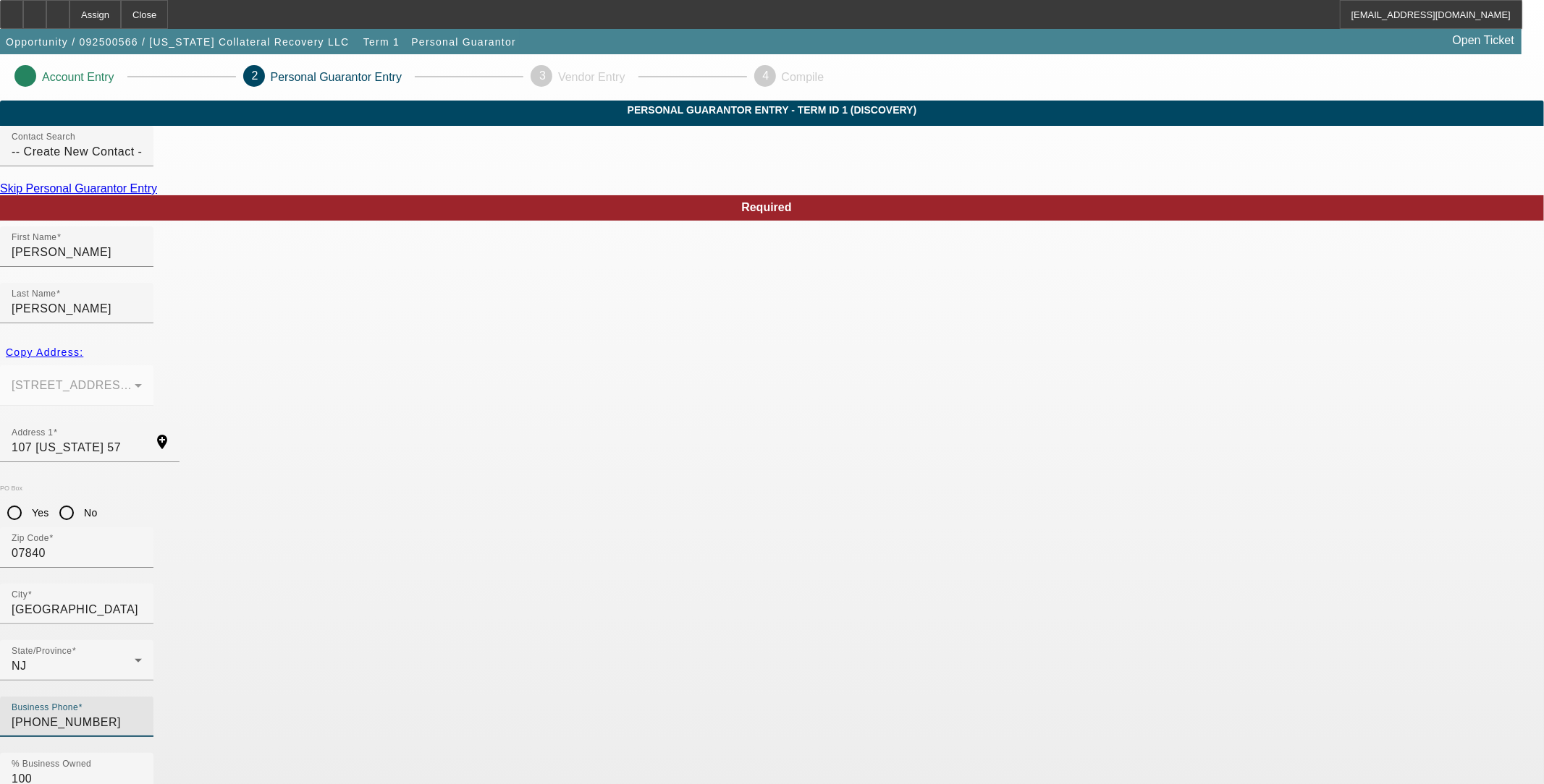
type input "(201) 961-2045"
type input "136-21-3364"
paste input "njcollateral@gmail.com"
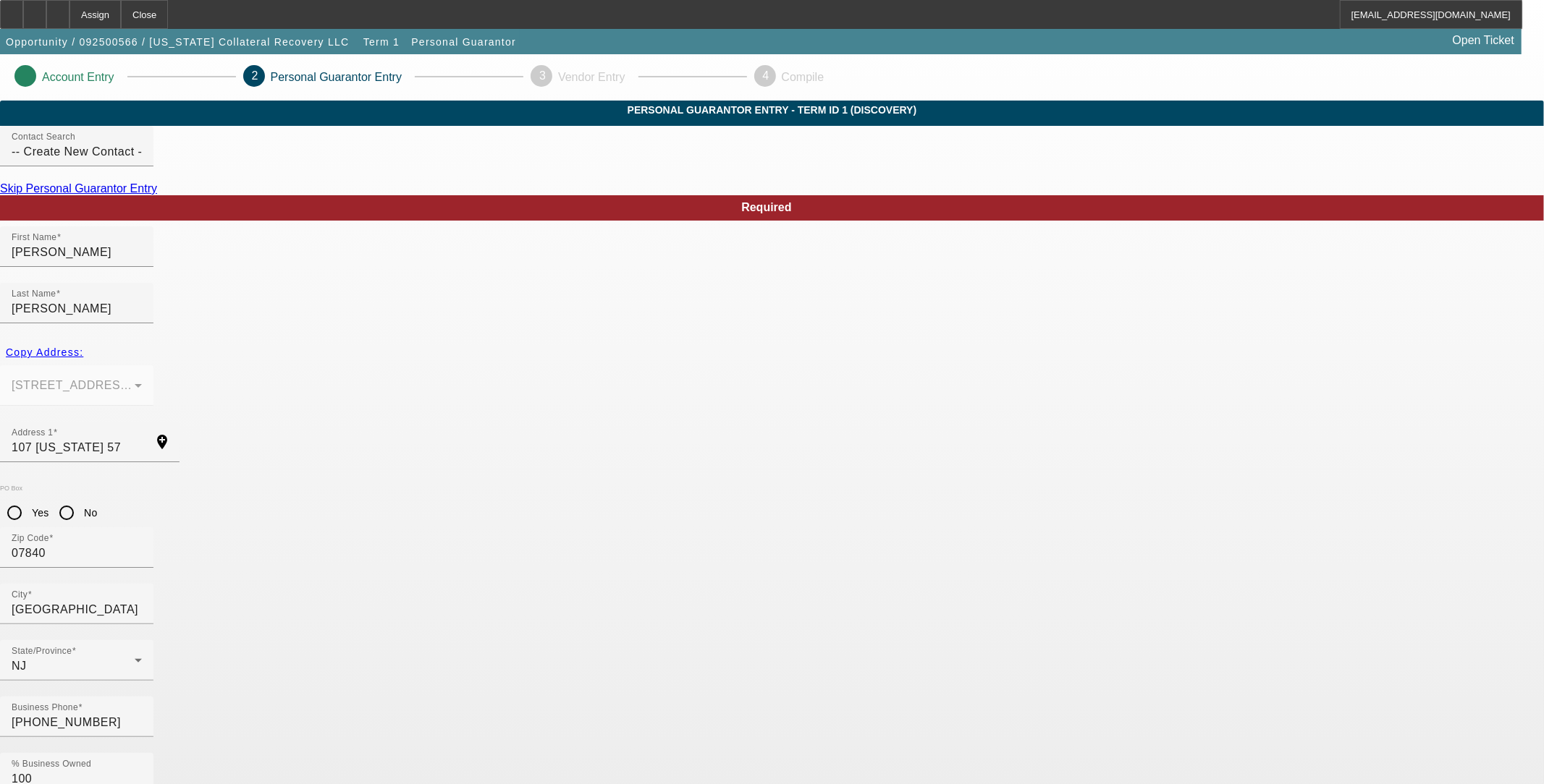
type input "njcollateral@gmail.com"
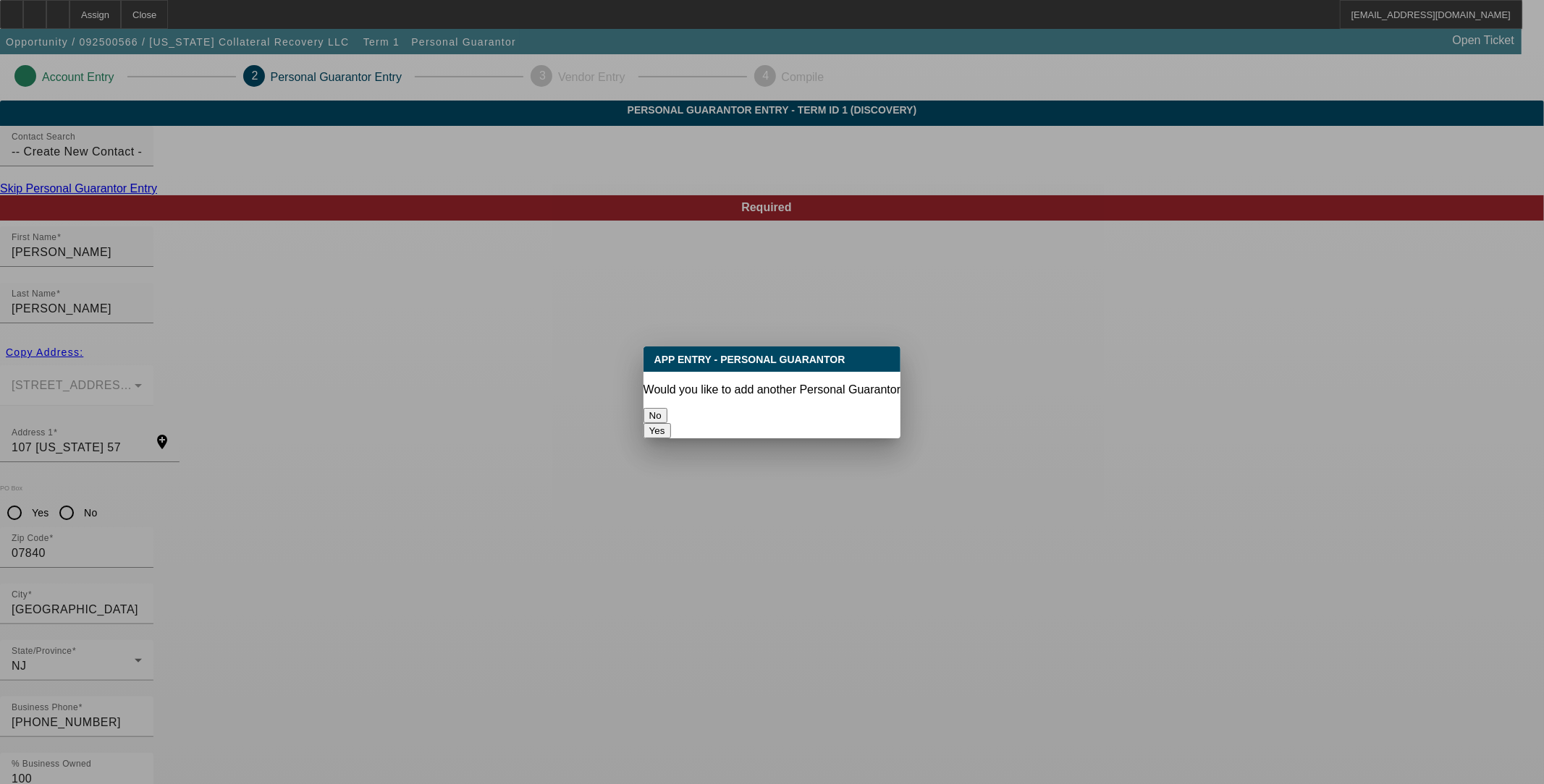
click at [668, 408] on button "No" at bounding box center [656, 415] width 24 height 15
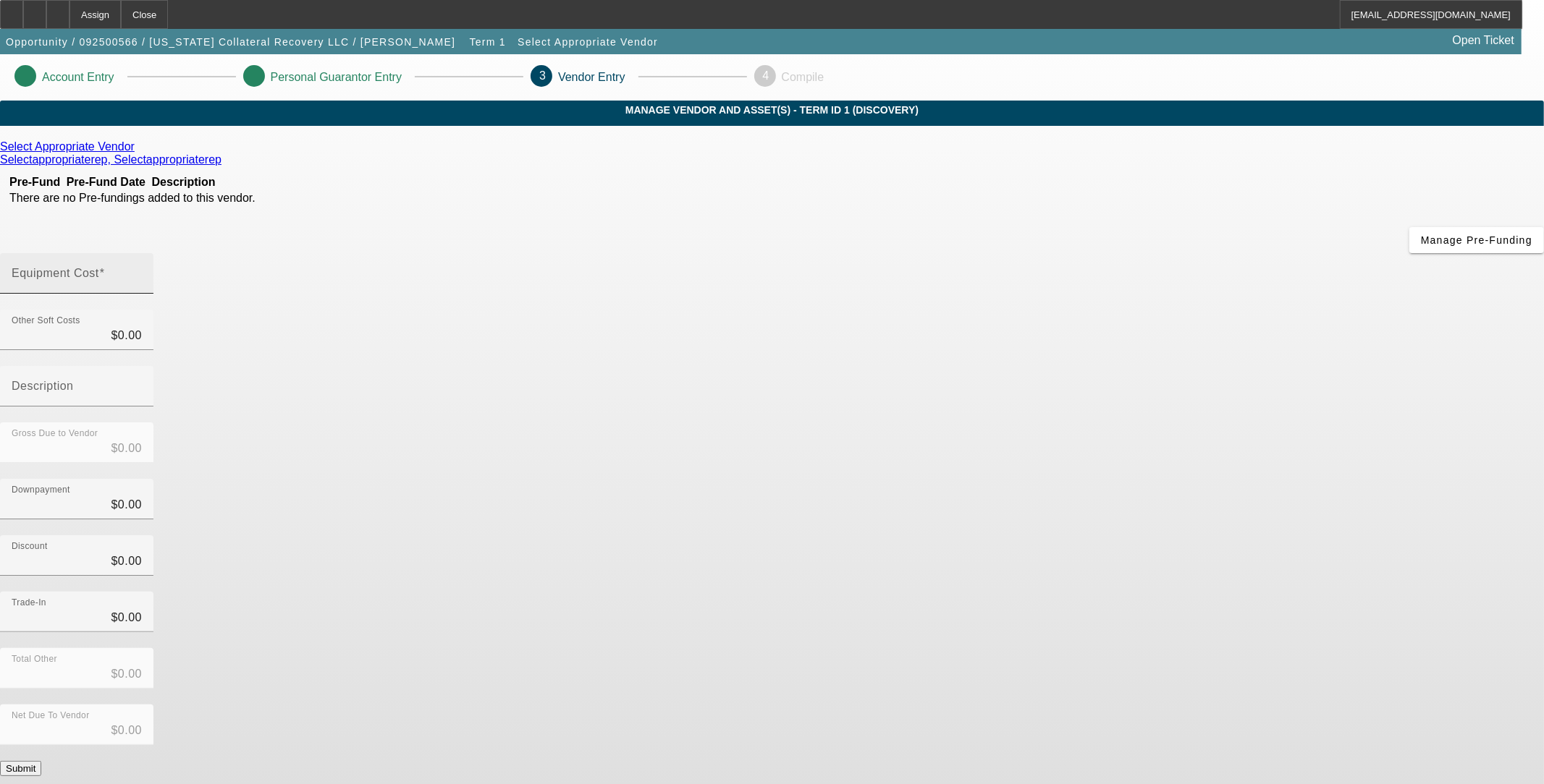
click at [142, 270] on input "Equipment Cost" at bounding box center [77, 278] width 131 height 17
type input "1"
type input "$1.00"
type input "11"
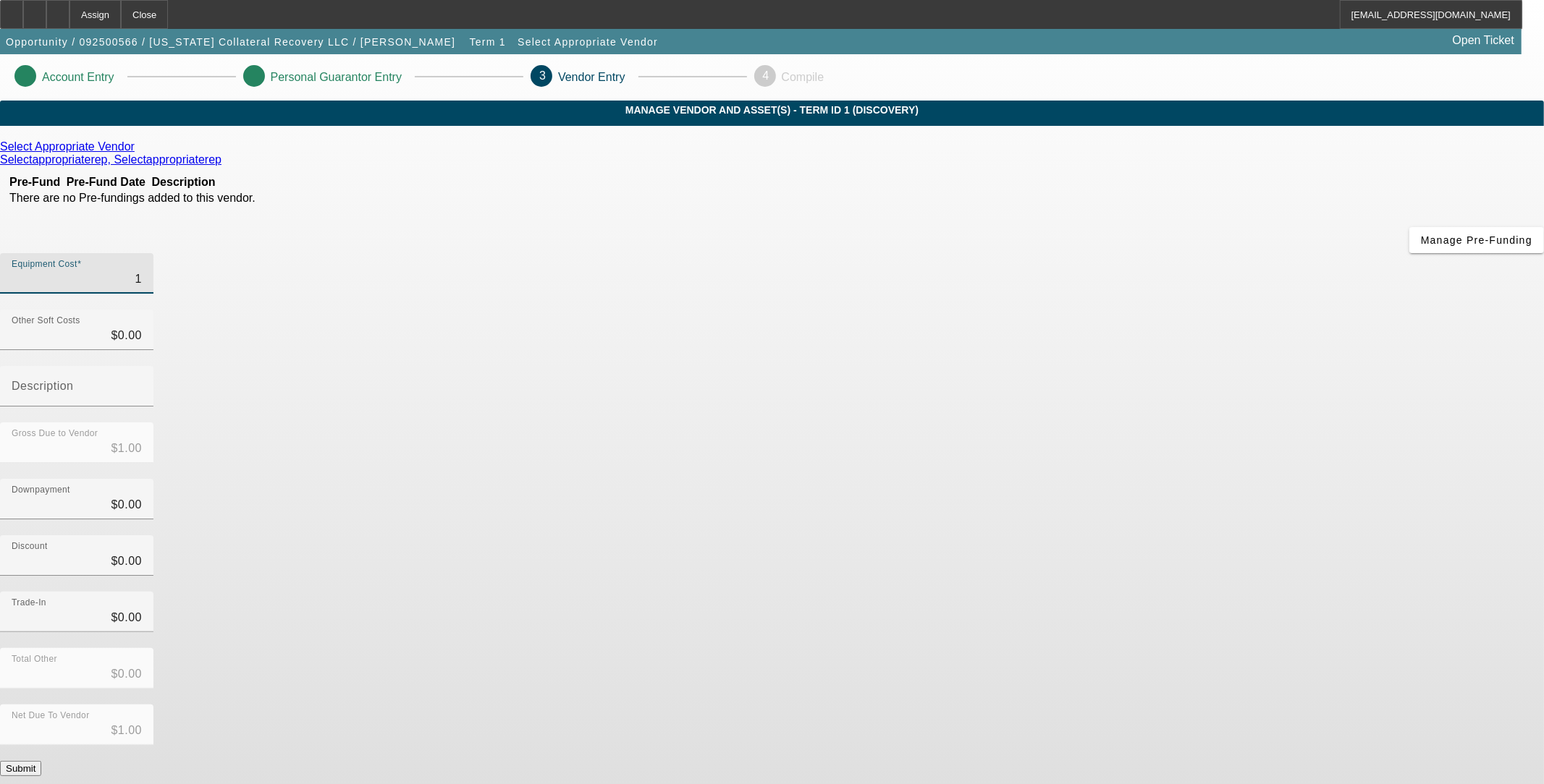
type input "$11.00"
type input "110"
type input "$110.00"
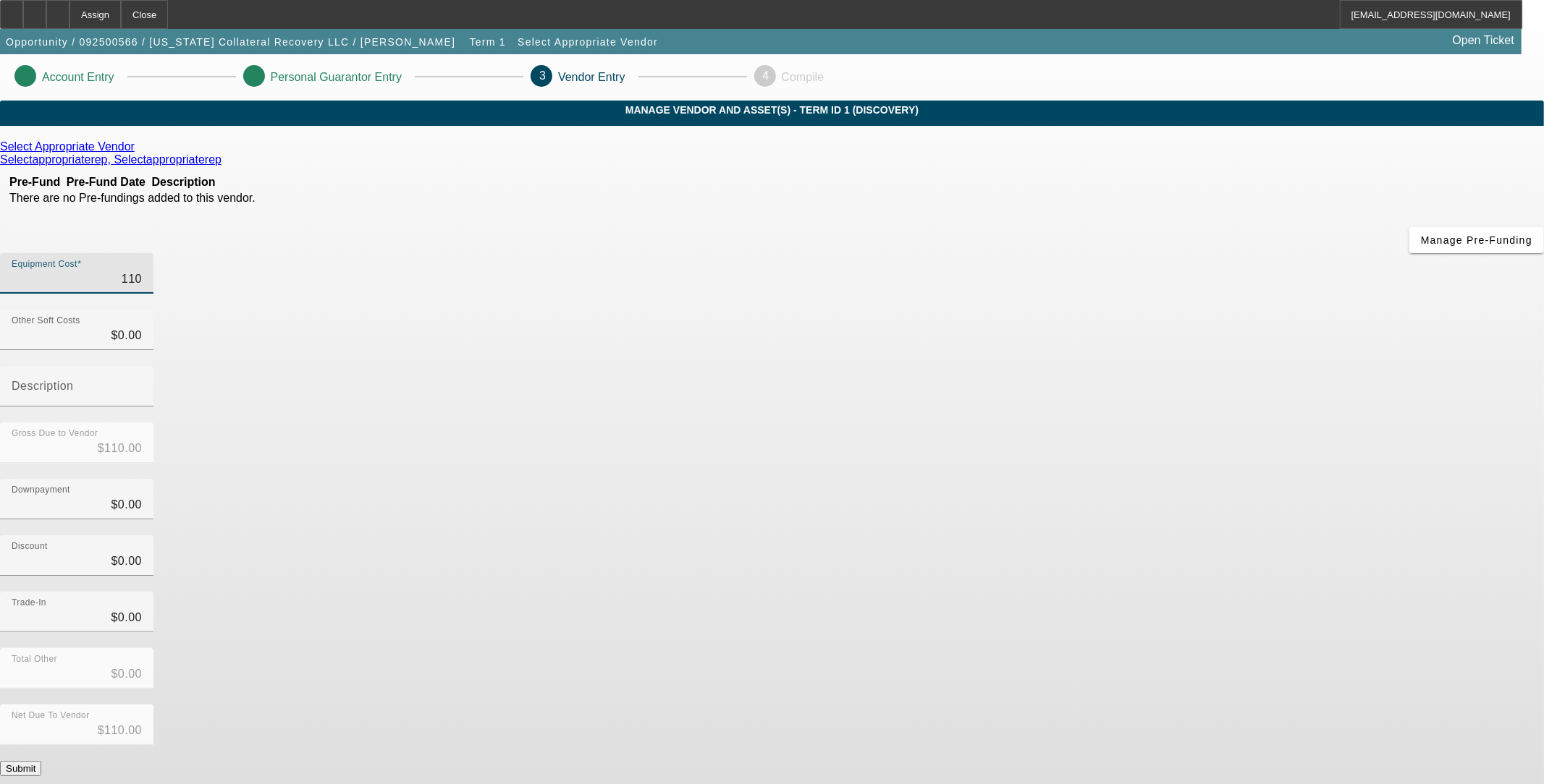
type input "1100"
type input "$1,100.00"
type input "11000"
type input "$11,000.00"
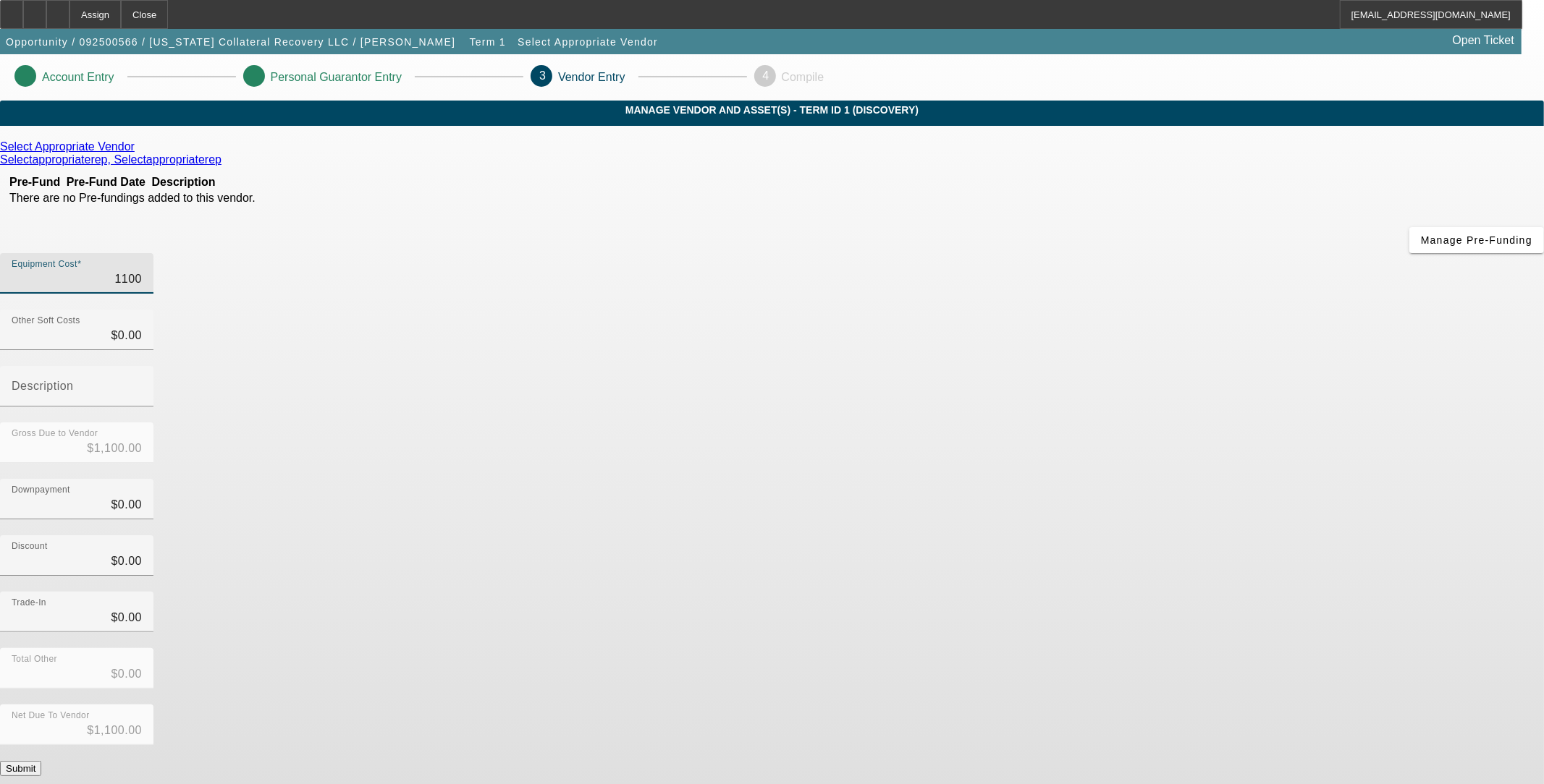
type input "$11,000.00"
type input "110000"
type input "$110,000.00"
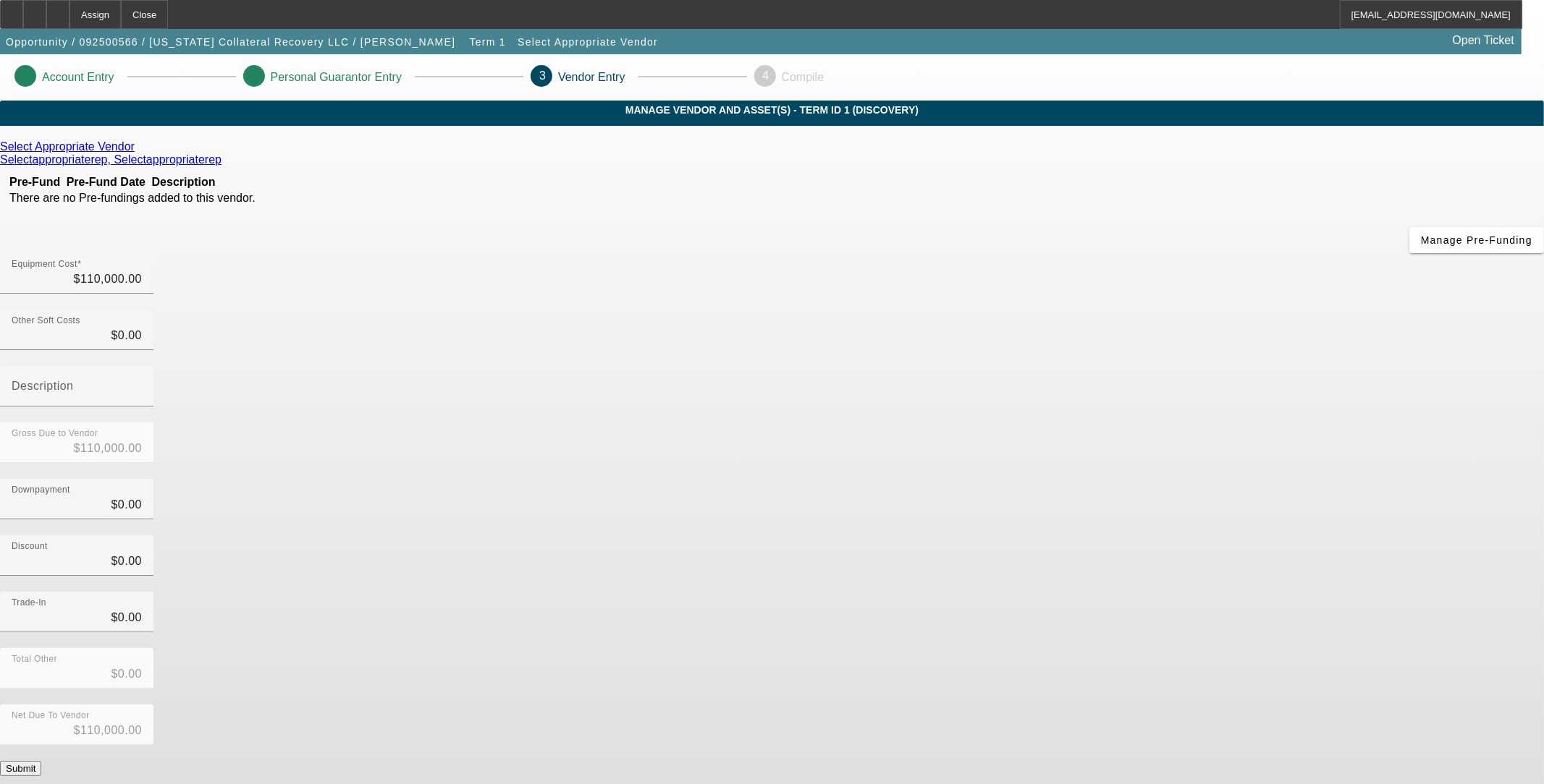
click at [139, 153] on icon at bounding box center [139, 147] width 0 height 12
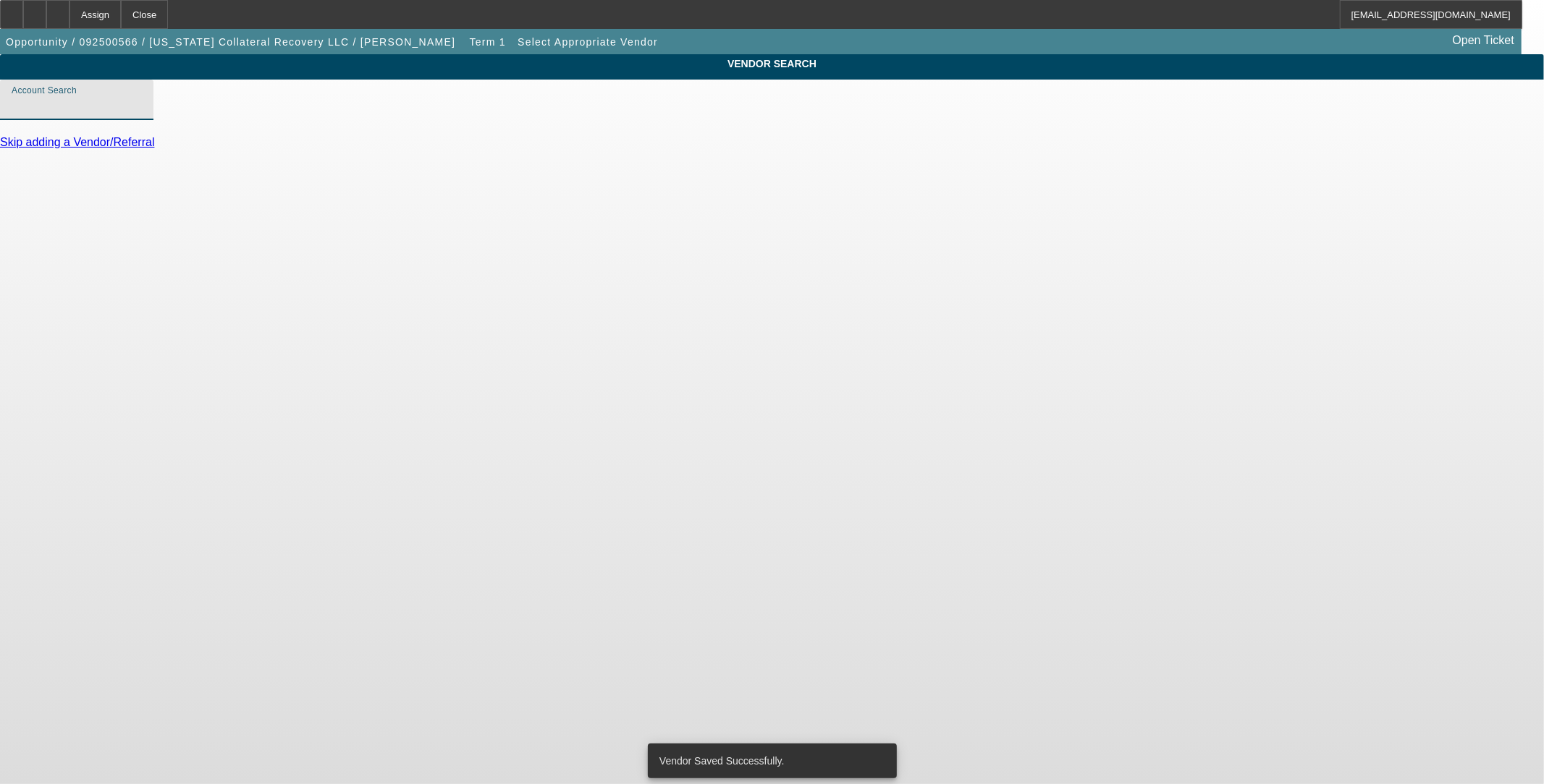
click at [142, 115] on input "Account Search" at bounding box center [77, 105] width 131 height 17
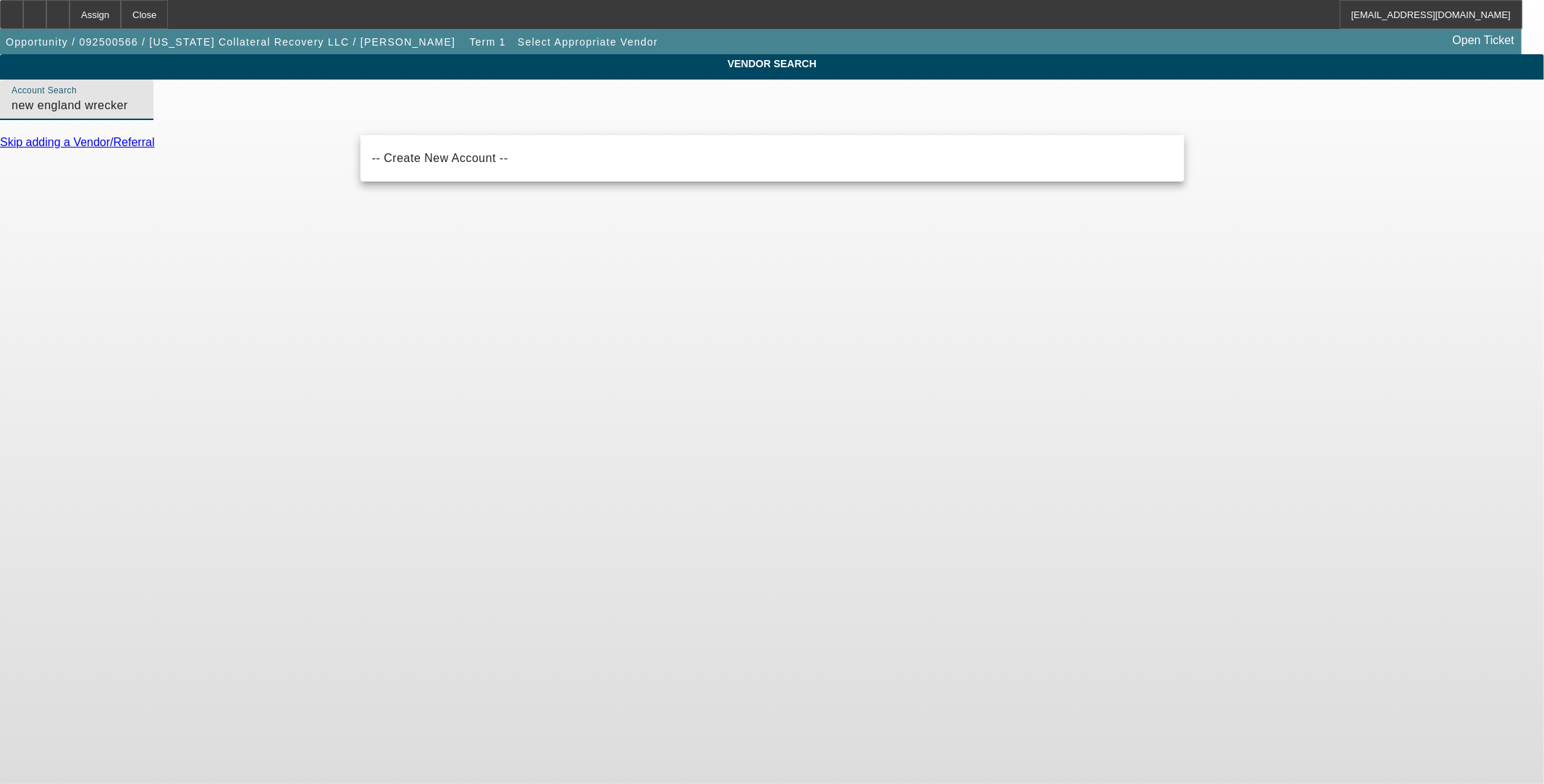
drag, startPoint x: 492, startPoint y: 115, endPoint x: 251, endPoint y: 95, distance: 241.8
click at [251, 121] on div "VENDOR SEARCH Account Search new england wrecker Skip adding a Vendor/Referral" at bounding box center [772, 108] width 1544 height 108
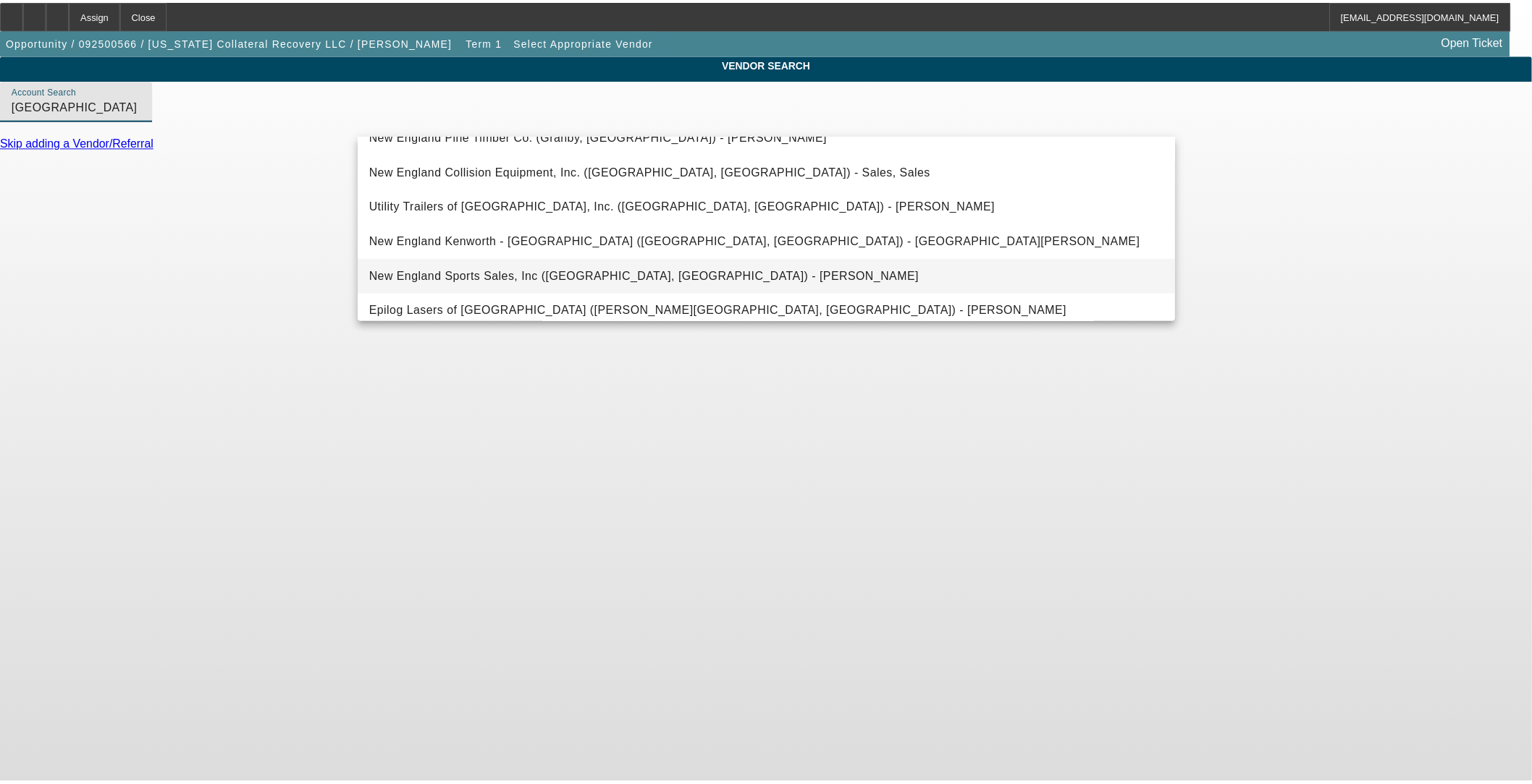
scroll to position [81, 0]
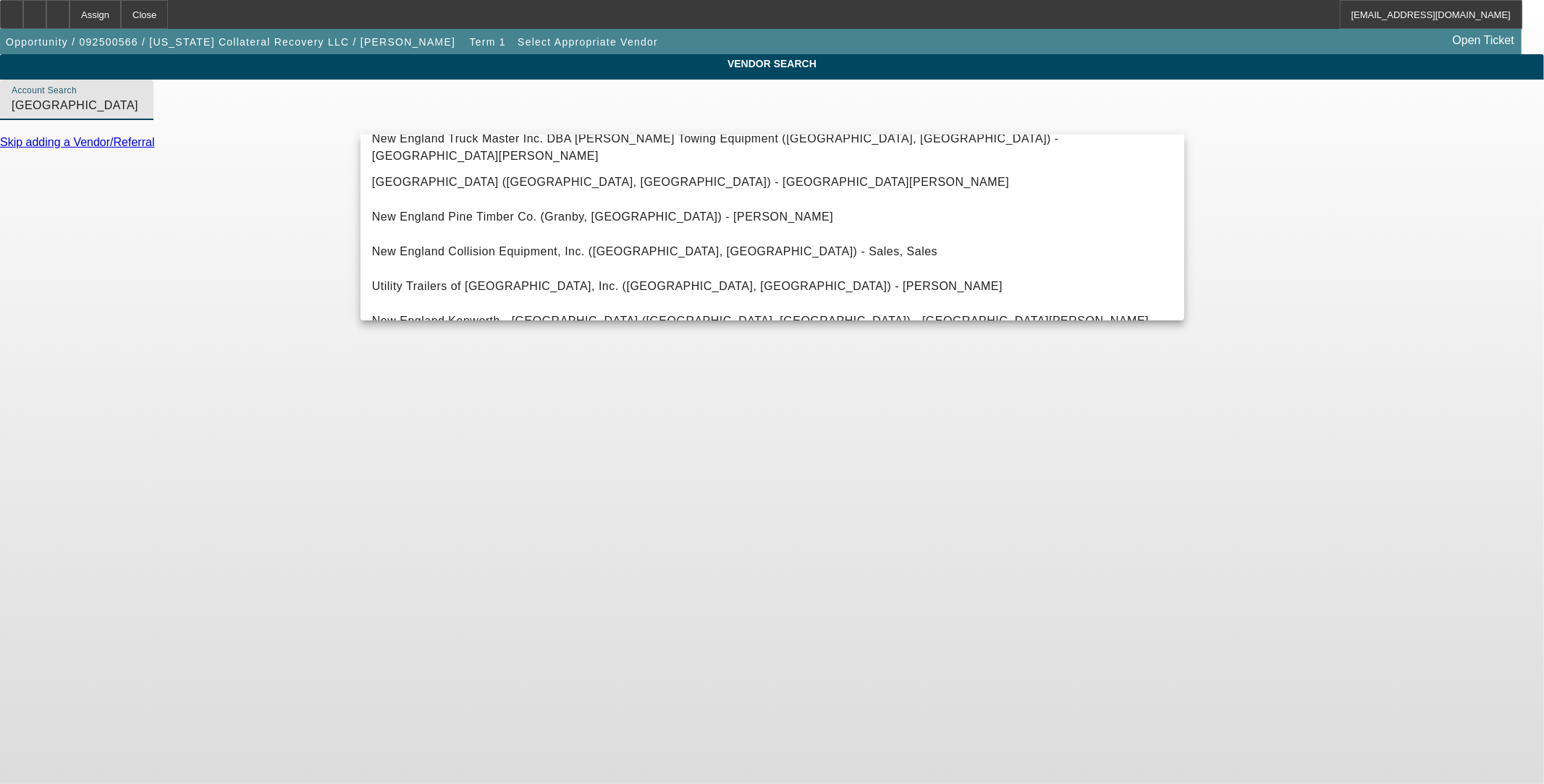
click at [562, 183] on span "New England Truck Center (Exeter, NH) - Lampert, Michael" at bounding box center [691, 182] width 637 height 12
type input "New England Truck Center (Exeter, NH) - Lampert, Michael"
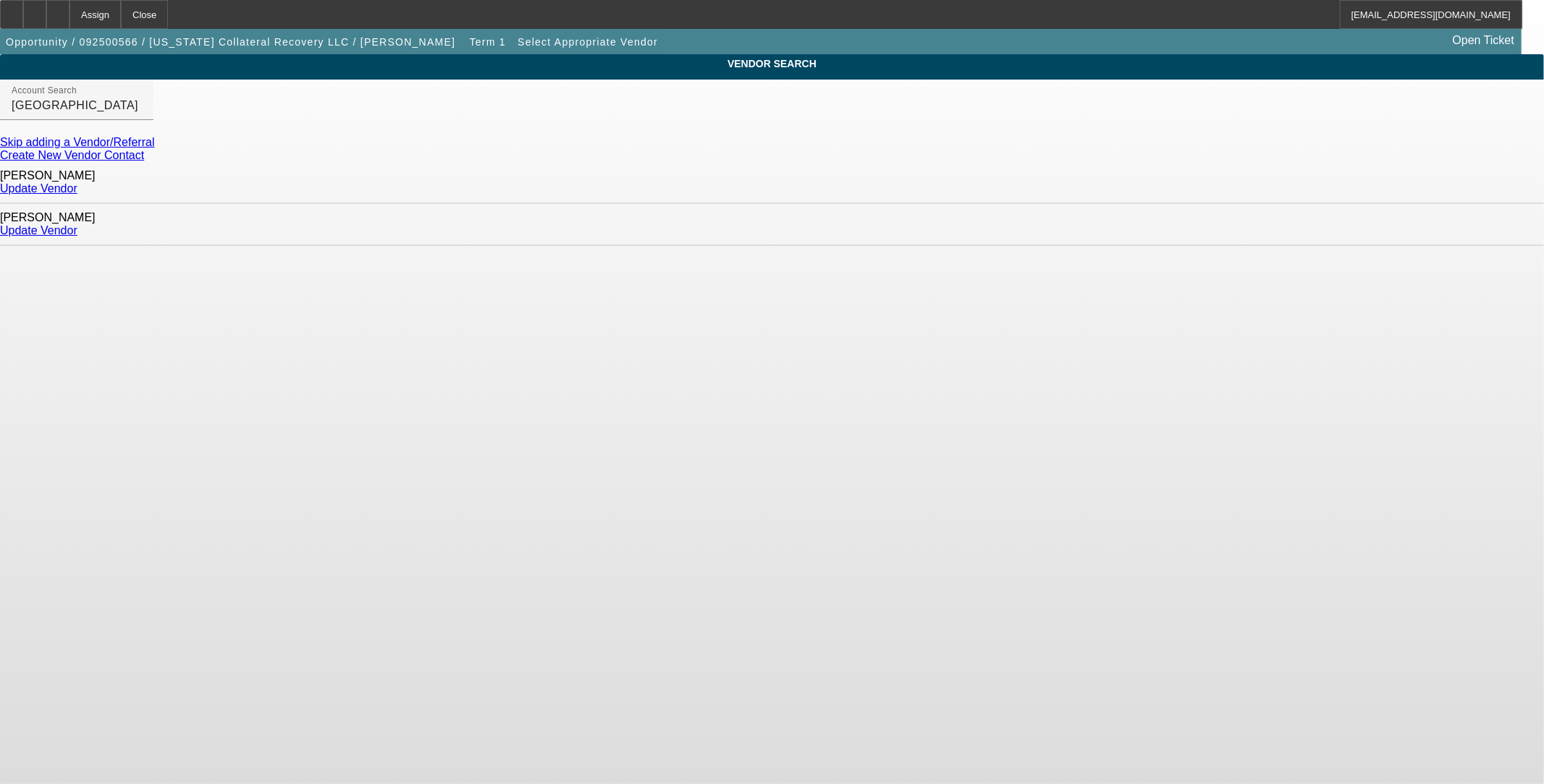
click at [78, 185] on link "Update Vendor" at bounding box center [39, 189] width 78 height 12
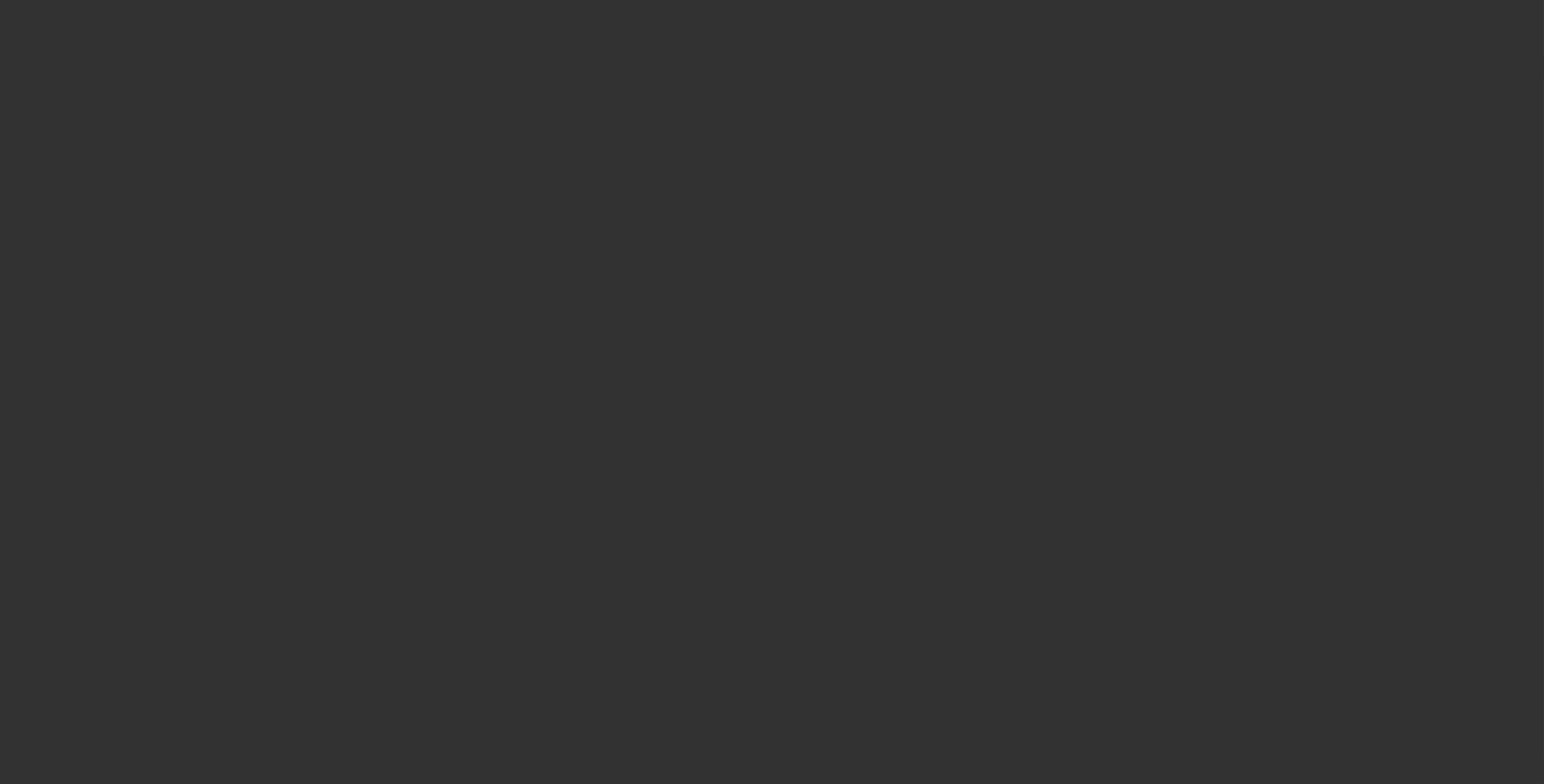
type input "$110,000.00"
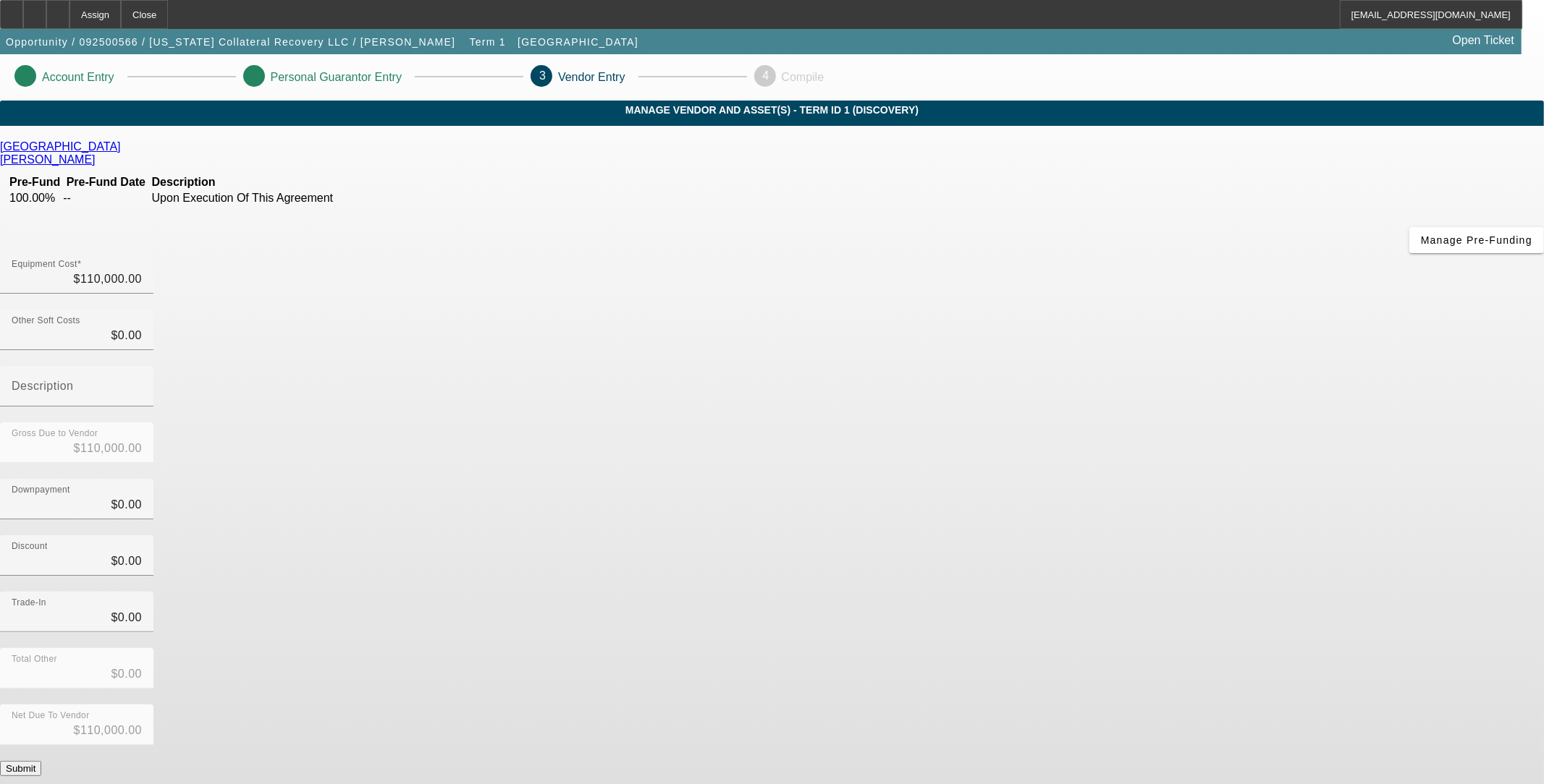
click at [41, 761] on button "Submit" at bounding box center [20, 768] width 41 height 15
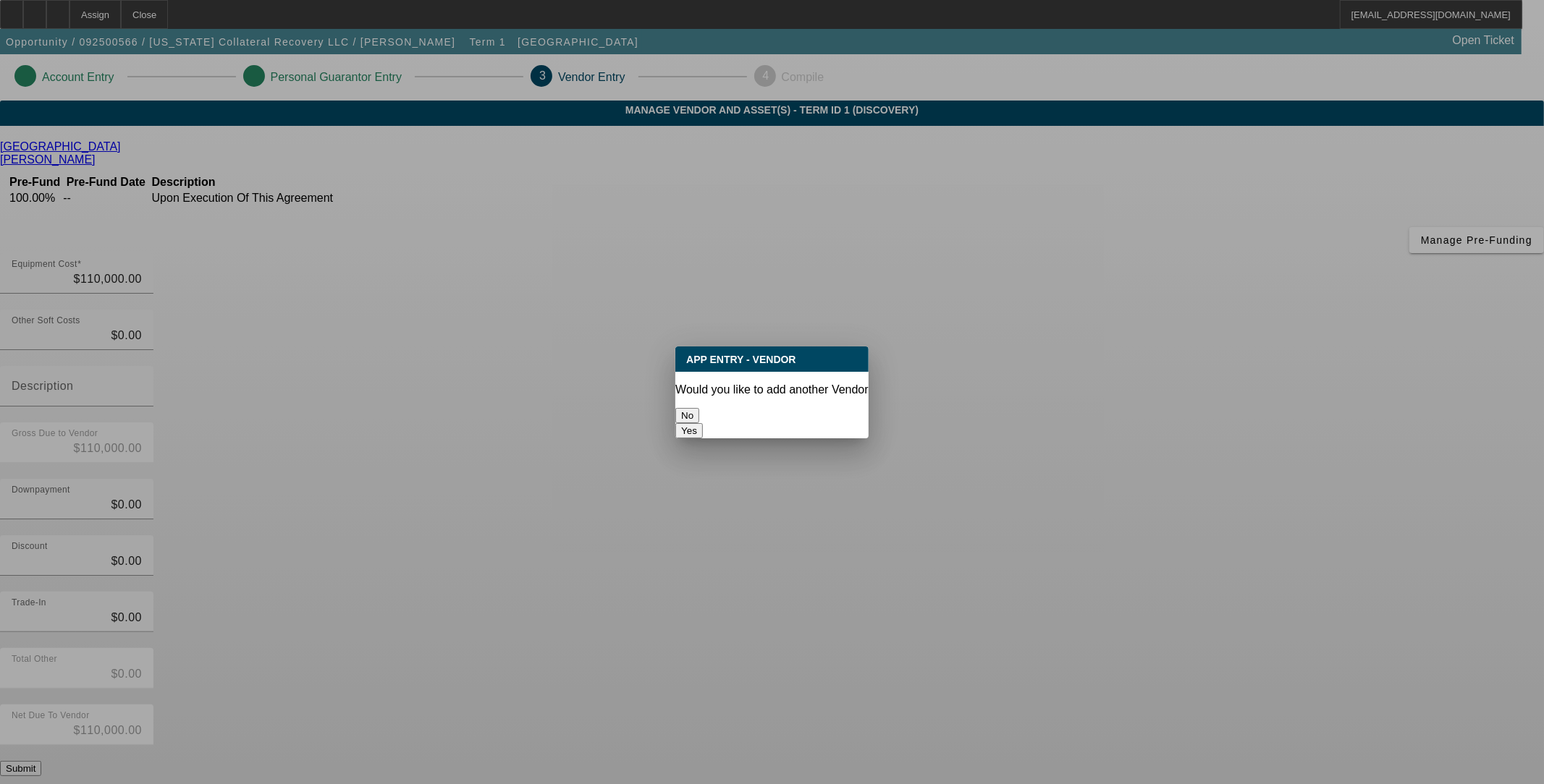
click at [700, 408] on button "No" at bounding box center [688, 415] width 24 height 15
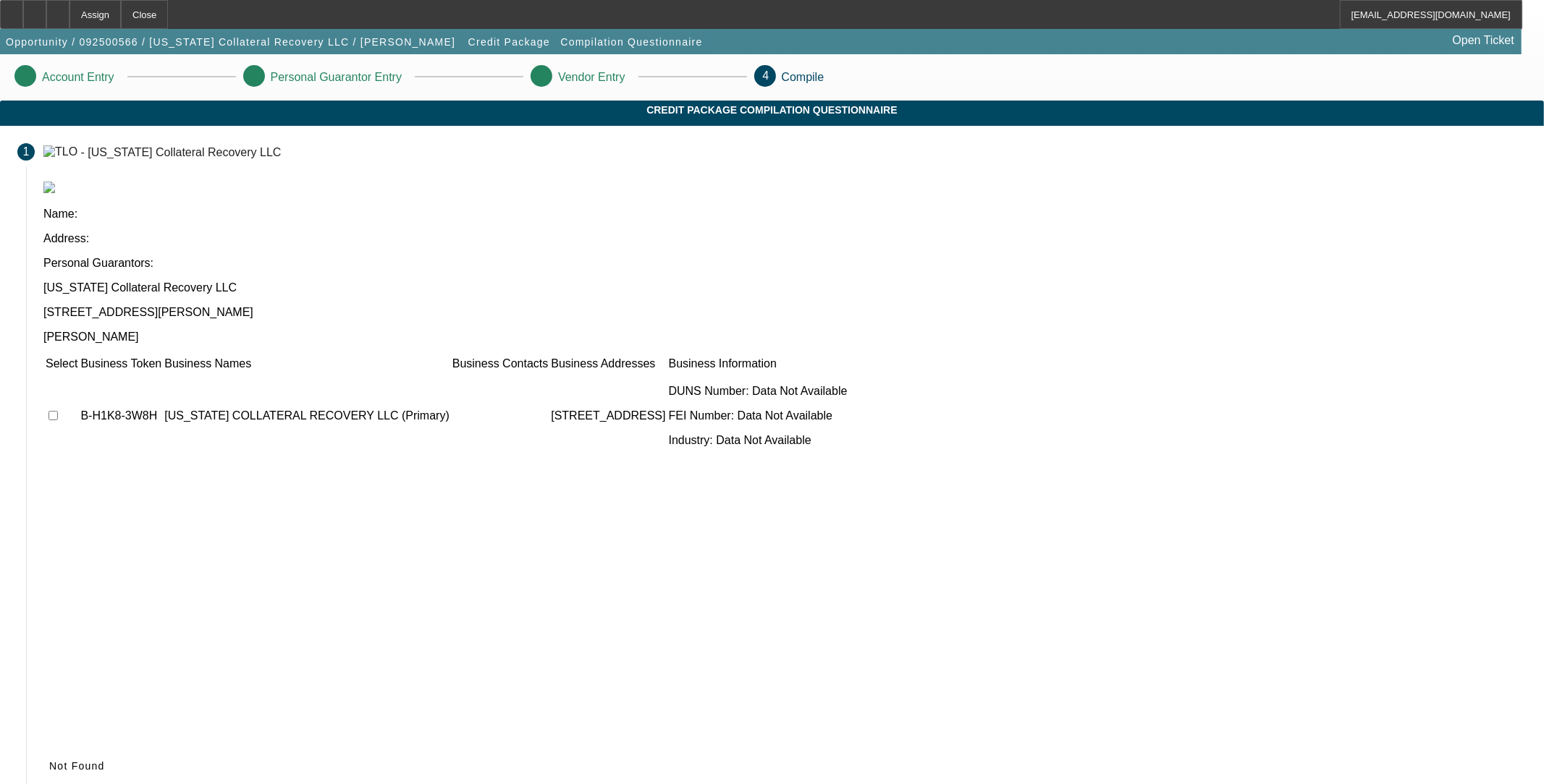
click at [58, 411] on input "checkbox" at bounding box center [53, 415] width 9 height 9
checkbox input "true"
click at [86, 760] on span "Submit" at bounding box center [67, 766] width 37 height 12
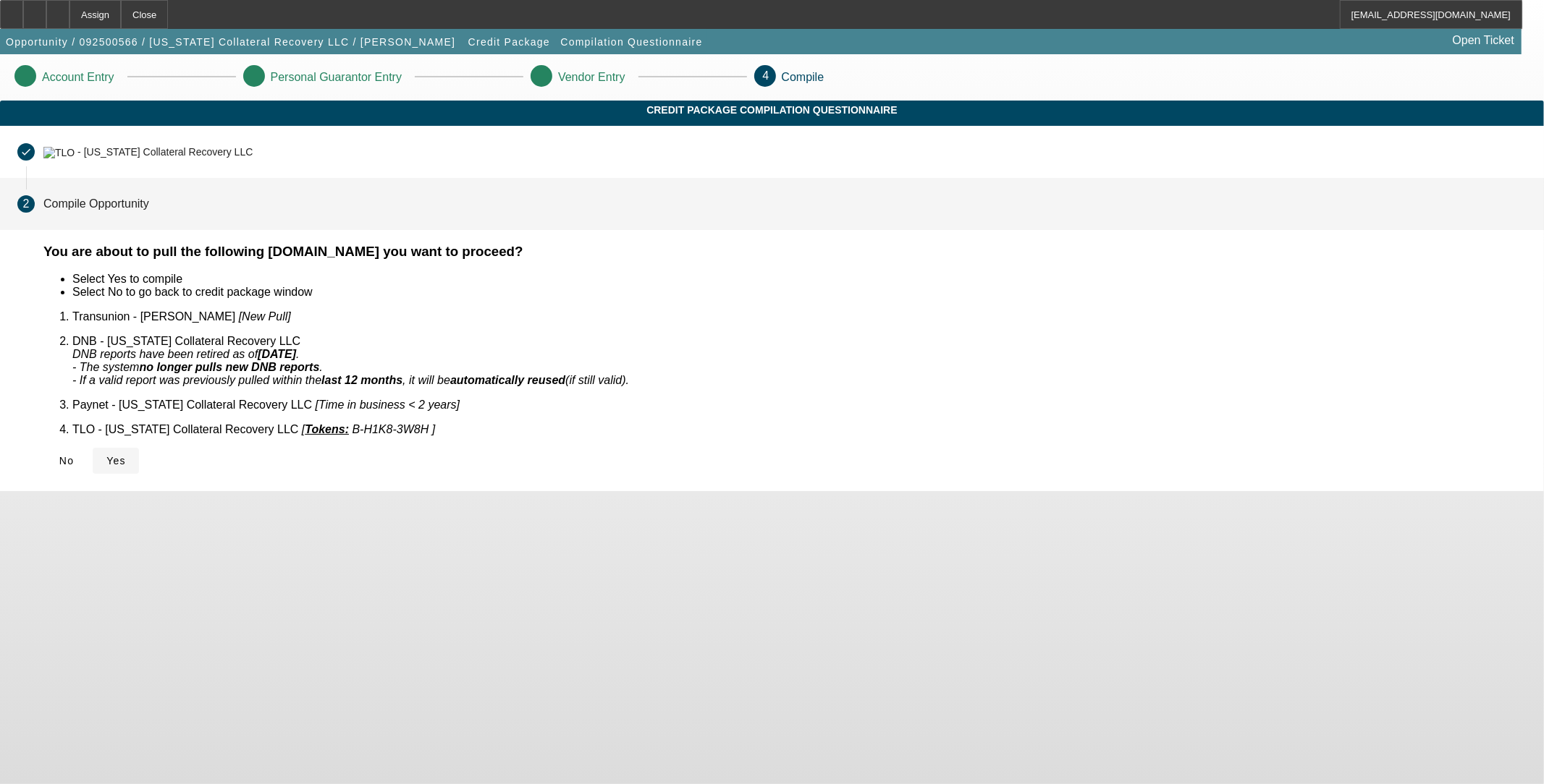
click at [126, 455] on span "Yes" at bounding box center [117, 461] width 20 height 12
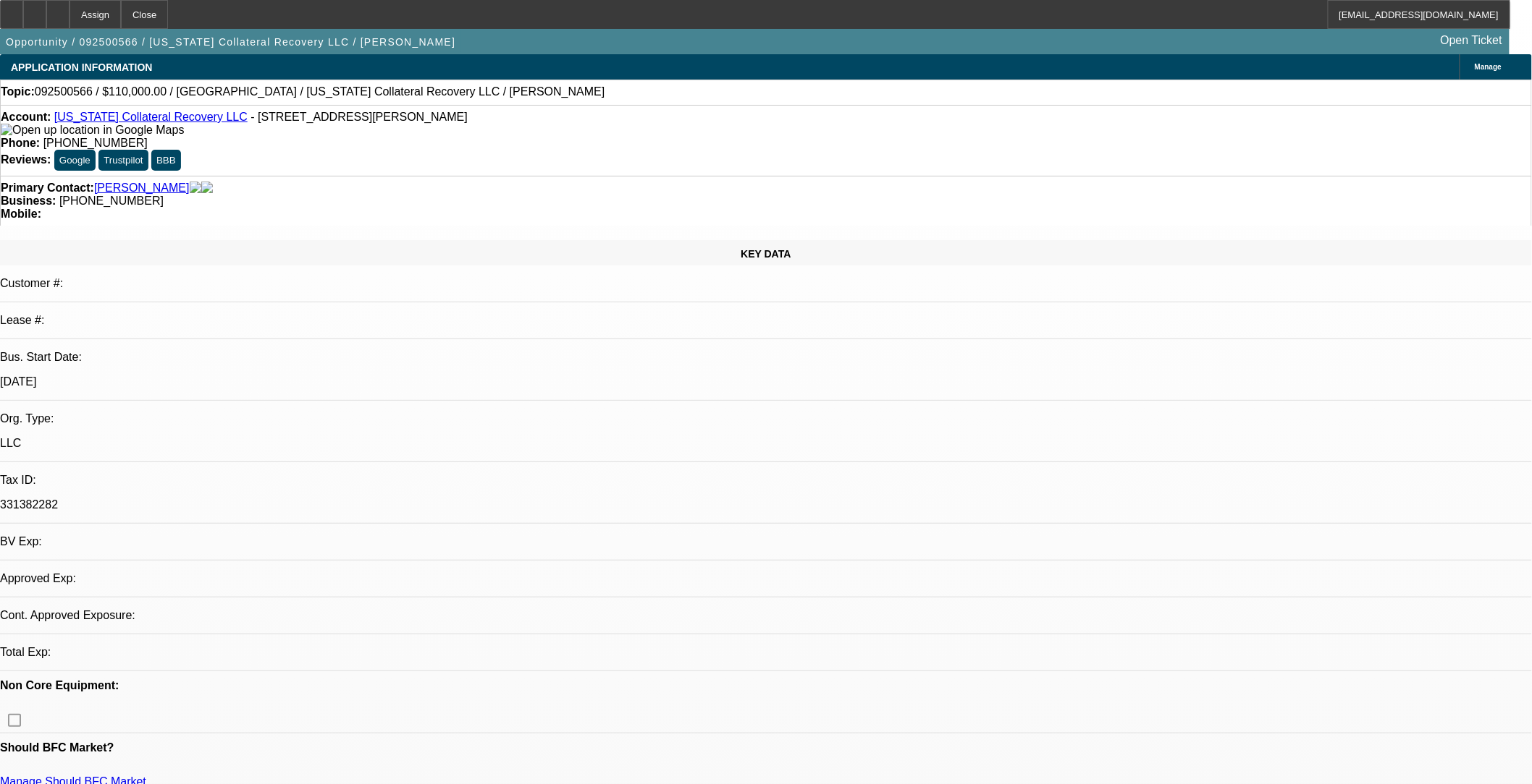
select select "0"
select select "2"
select select "0.1"
select select "1"
select select "2"
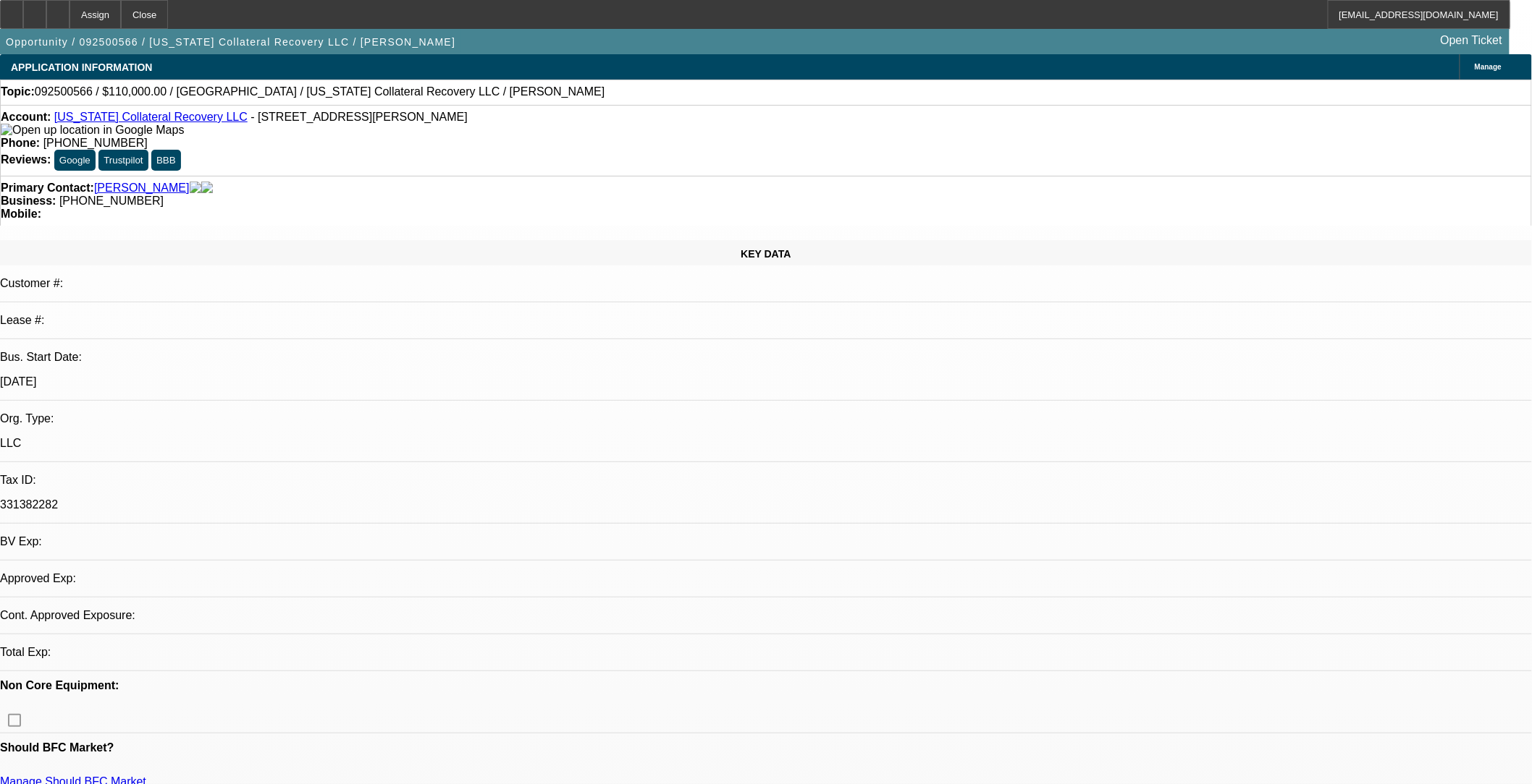
select select "4"
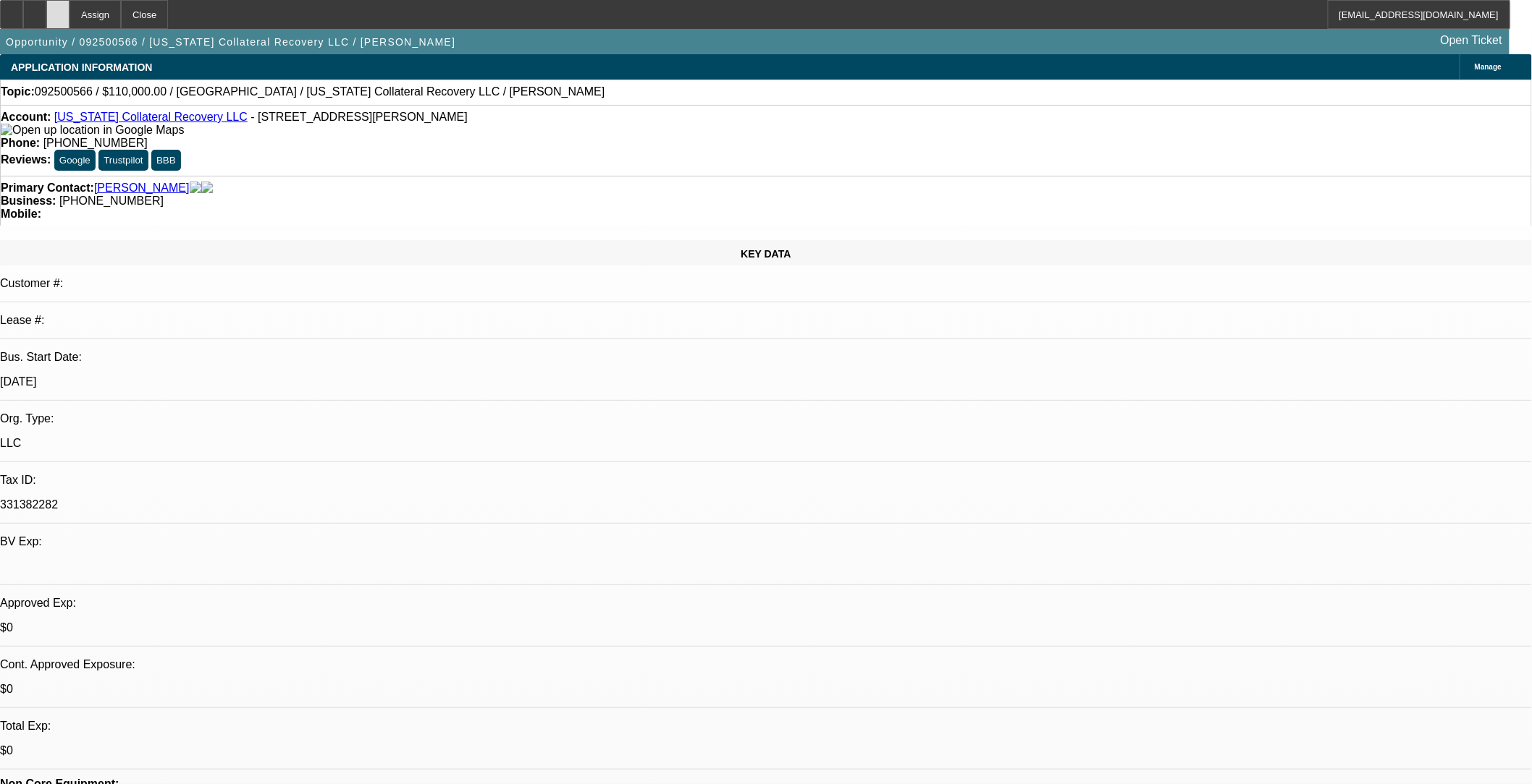
click at [70, 6] on div at bounding box center [57, 14] width 23 height 29
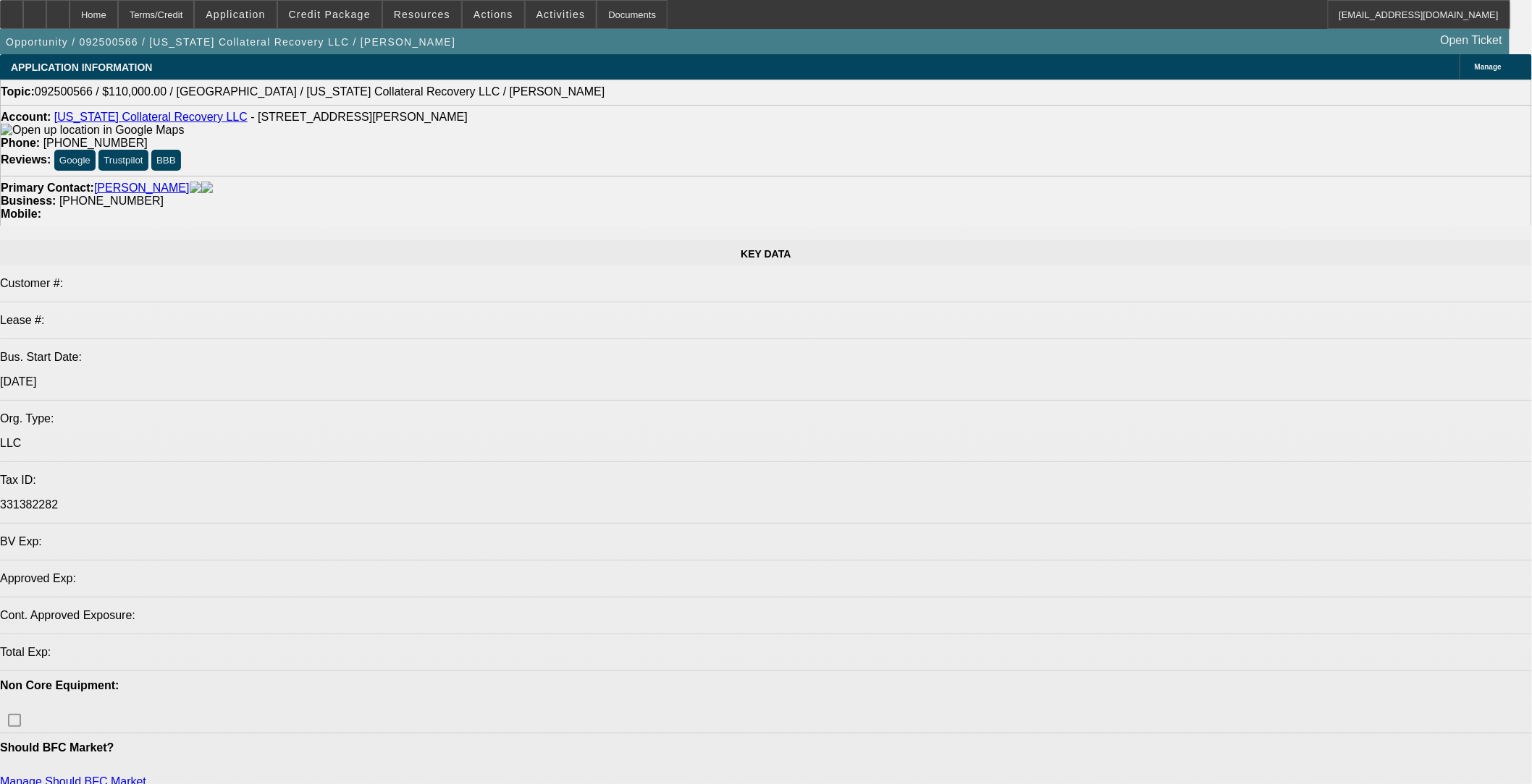
select select "0"
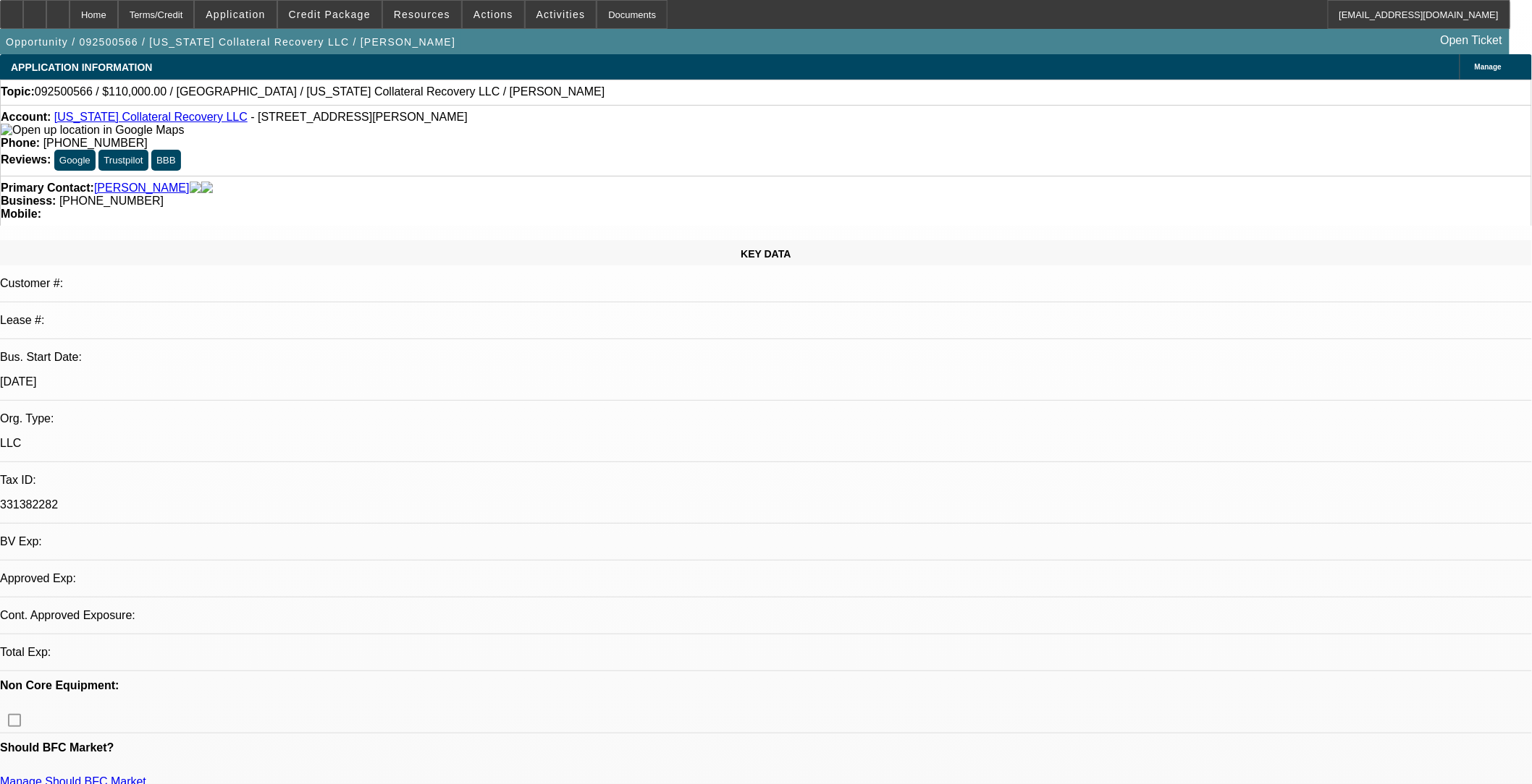
select select "2"
select select "0.1"
select select "4"
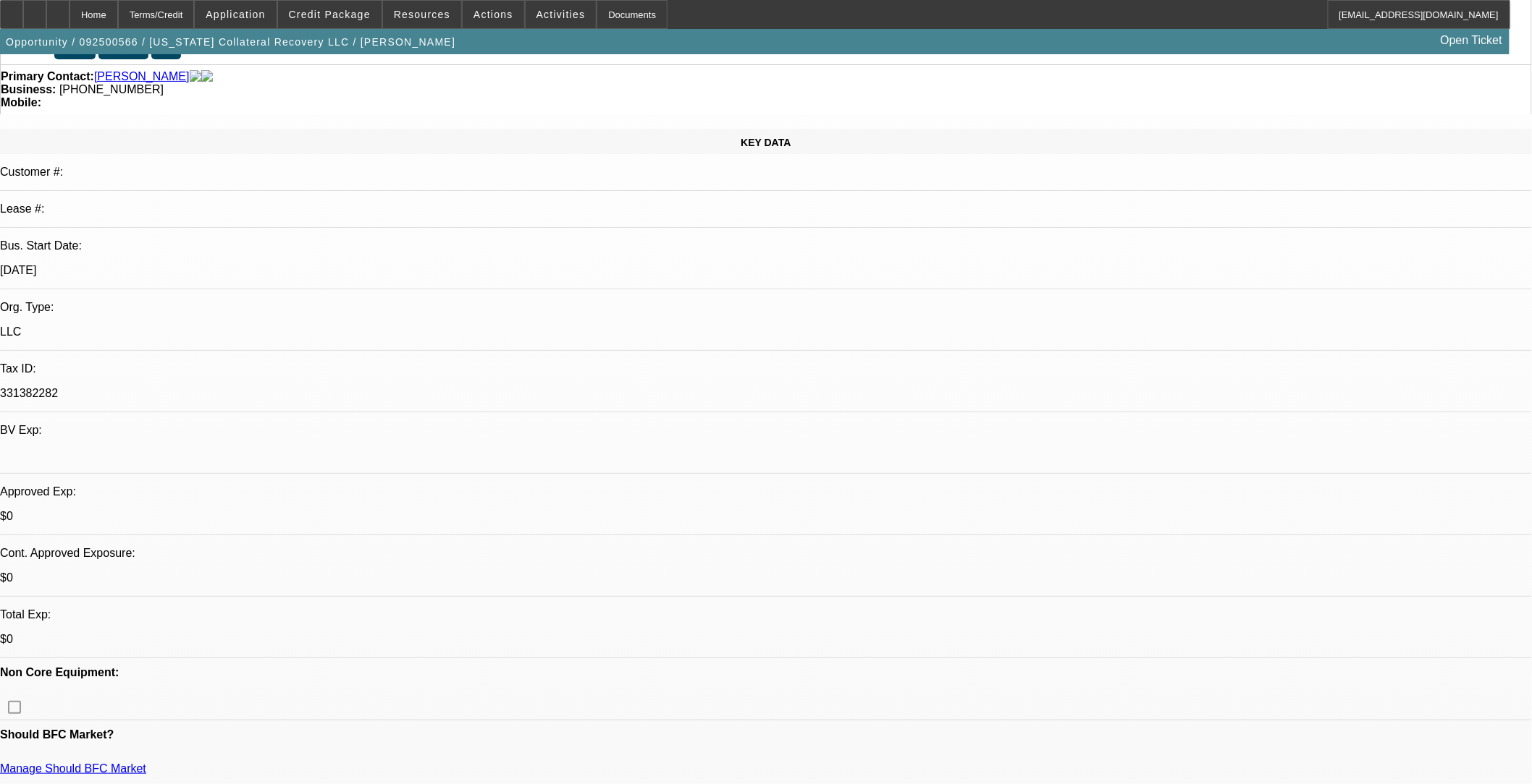
scroll to position [241, 0]
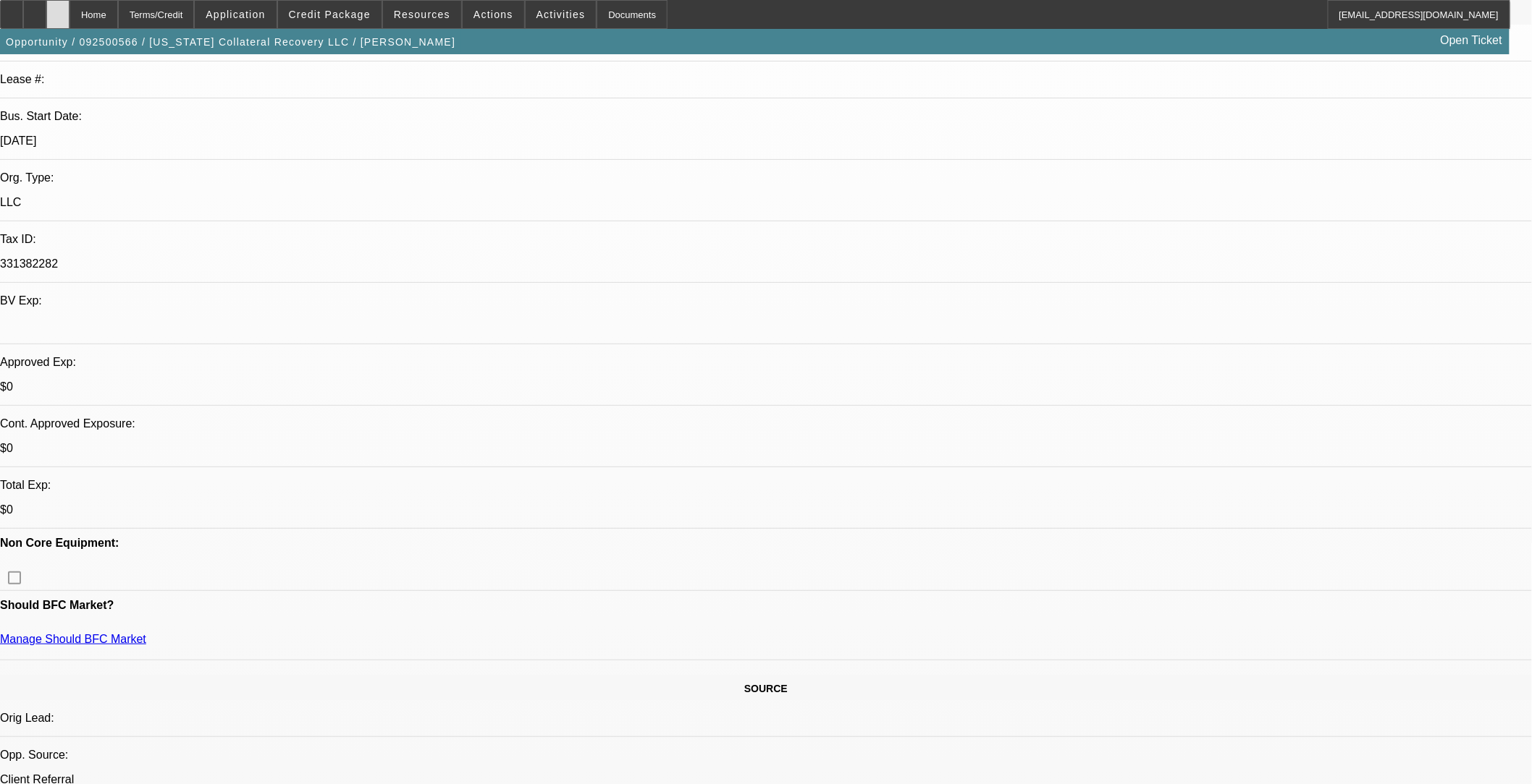
click at [70, 19] on div at bounding box center [57, 14] width 23 height 29
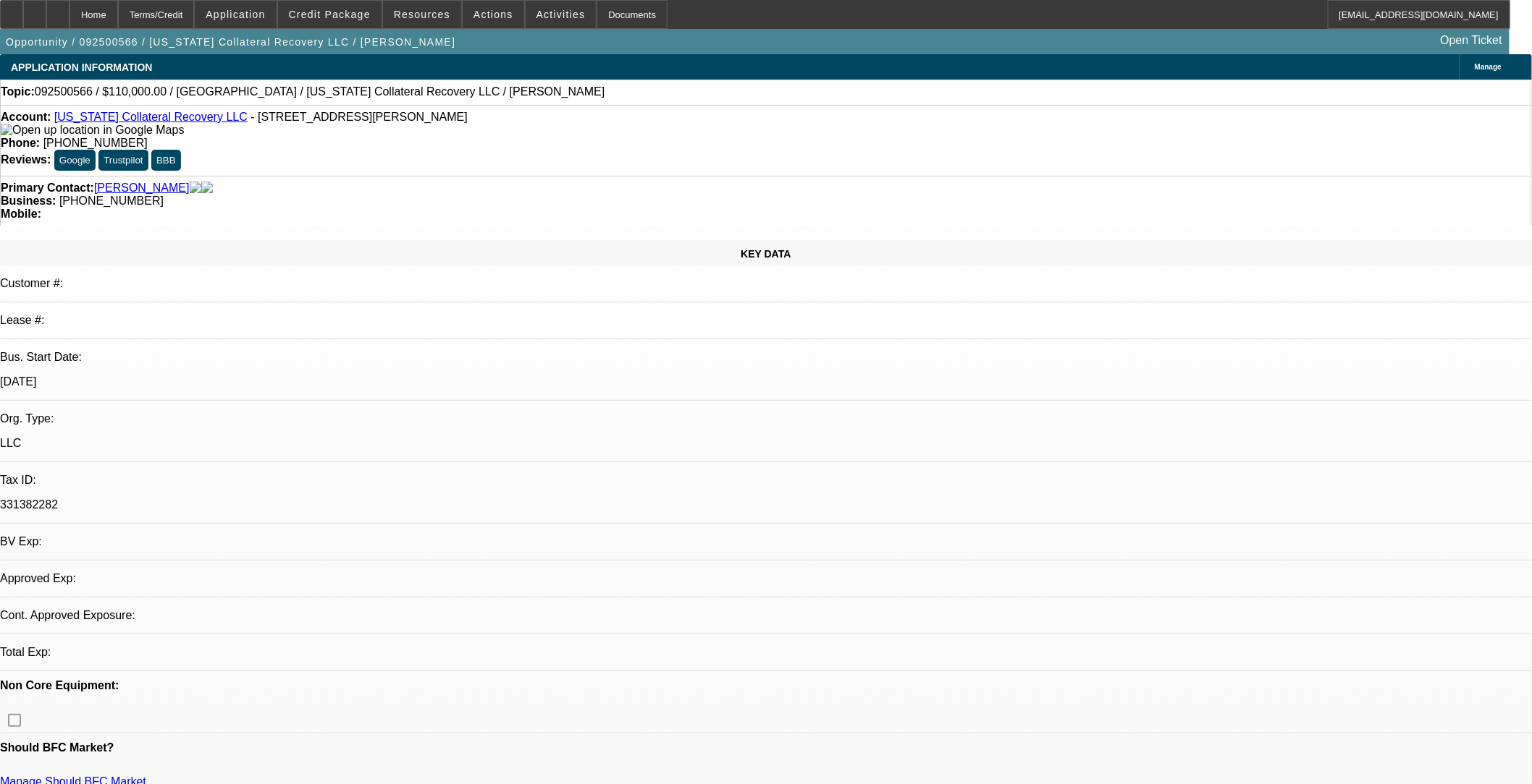
select select "0"
select select "2"
select select "0.1"
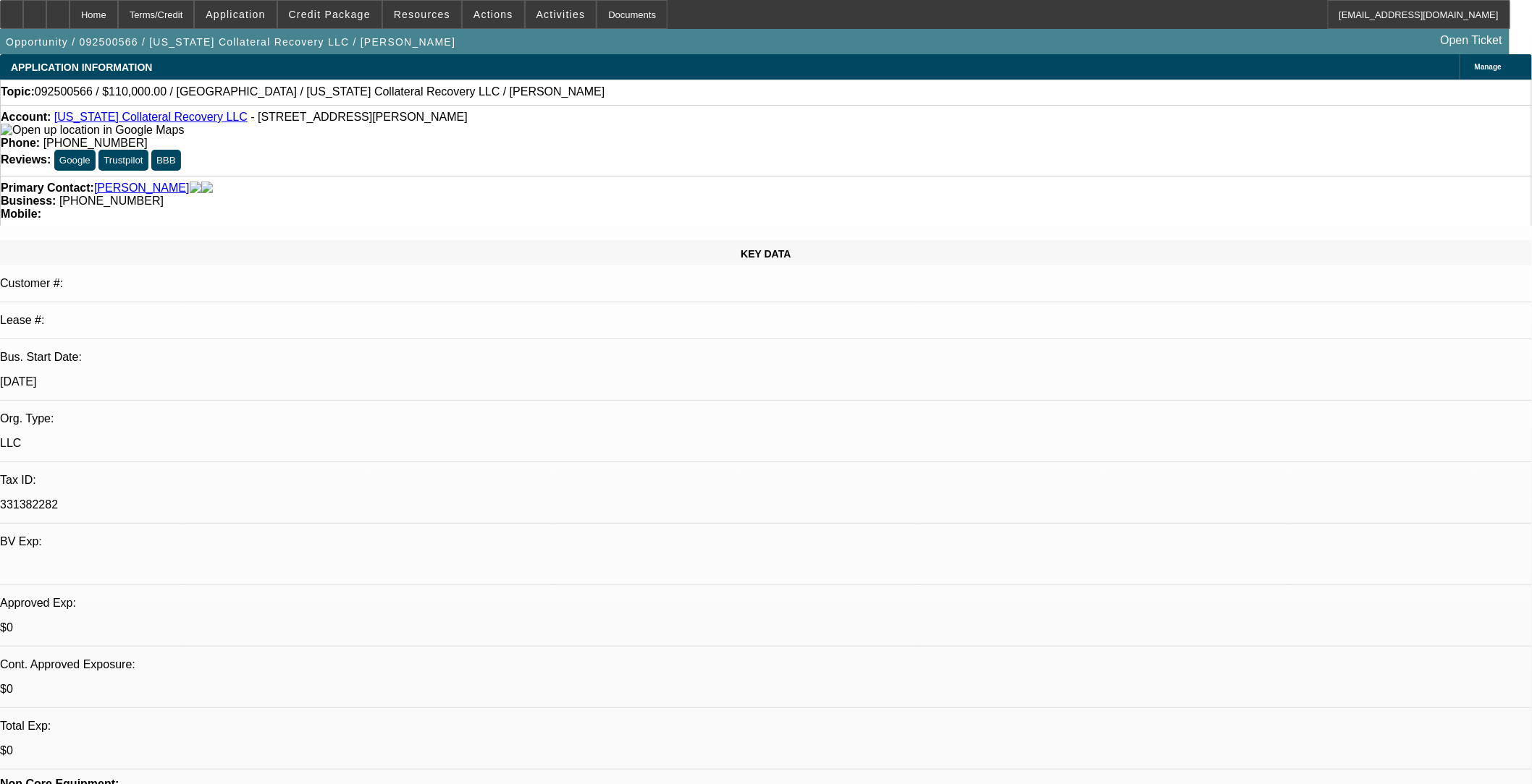
select select "1"
select select "2"
select select "4"
click at [46, 15] on div at bounding box center [34, 14] width 23 height 29
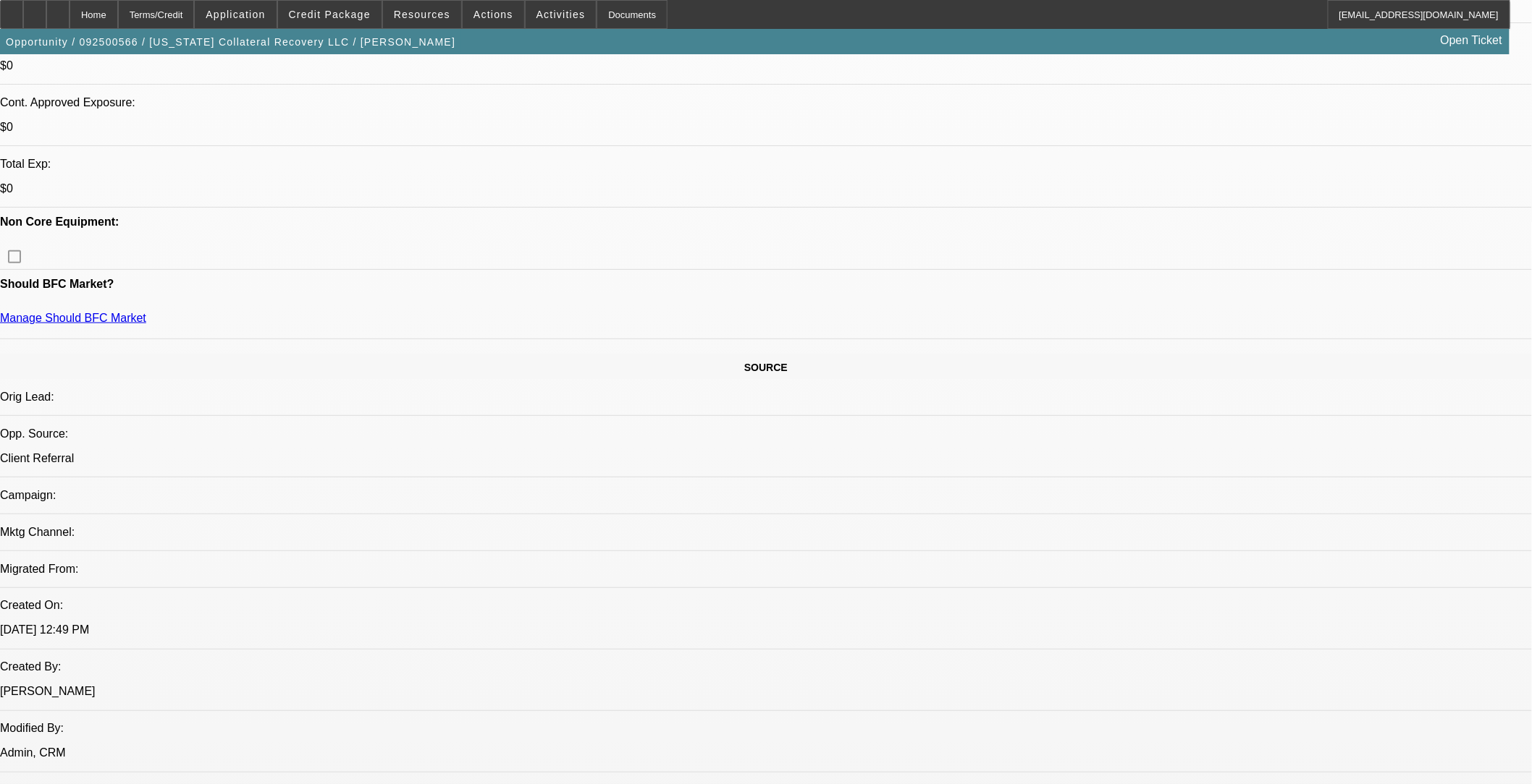
scroll to position [1044, 0]
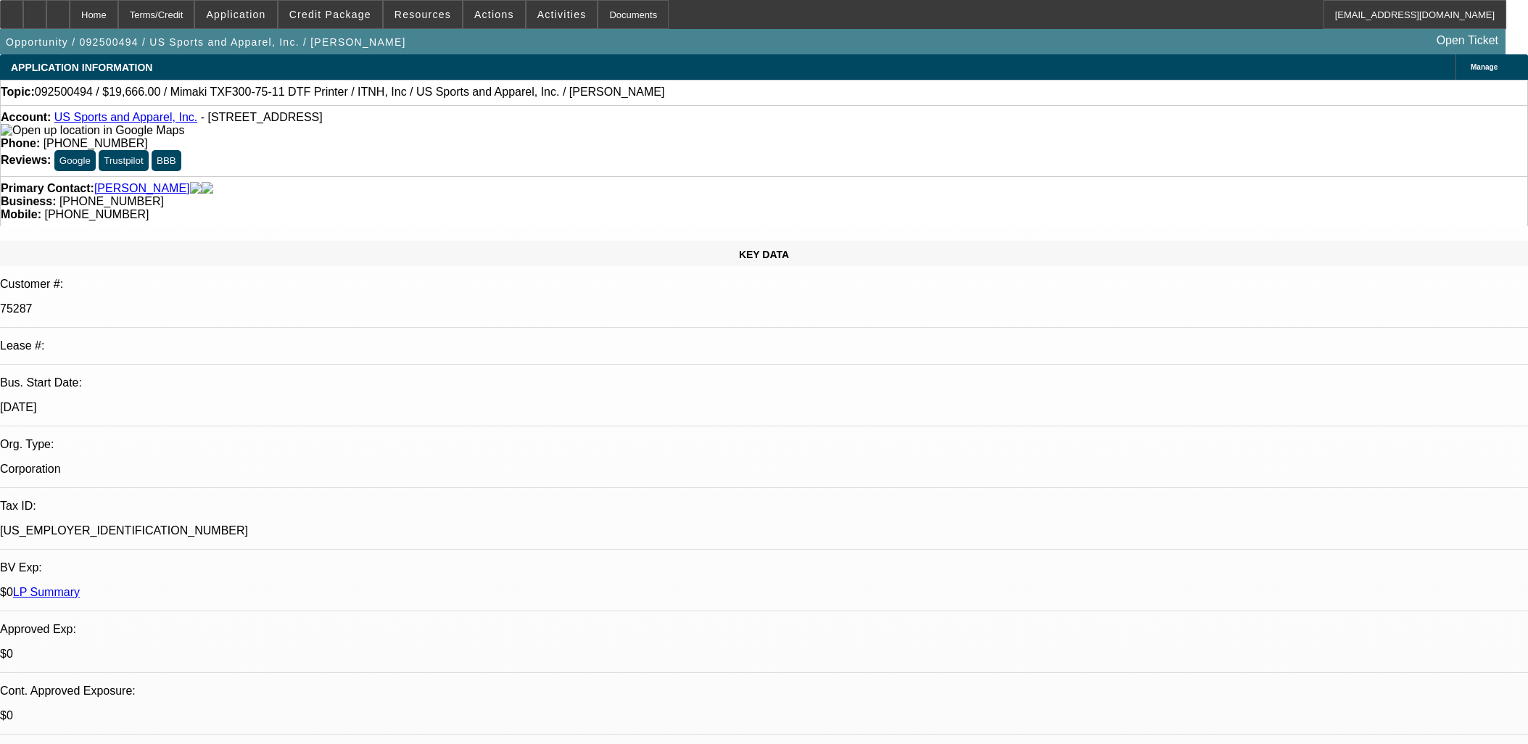
select select "0"
select select "2"
select select "0"
select select "6"
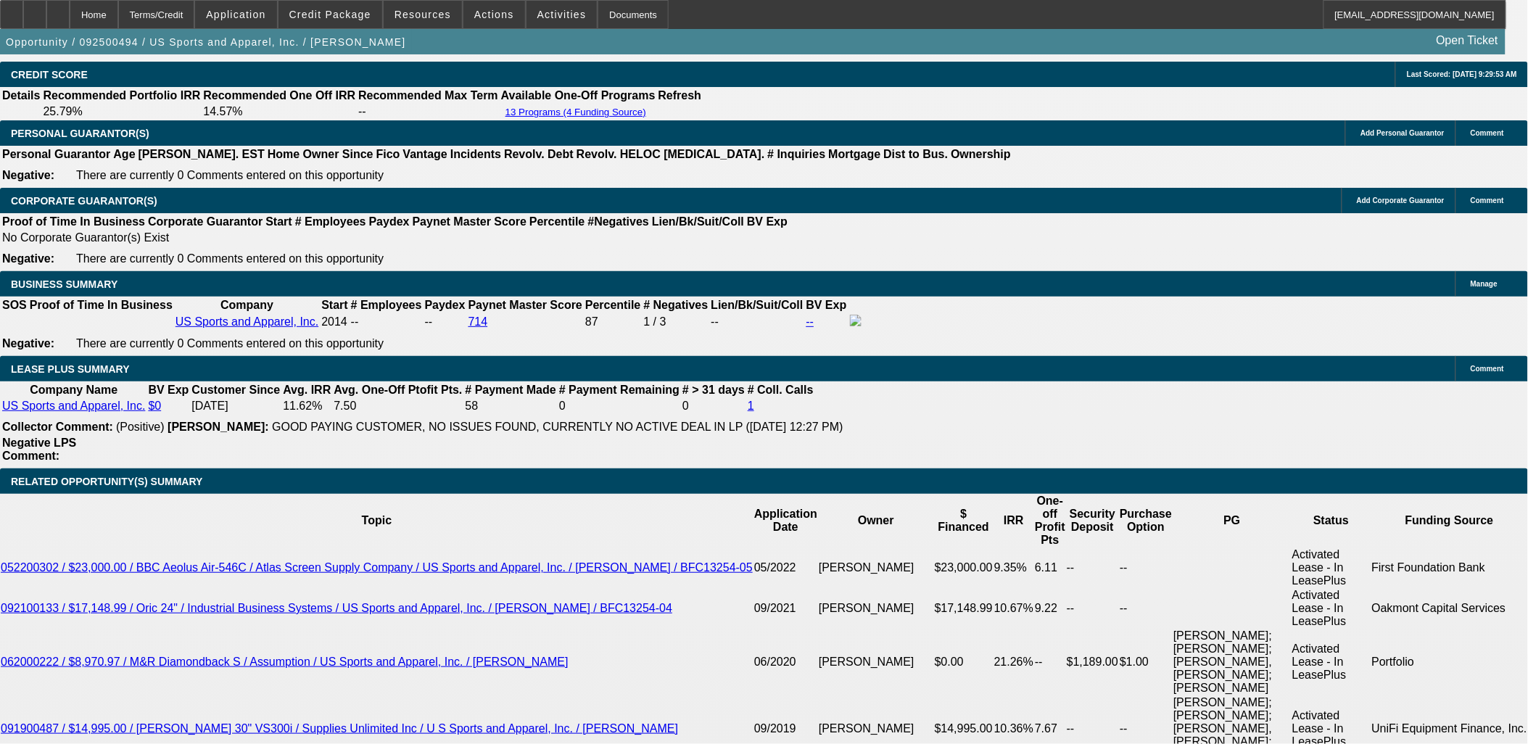
scroll to position [2256, 0]
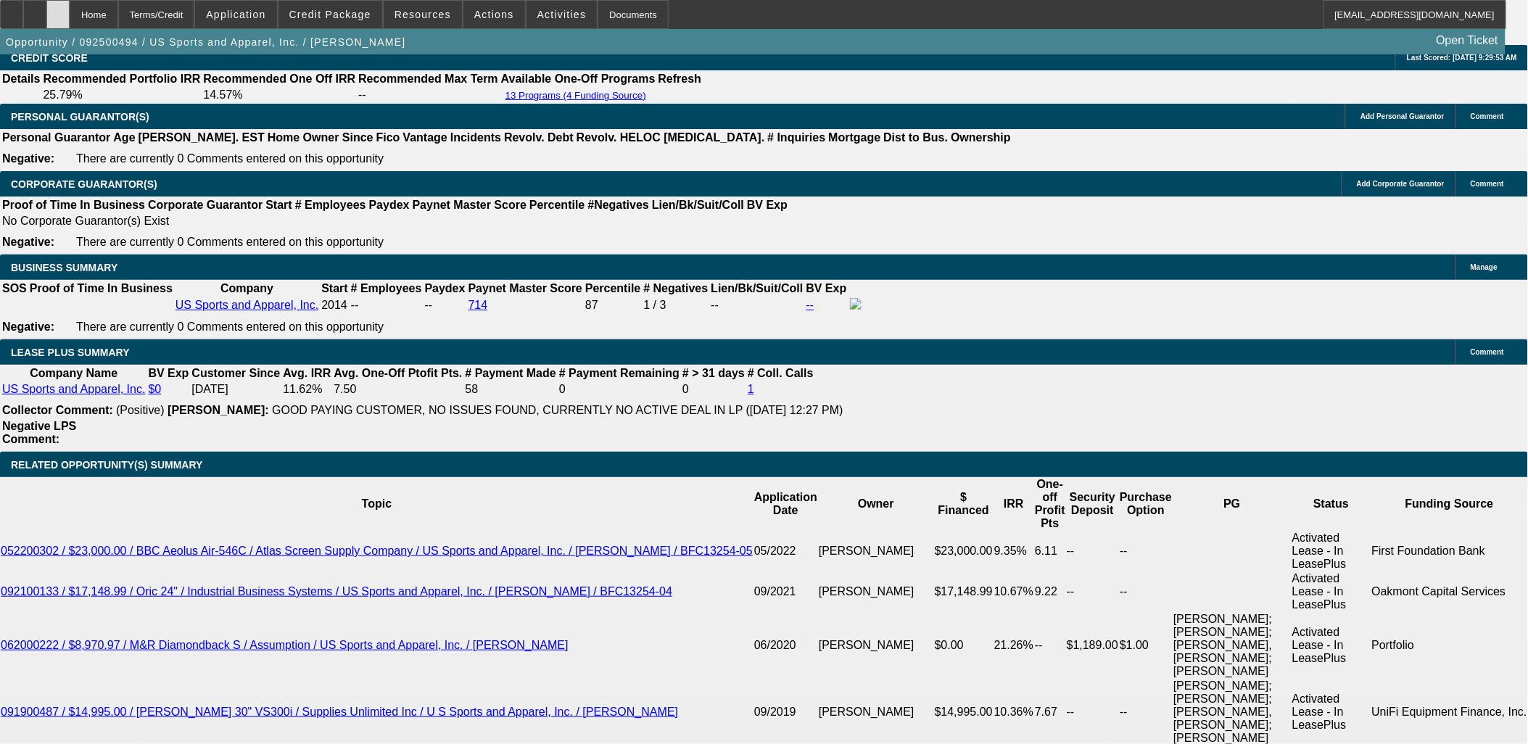
click at [70, 17] on div at bounding box center [57, 14] width 23 height 29
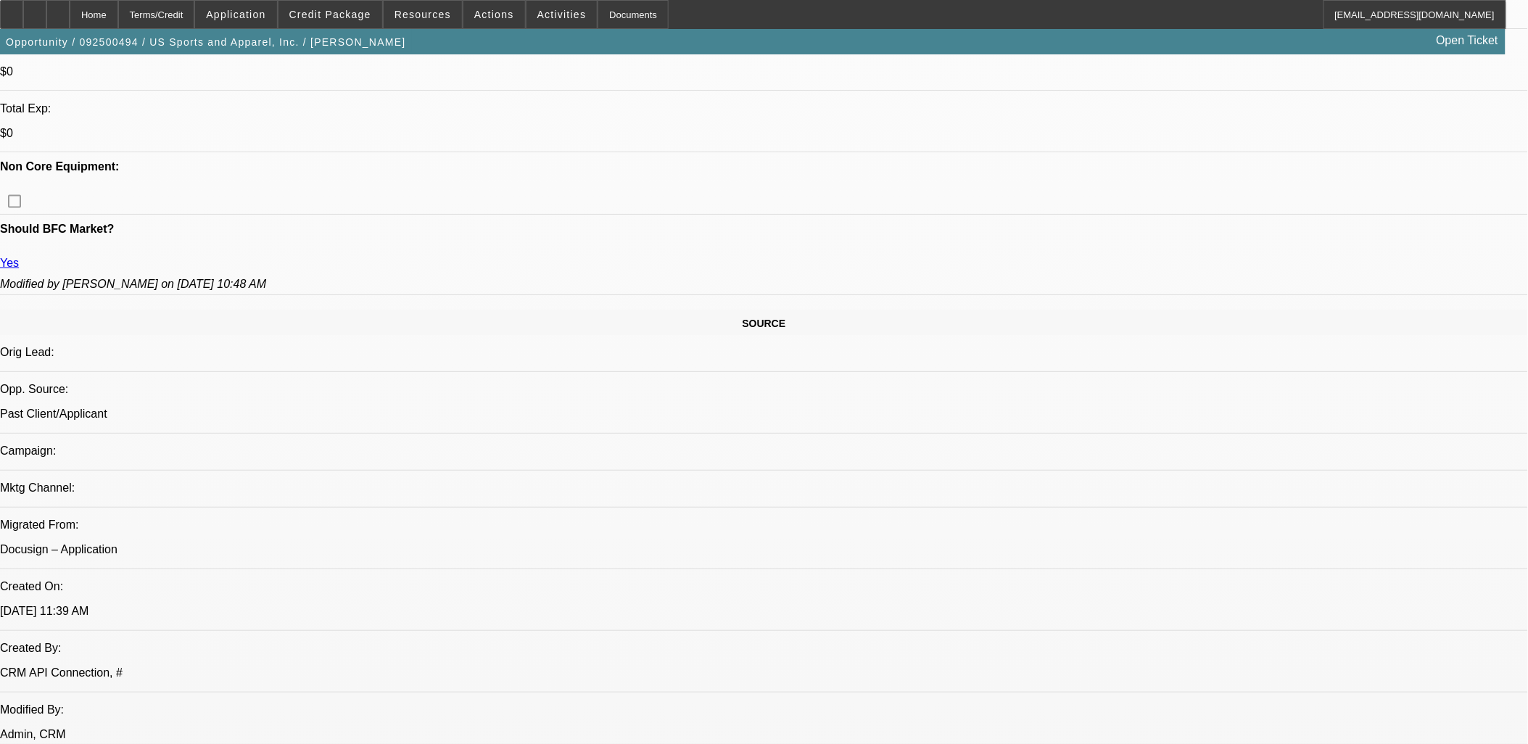
select select "0"
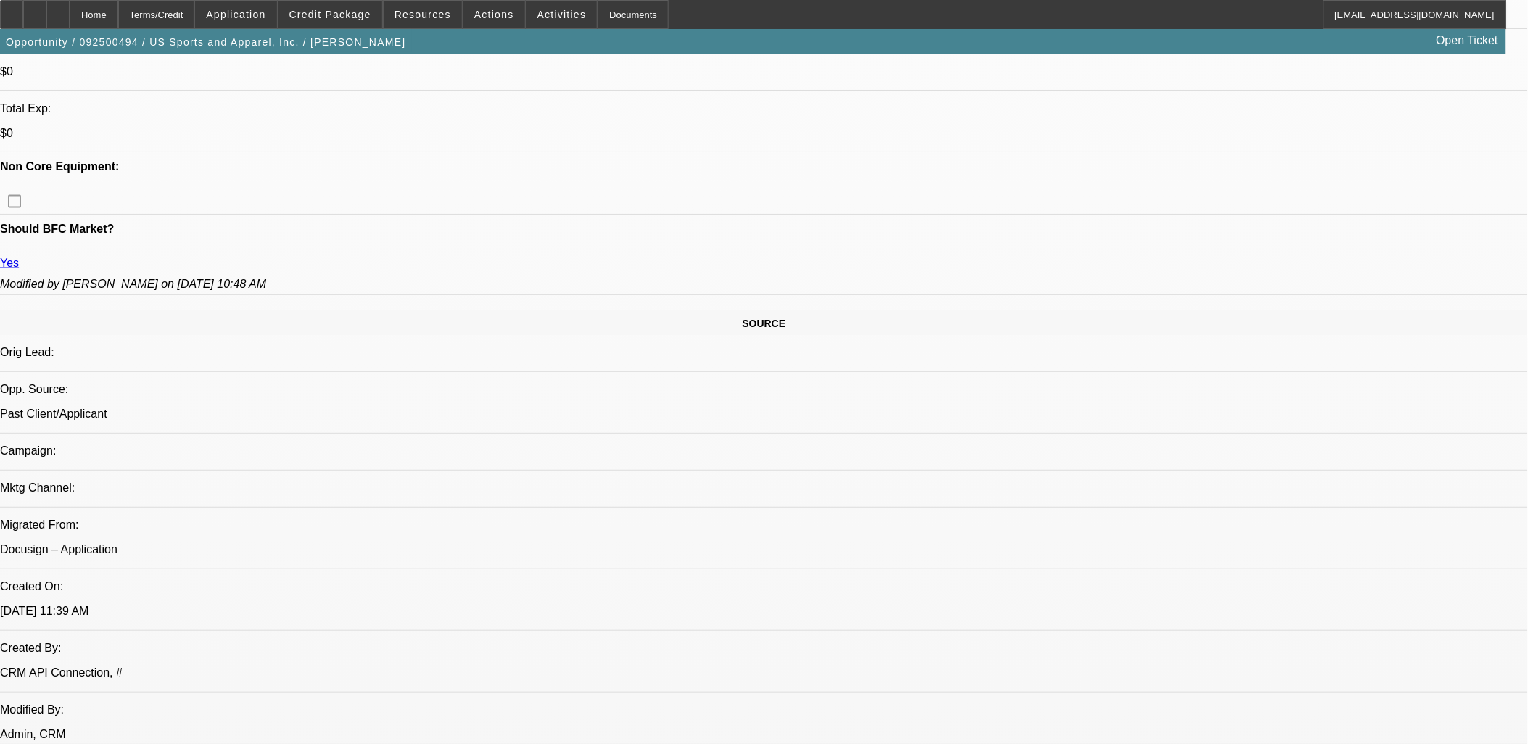
select select "0"
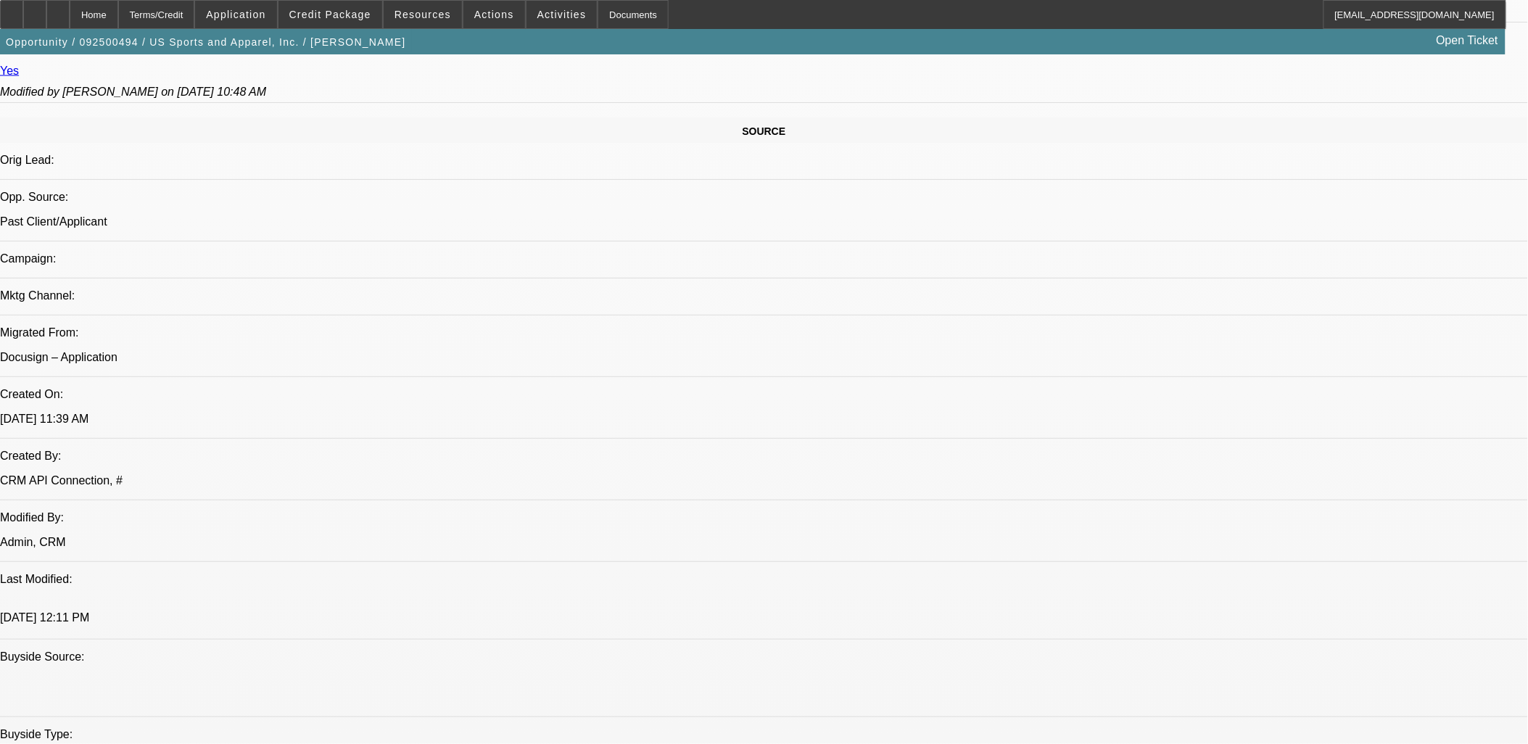
select select "1"
select select "6"
select select "1"
select select "2"
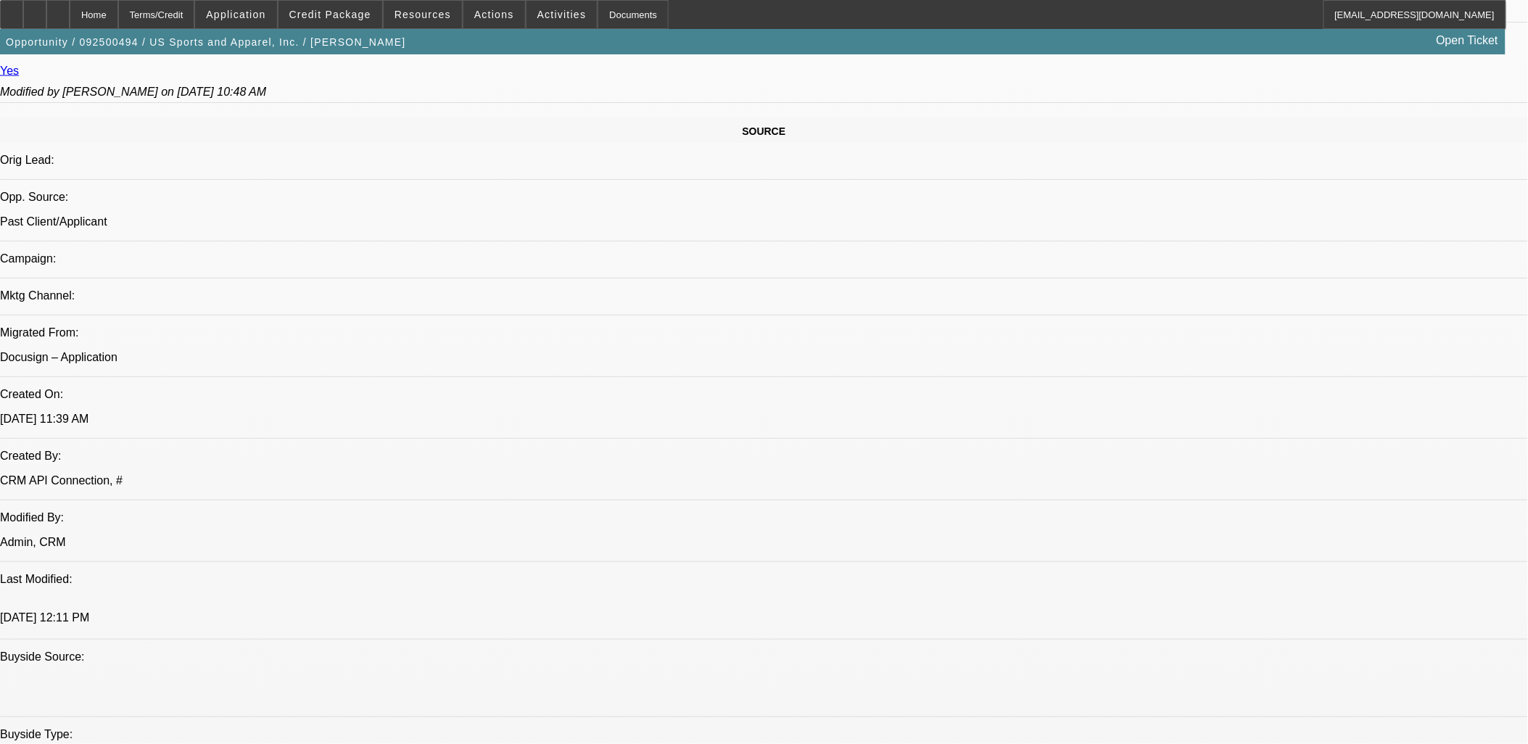
select select "6"
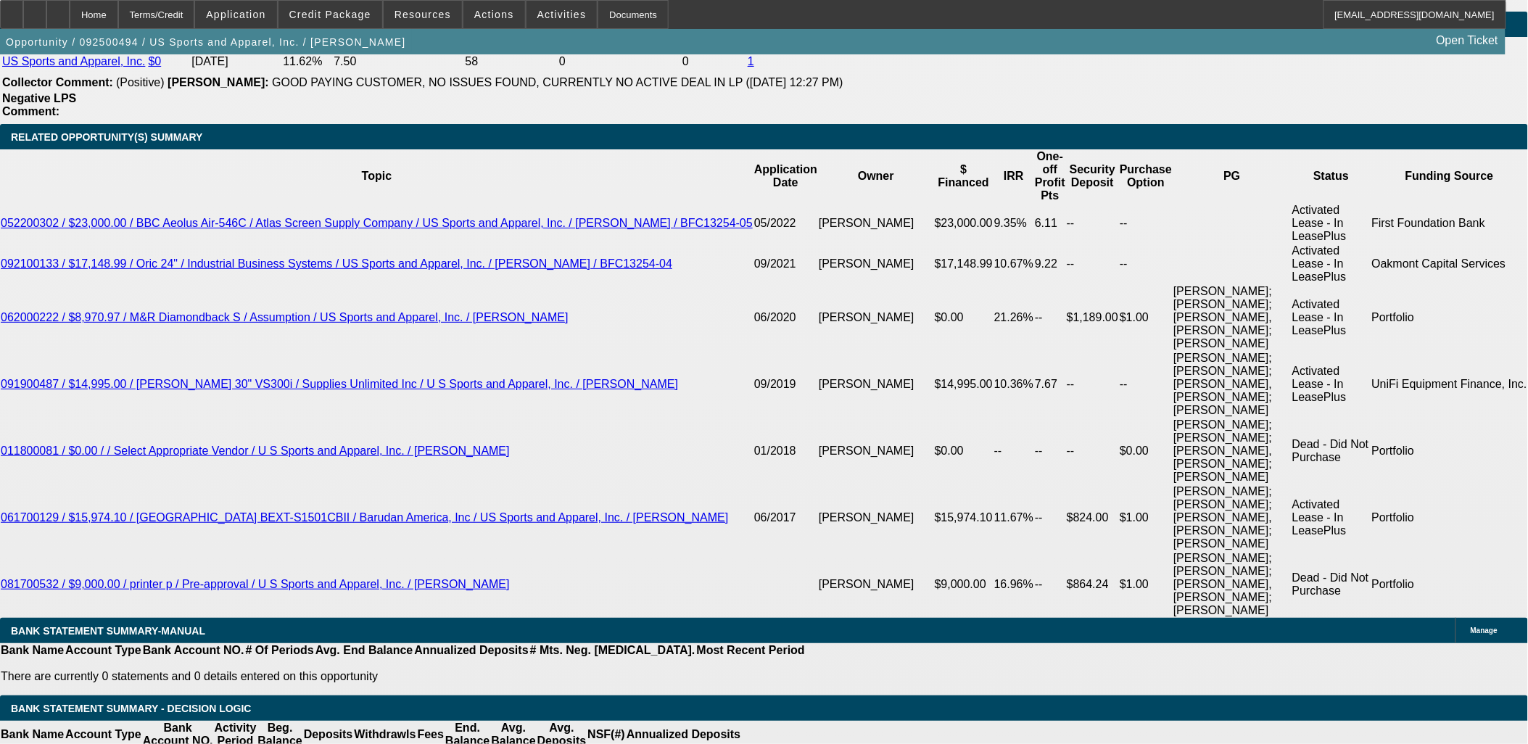
scroll to position [2706, 0]
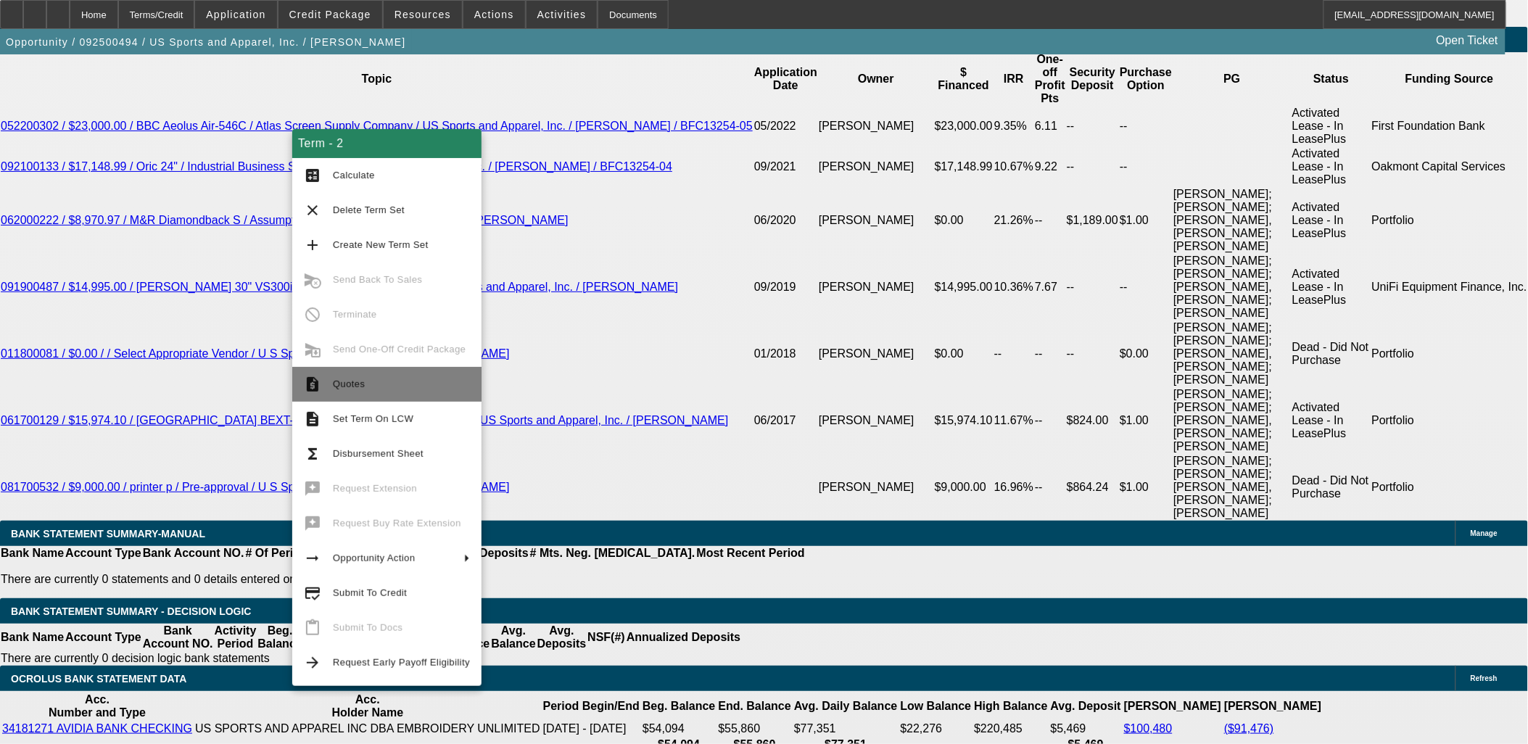
click at [363, 385] on span "Quotes" at bounding box center [401, 384] width 137 height 17
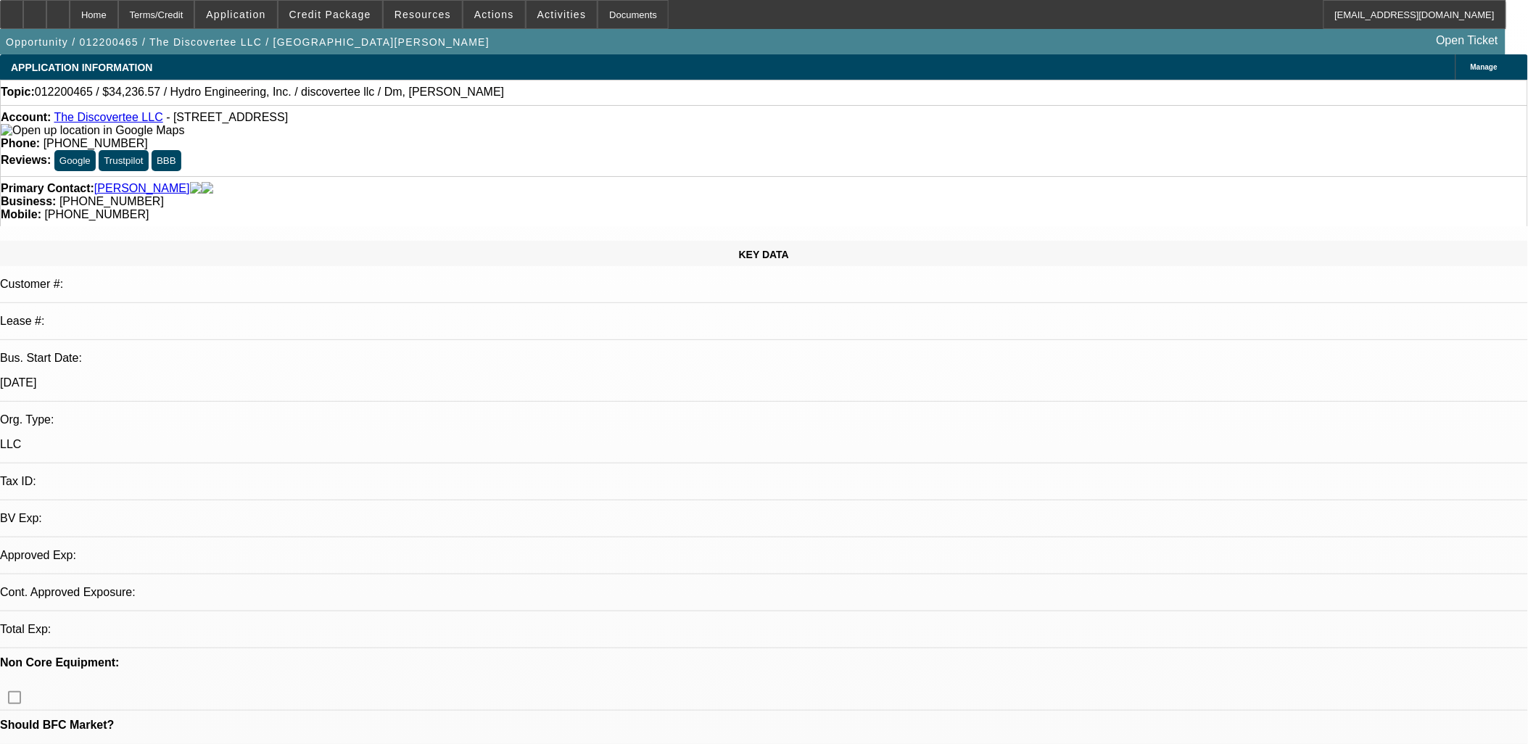
select select "0"
select select "2"
select select "0.1"
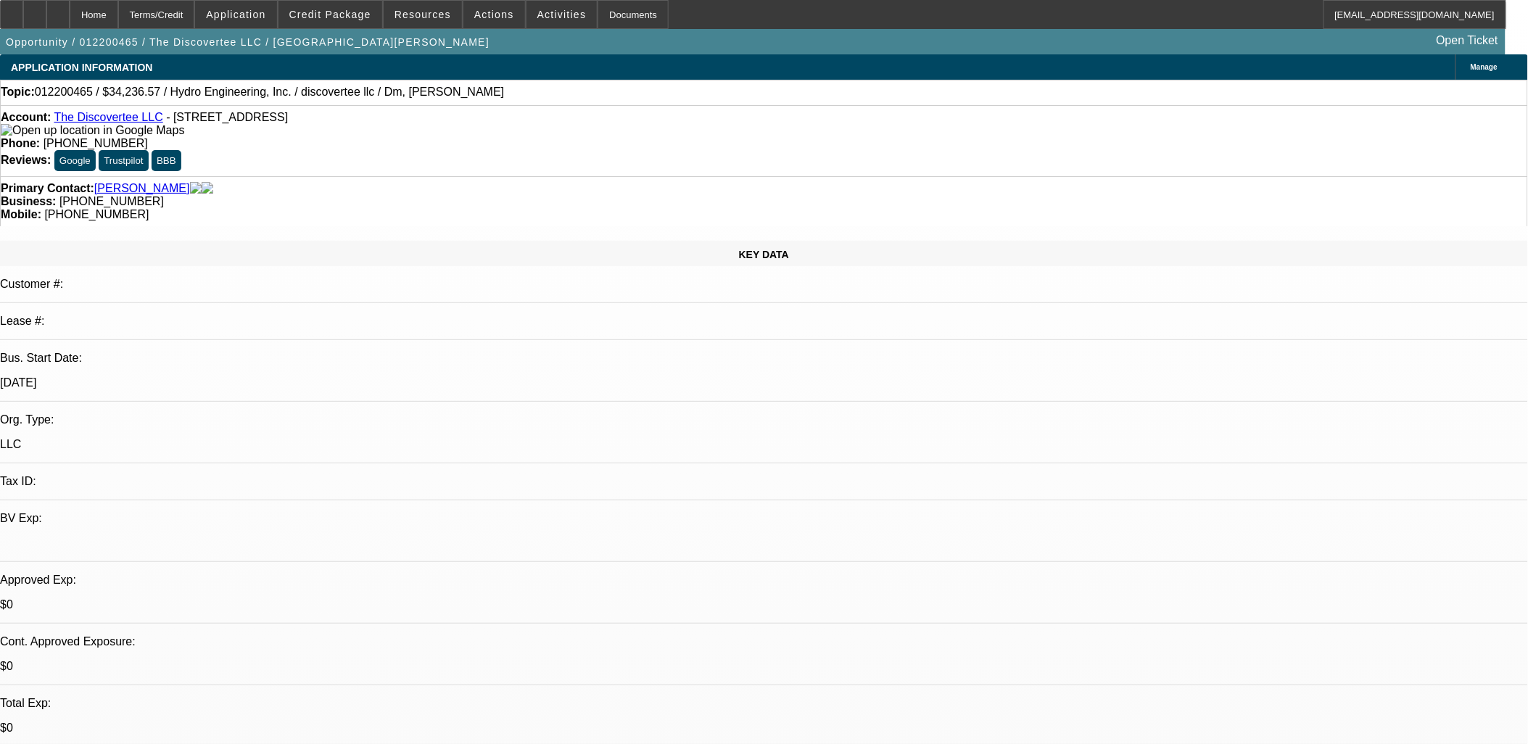
select select "1"
select select "2"
select select "4"
